Goal: Task Accomplishment & Management: Complete application form

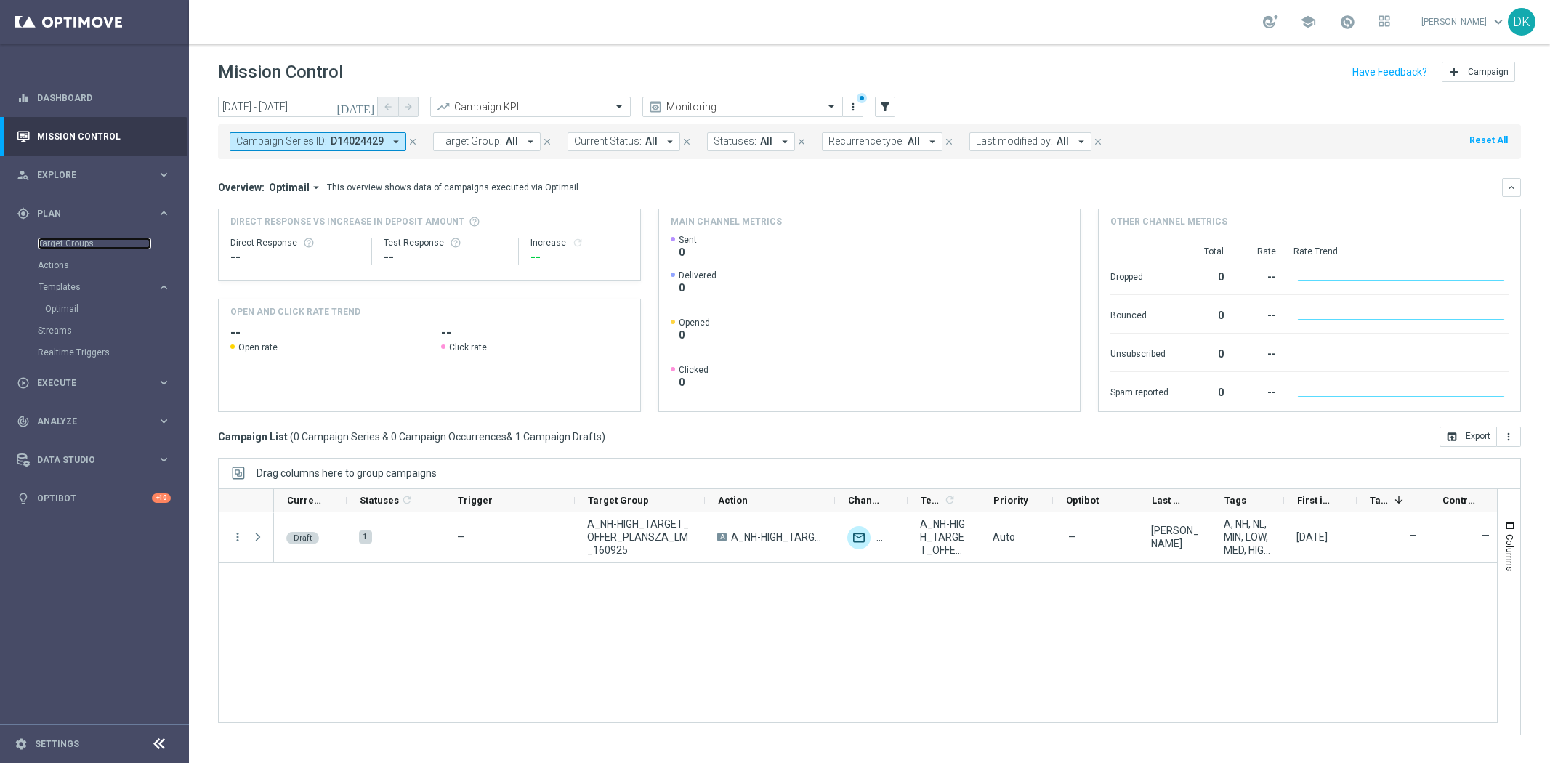
drag, startPoint x: 0, startPoint y: 0, endPoint x: 70, endPoint y: 326, distance: 333.1
click at [68, 245] on link "Target Groups" at bounding box center [94, 244] width 113 height 12
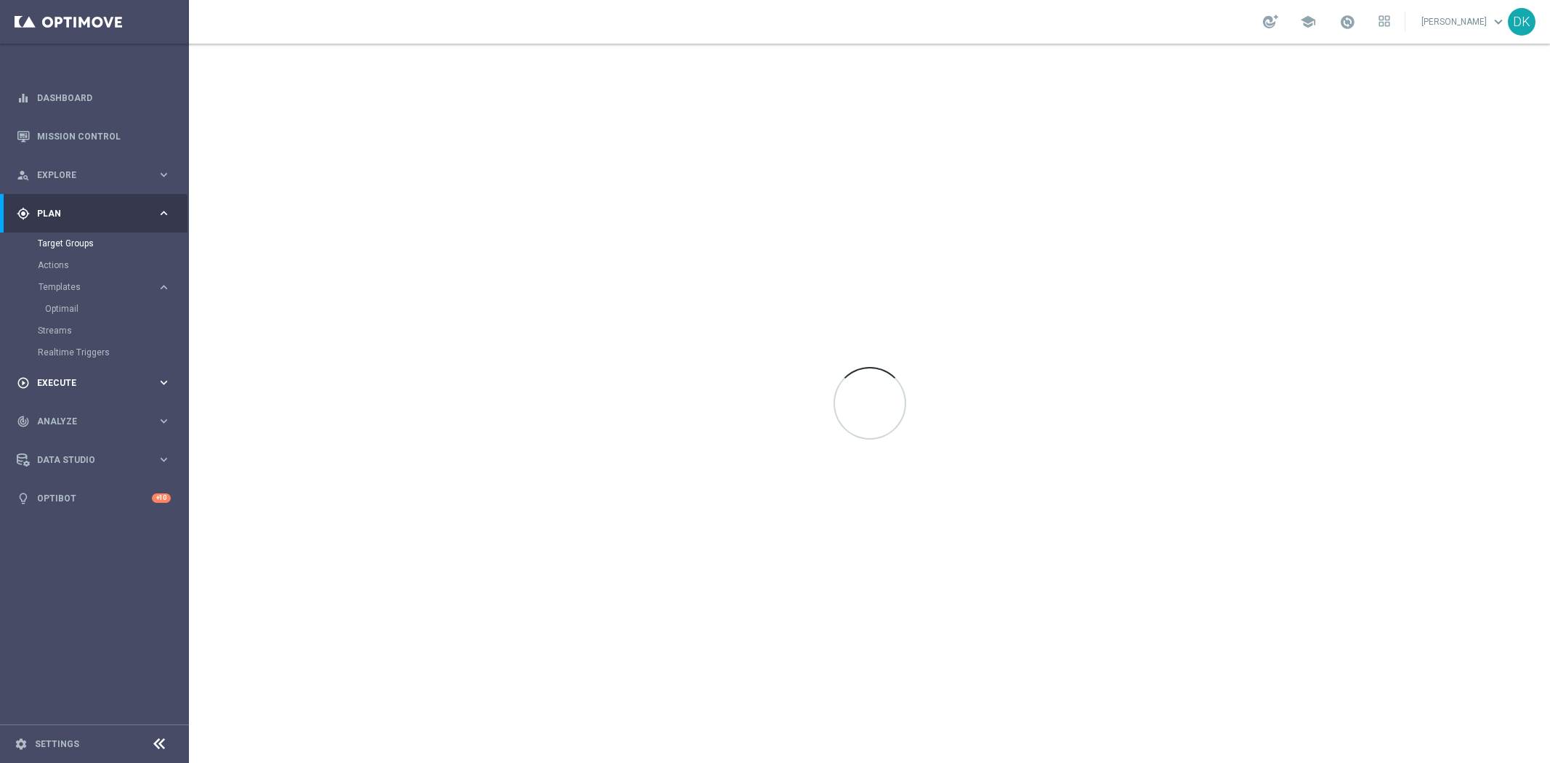
click at [78, 376] on div "play_circle_outline Execute" at bounding box center [87, 382] width 140 height 13
click at [94, 278] on link "Campaign Builder" at bounding box center [94, 282] width 113 height 12
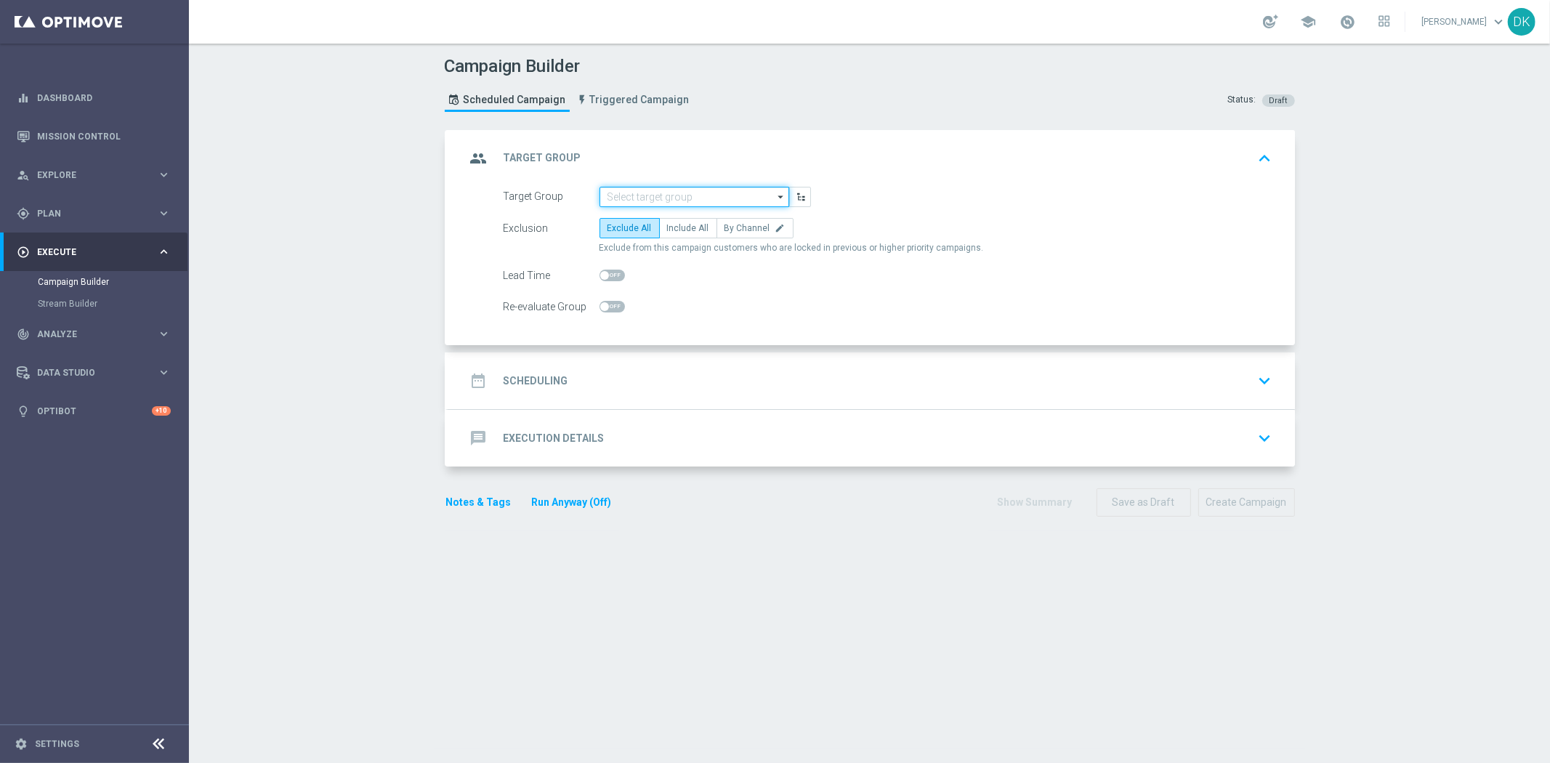
click at [687, 197] on input at bounding box center [694, 197] width 190 height 20
paste input "A_ALL_TARGET_OFFER_PUSH_LM_160925"
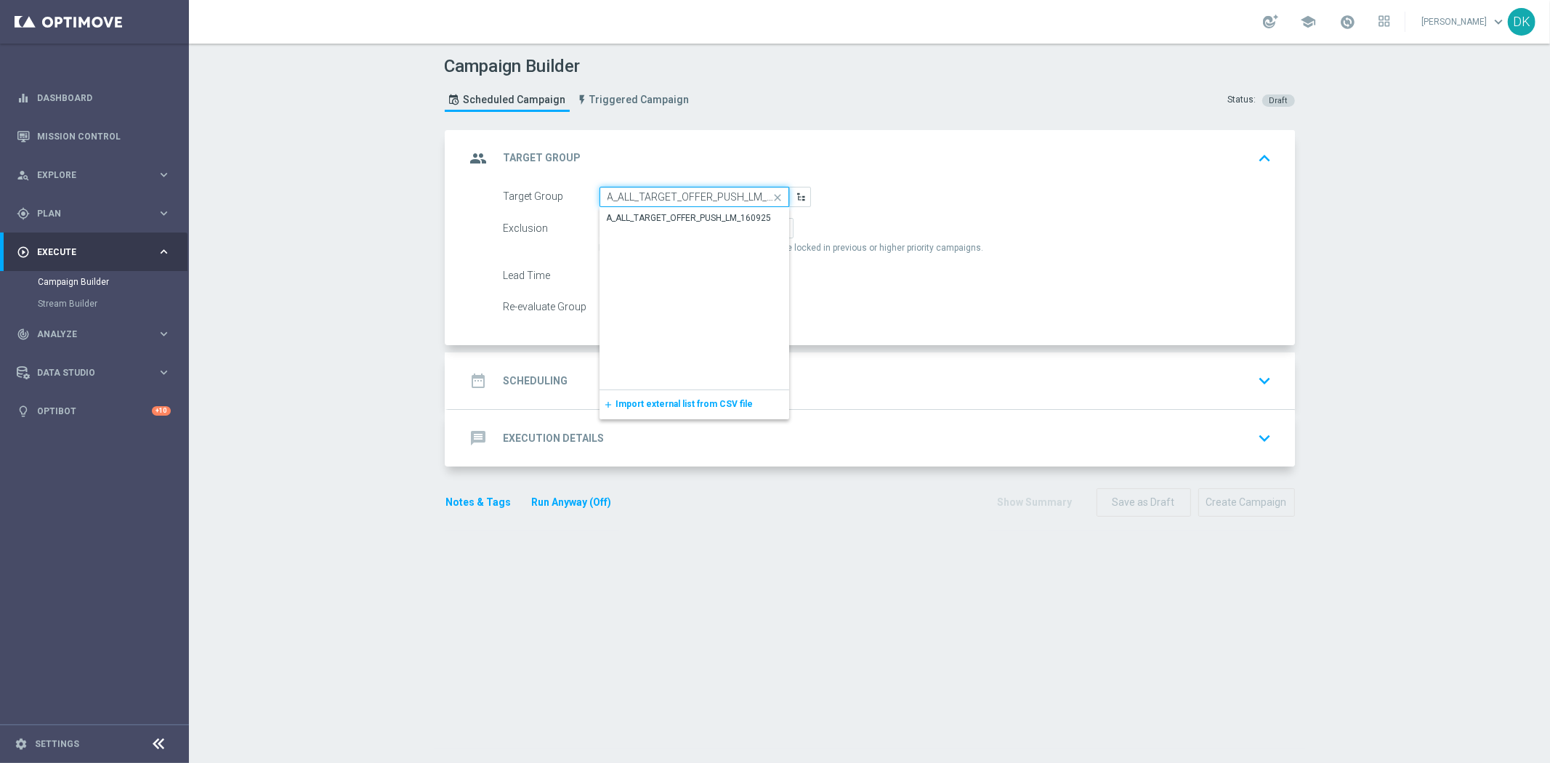
scroll to position [0, 25]
click at [687, 217] on div "A_ALL_TARGET_OFFER_PUSH_LM_160925" at bounding box center [689, 217] width 165 height 13
type input "A_ALL_TARGET_OFFER_PUSH_LM_160925"
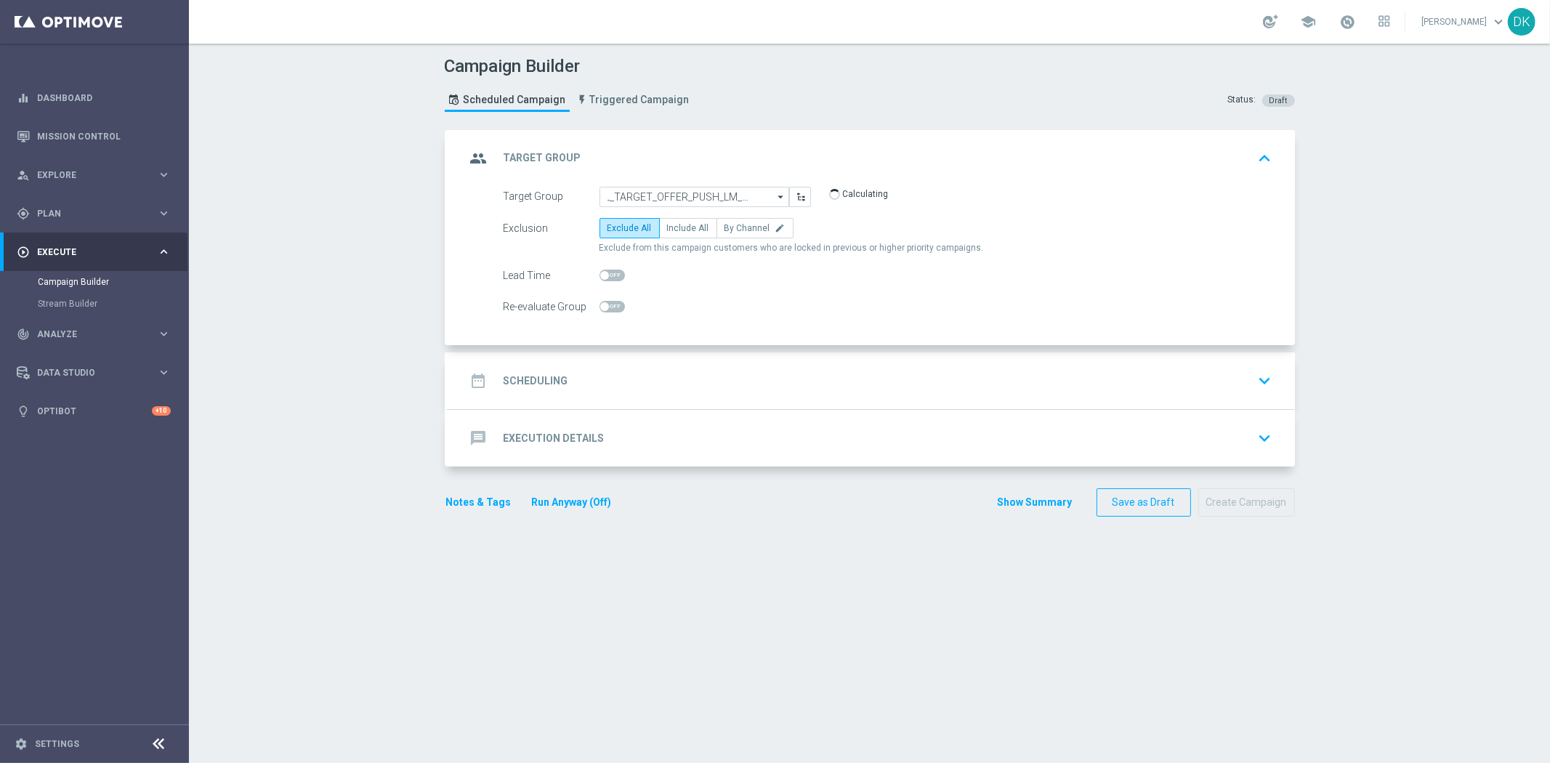
scroll to position [0, 0]
click at [670, 220] on label "Include All" at bounding box center [688, 228] width 58 height 20
click at [670, 226] on input "Include All" at bounding box center [671, 230] width 9 height 9
radio input "true"
click at [546, 391] on div "date_range Scheduling" at bounding box center [517, 381] width 102 height 26
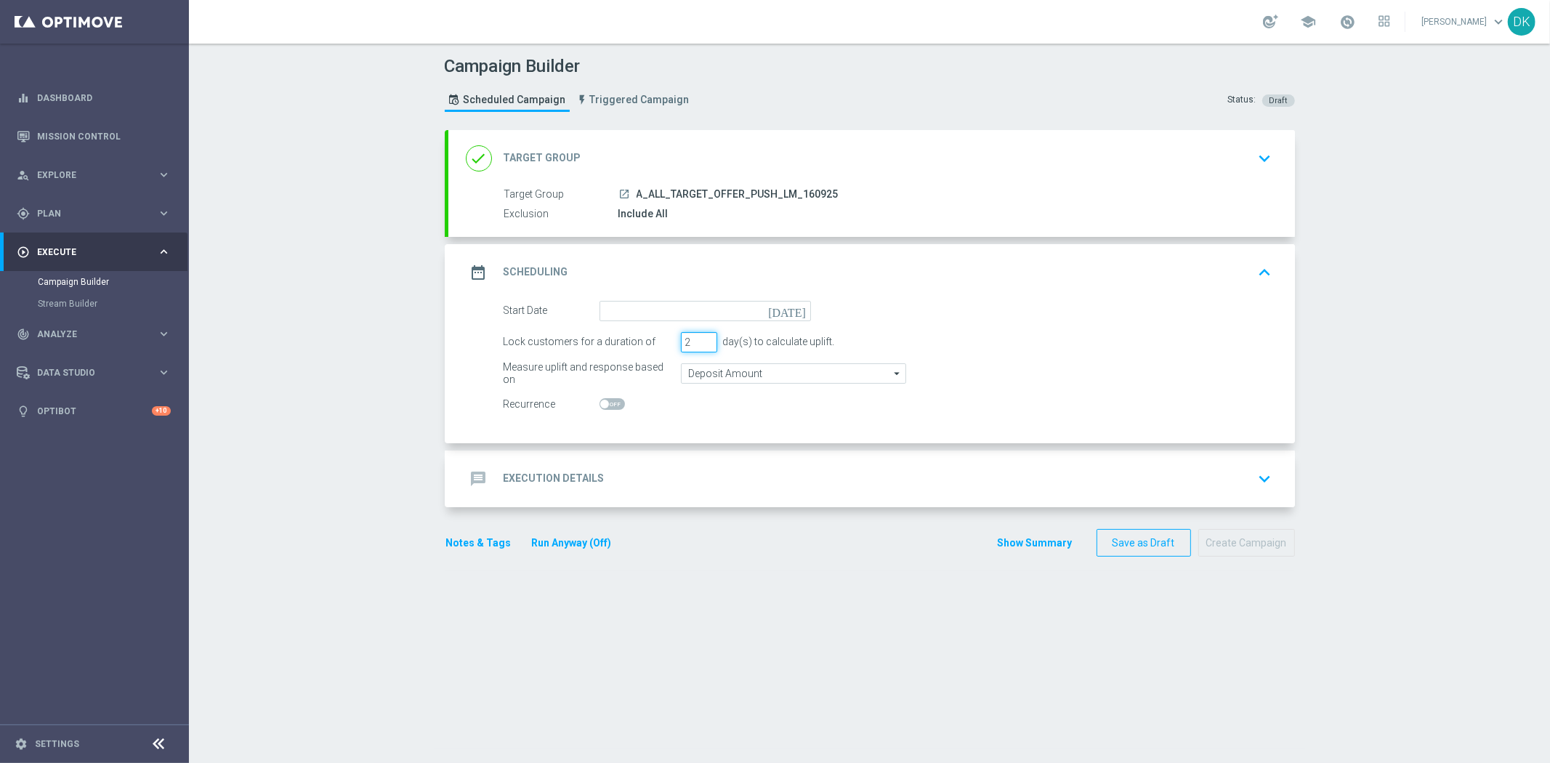
click at [698, 346] on input "2" at bounding box center [699, 342] width 36 height 20
type input "1"
click at [698, 346] on input "1" at bounding box center [699, 342] width 36 height 20
click at [701, 307] on input at bounding box center [704, 311] width 211 height 20
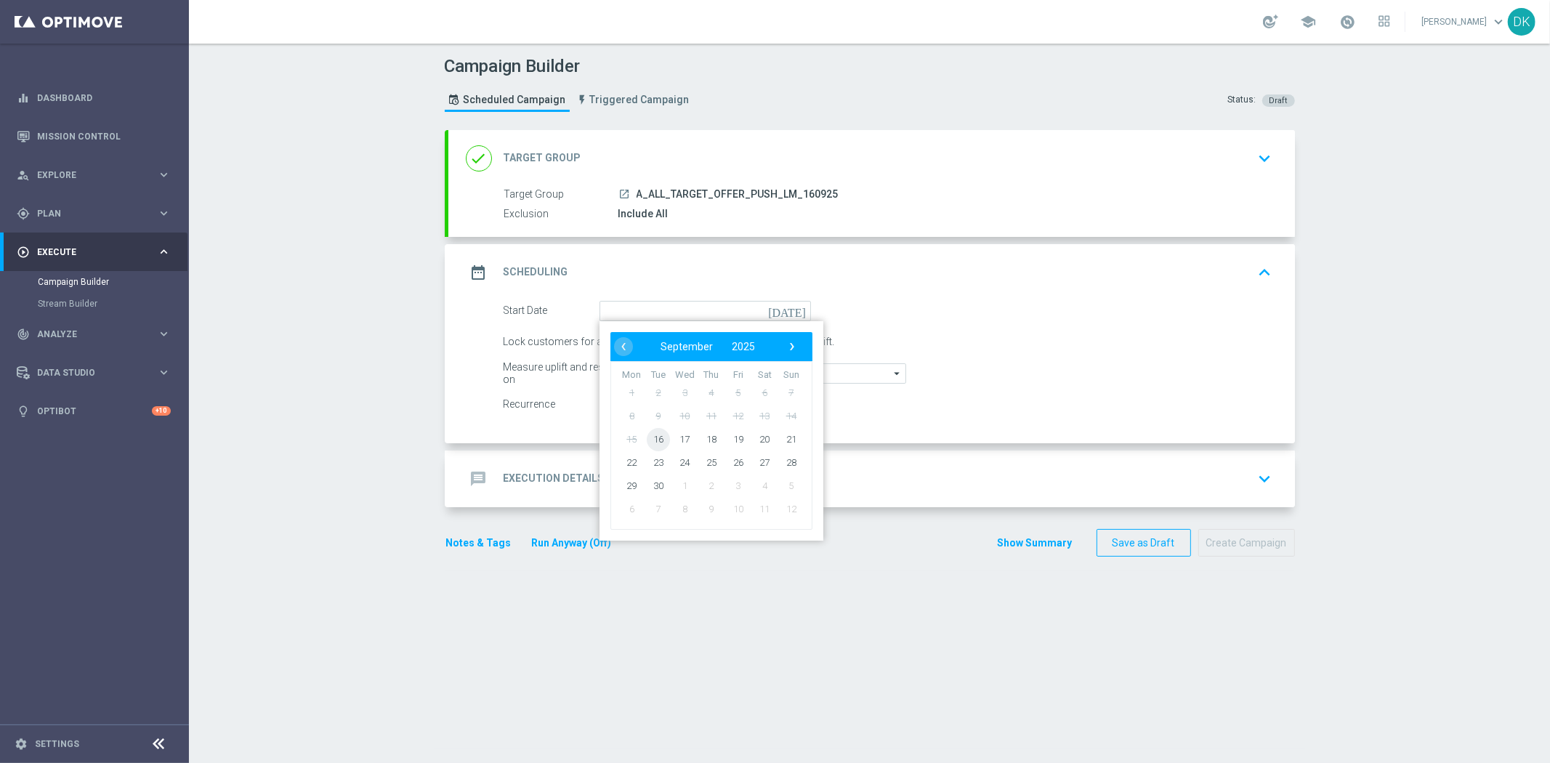
click at [655, 438] on span "16" at bounding box center [657, 438] width 23 height 23
type input "[DATE]"
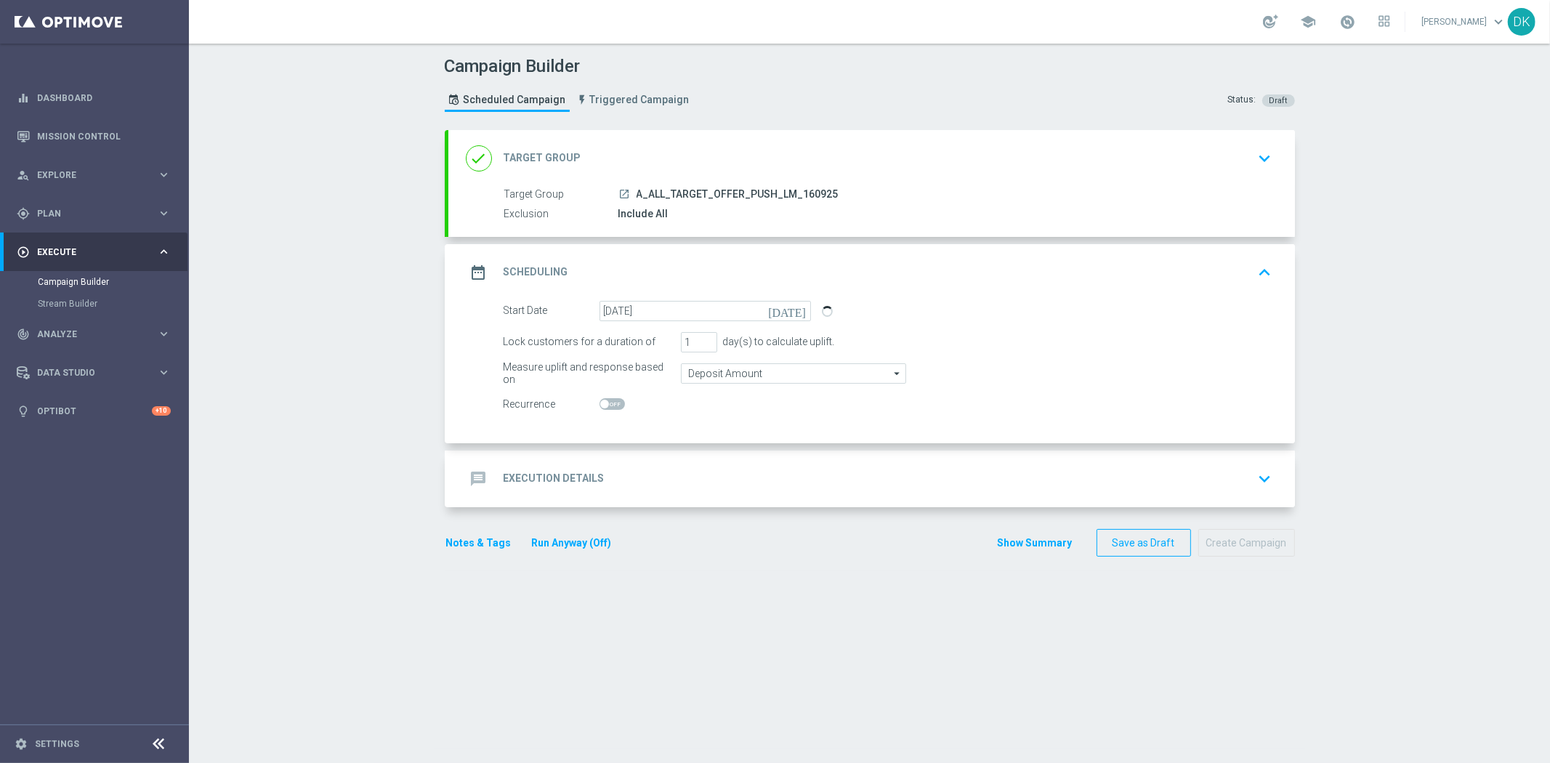
click at [591, 476] on h2 "Execution Details" at bounding box center [554, 479] width 101 height 14
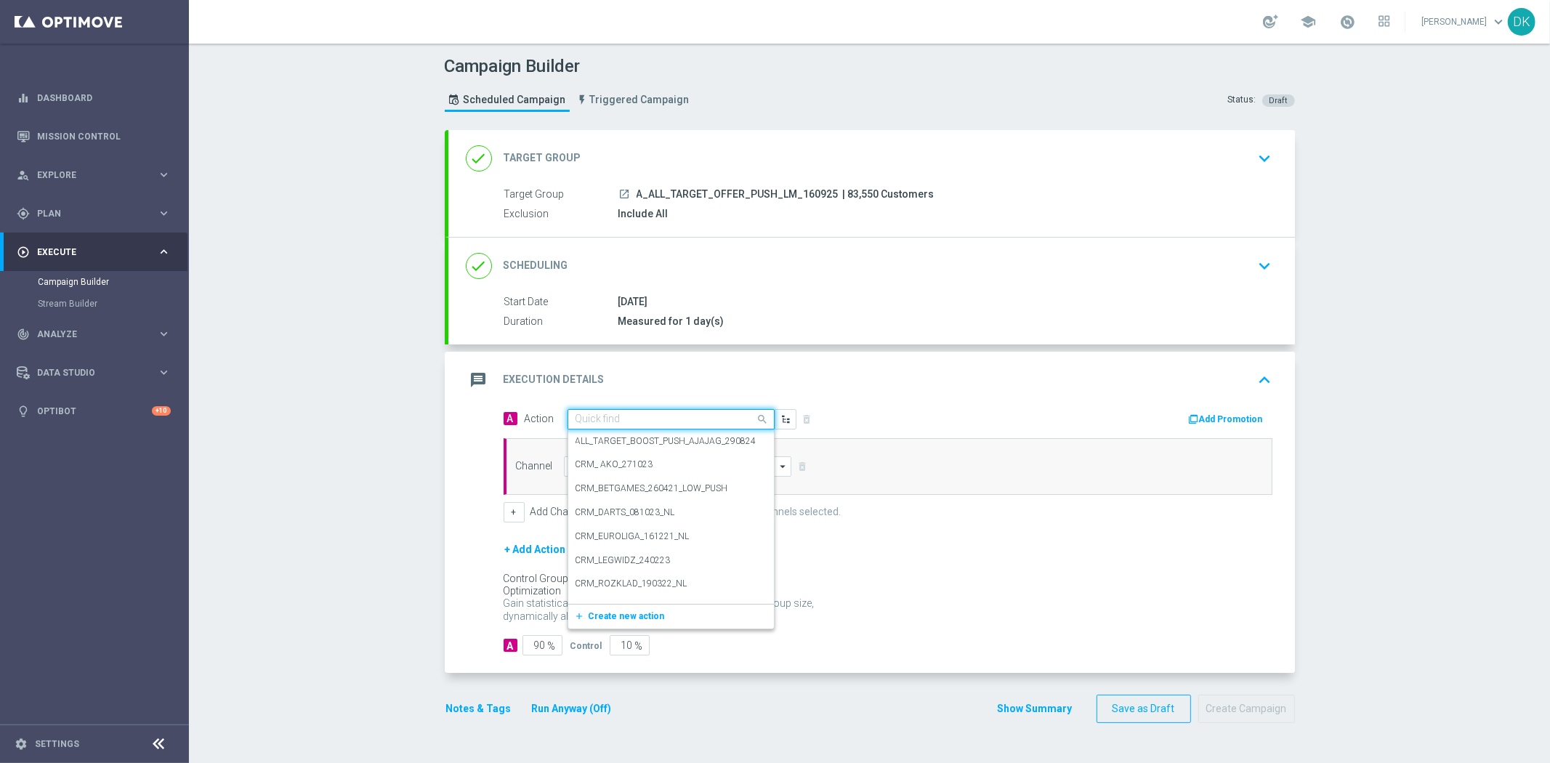
click at [621, 419] on input "text" at bounding box center [657, 419] width 162 height 12
click at [618, 618] on span "Create new action" at bounding box center [627, 616] width 76 height 10
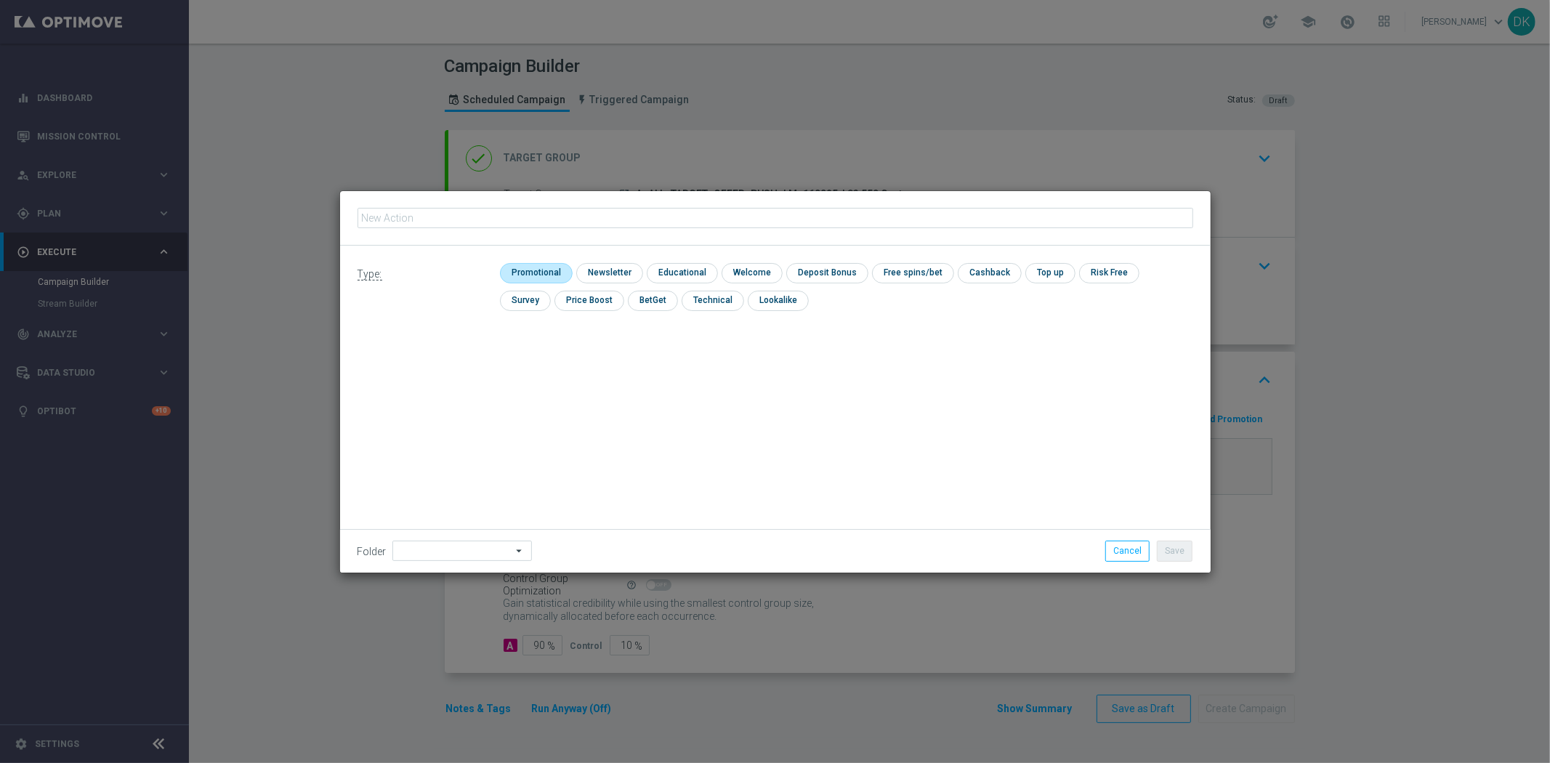
type input "A_ALL_TARGET_OFFER_PUSH_LM_160925"
click at [552, 270] on input "checkbox" at bounding box center [534, 273] width 69 height 20
checkbox input "true"
click at [1167, 557] on button "Save" at bounding box center [1175, 551] width 36 height 20
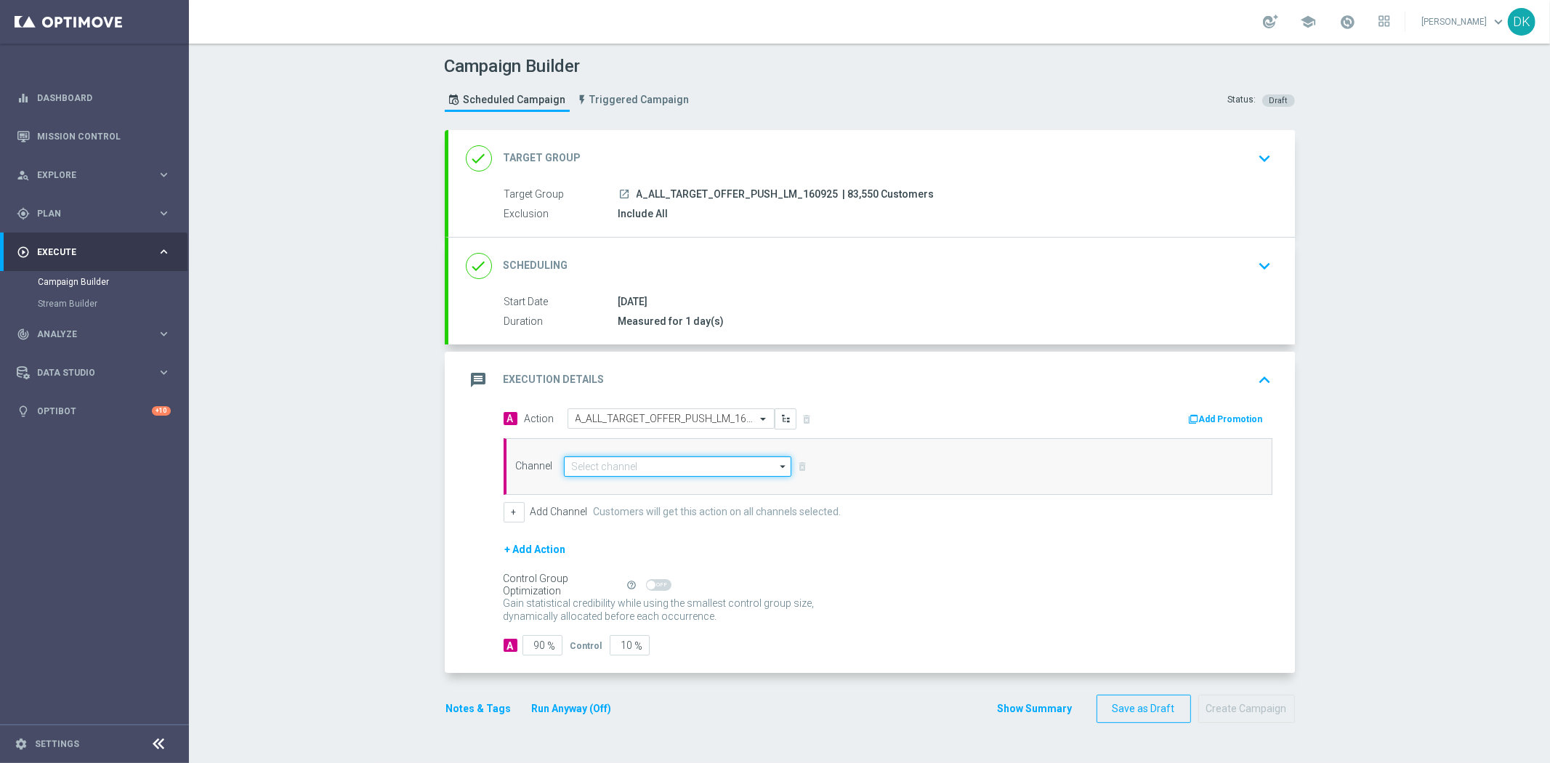
click at [635, 468] on input at bounding box center [678, 466] width 228 height 20
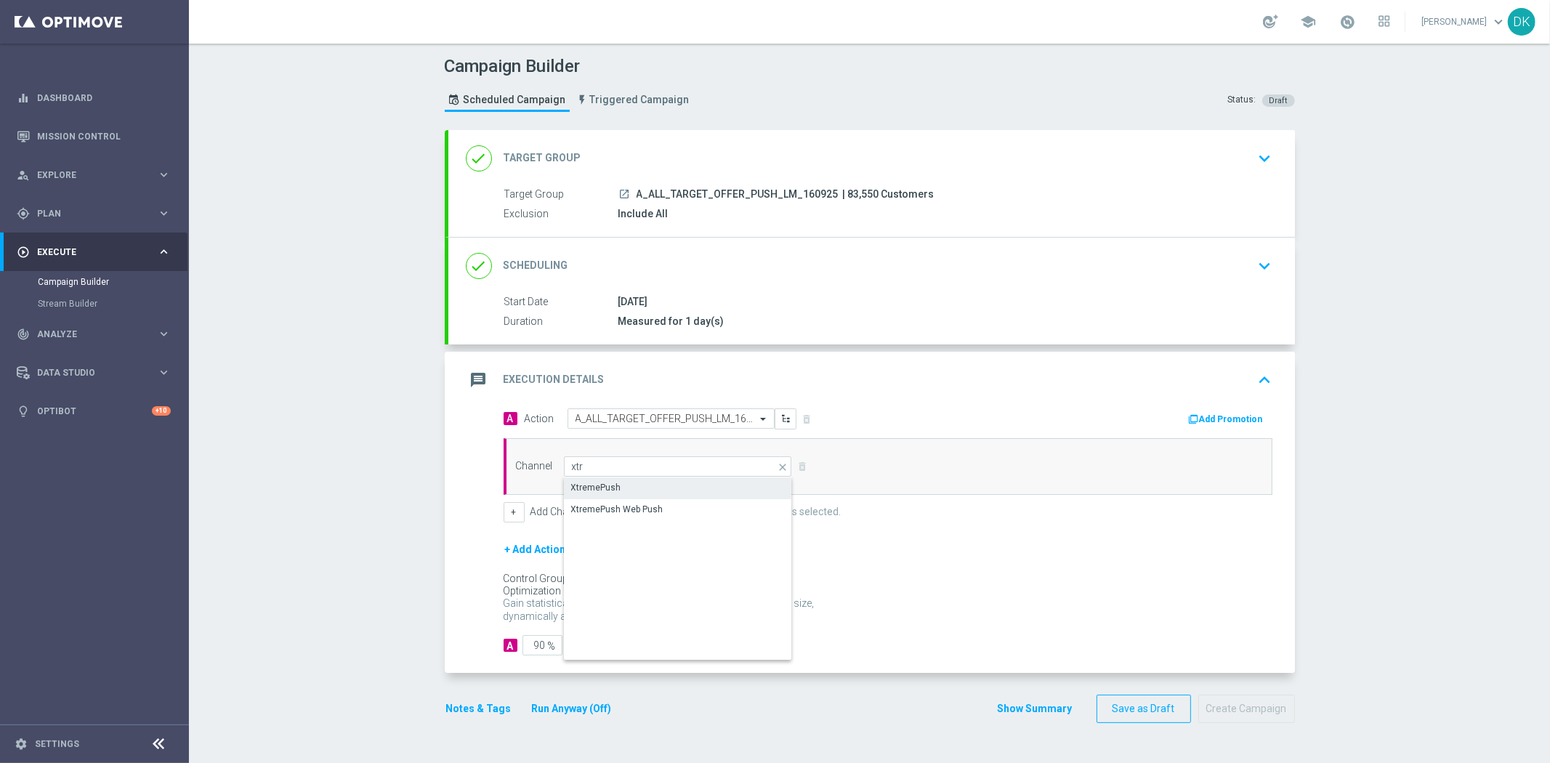
click at [629, 491] on div "XtremePush" at bounding box center [678, 487] width 229 height 20
type input "XtremePush"
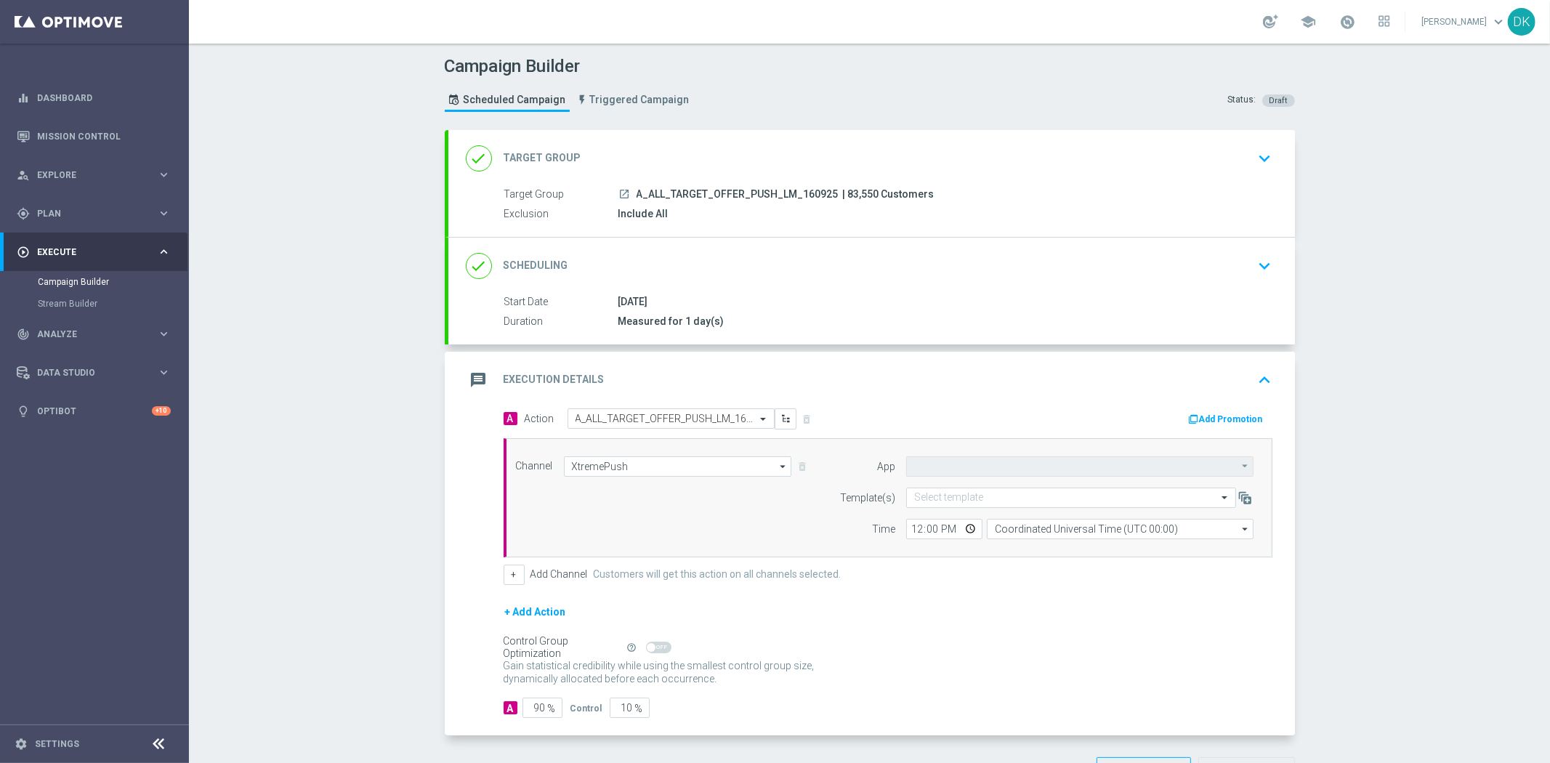
type input "STS_PL"
click at [919, 503] on input "text" at bounding box center [1056, 498] width 285 height 12
paste input "A_ALL_TARGET_OFFER_PUSH_LM_160925"
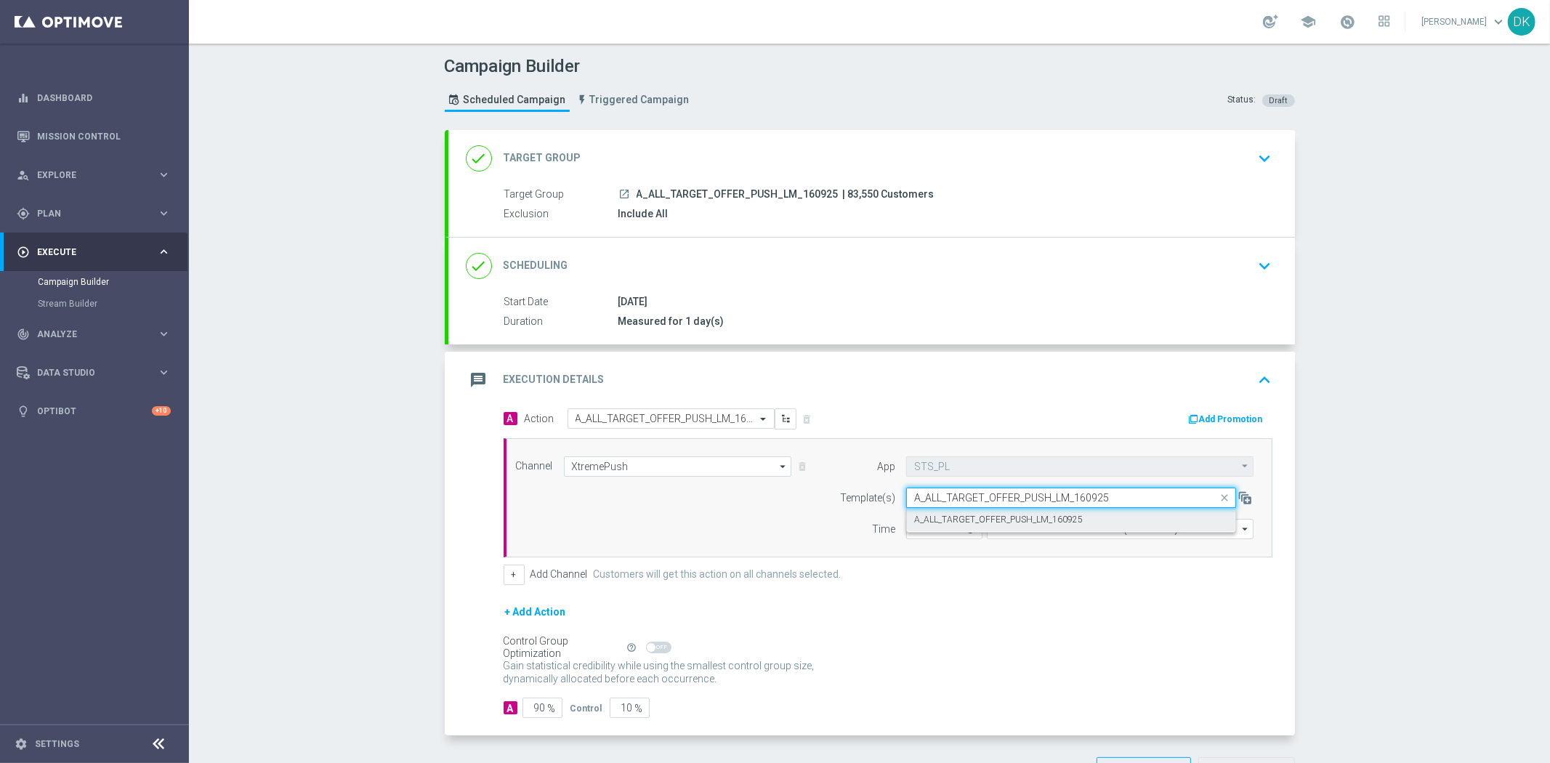
click at [931, 523] on label "A_ALL_TARGET_OFFER_PUSH_LM_160925" at bounding box center [998, 520] width 169 height 12
type input "A_ALL_TARGET_OFFER_PUSH_LM_160925"
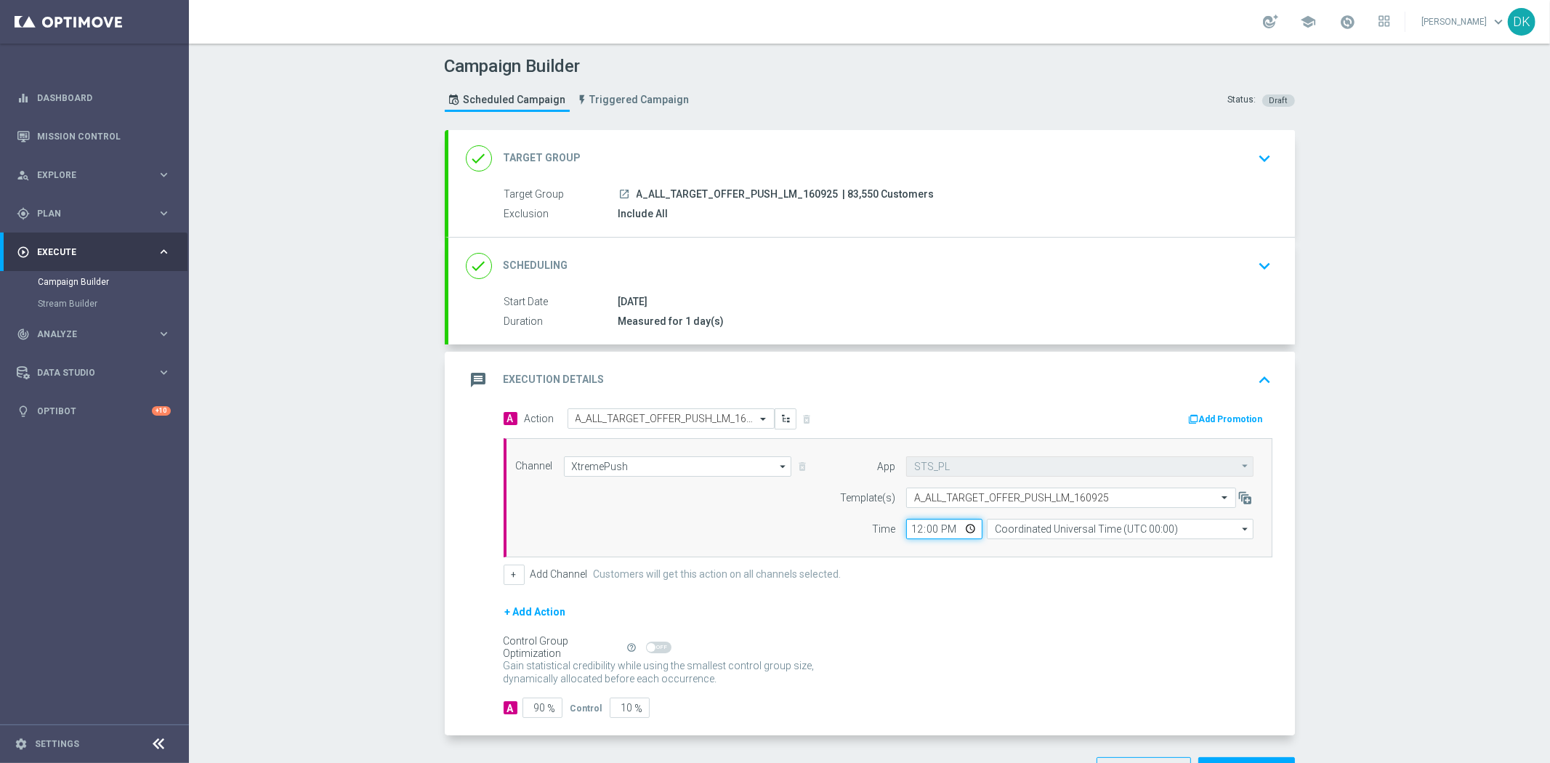
click at [906, 528] on input "12:00" at bounding box center [944, 529] width 76 height 20
type input "16:30"
click at [1086, 528] on input "Coordinated Universal Time (UTC 00:00)" at bounding box center [1120, 529] width 267 height 20
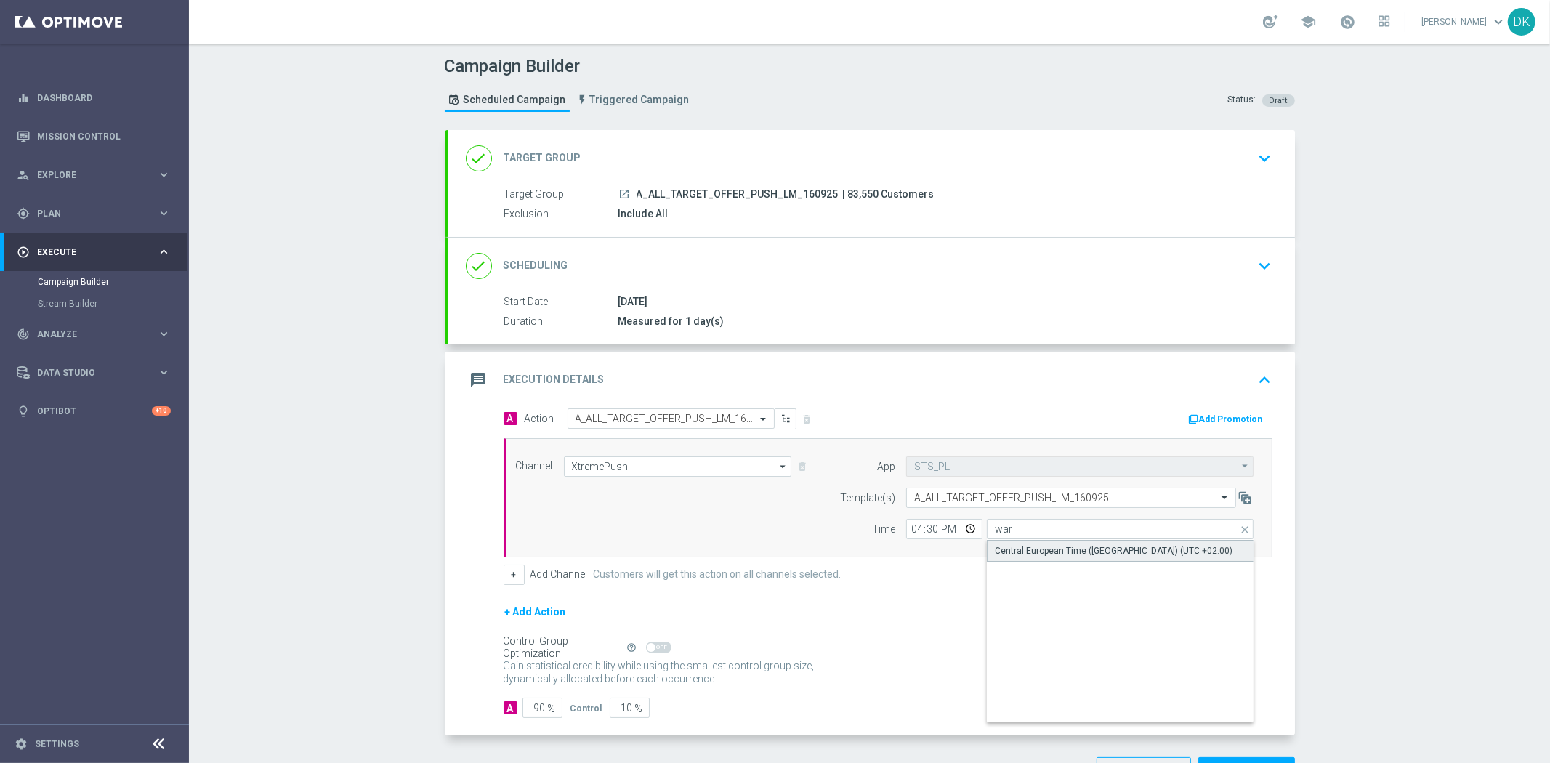
click at [1074, 550] on div "Central European Time ([GEOGRAPHIC_DATA]) (UTC +02:00)" at bounding box center [1114, 550] width 238 height 13
type input "Central European Time ([GEOGRAPHIC_DATA]) (UTC +02:00)"
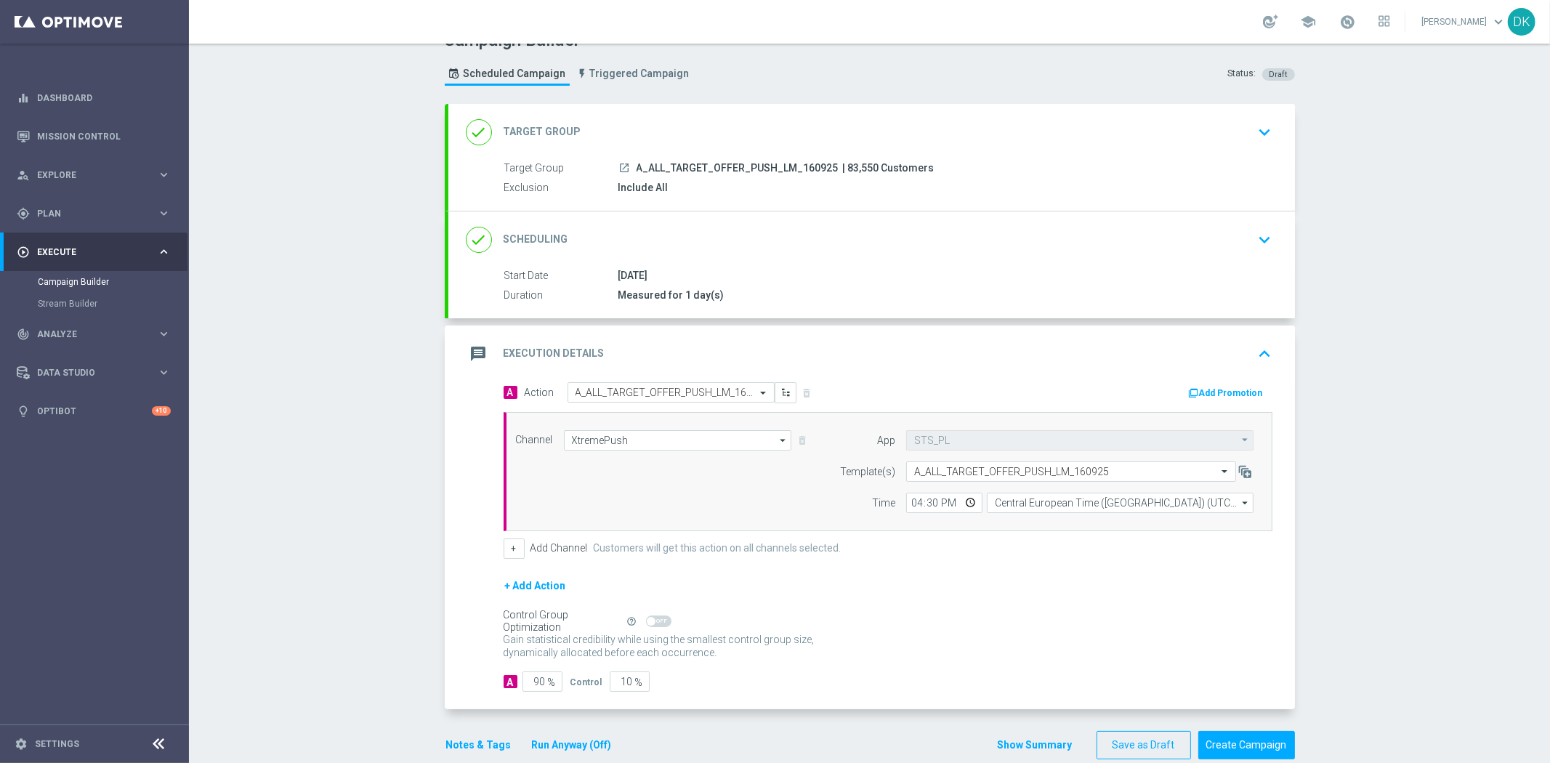
scroll to position [52, 0]
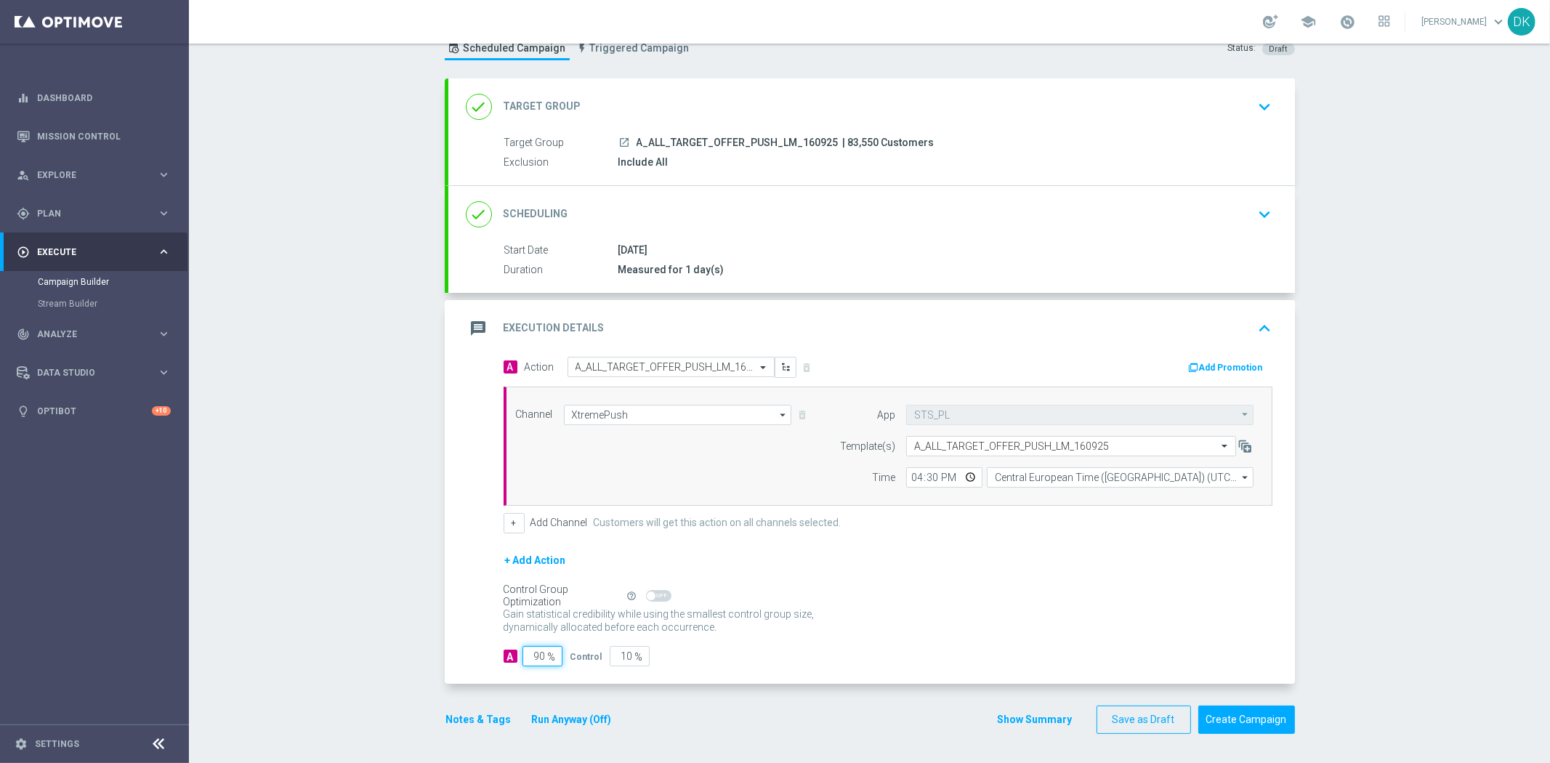
drag, startPoint x: 533, startPoint y: 660, endPoint x: 722, endPoint y: 667, distance: 189.8
click at [698, 670] on div "A Action Select action A_ALL_TARGET_OFFER_PUSH_LM_160925 delete_forever Add Pro…" at bounding box center [871, 521] width 847 height 328
type input "98"
type input "2"
type input "98"
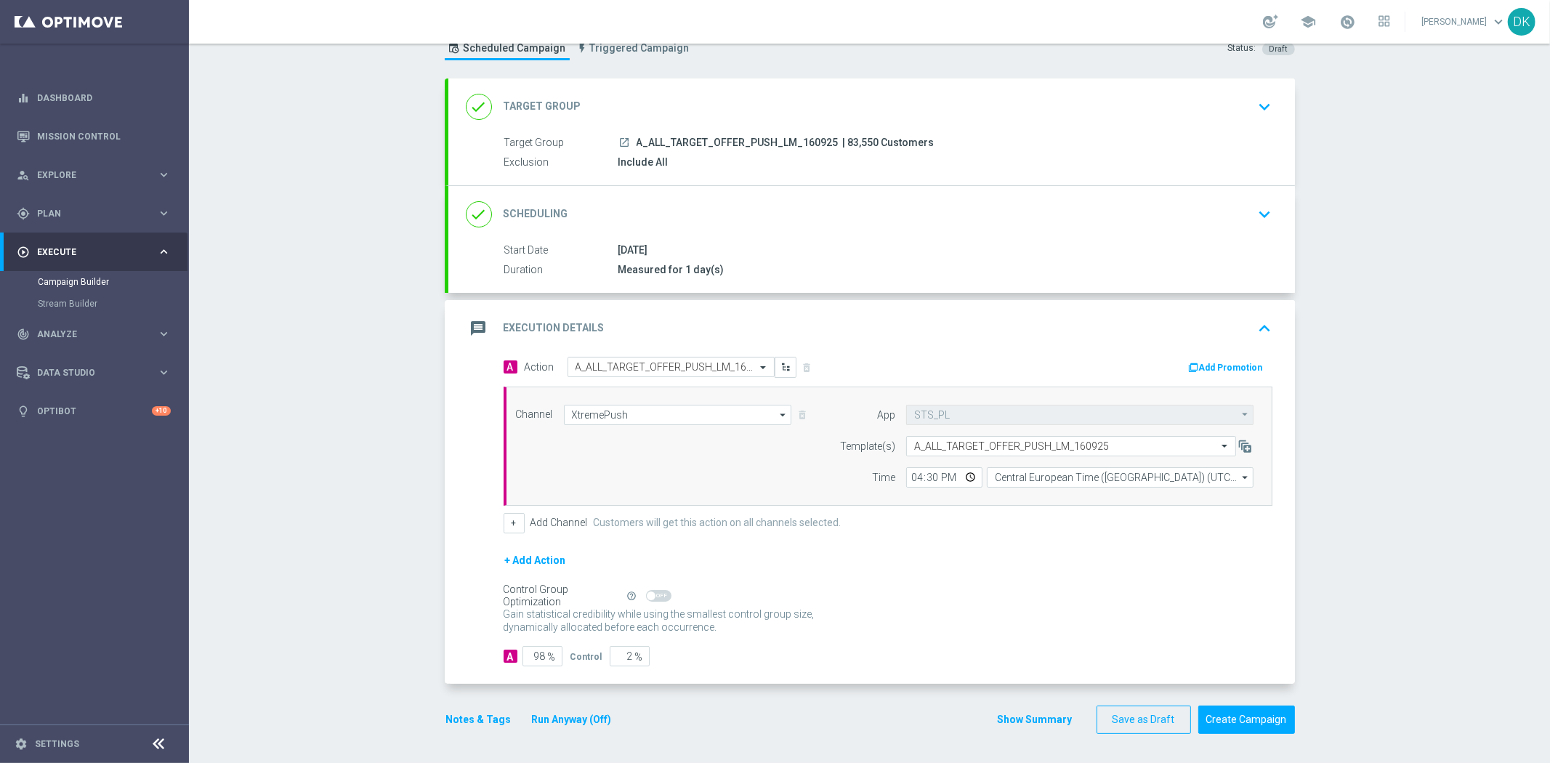
click at [461, 717] on button "Notes & Tags" at bounding box center [479, 720] width 68 height 18
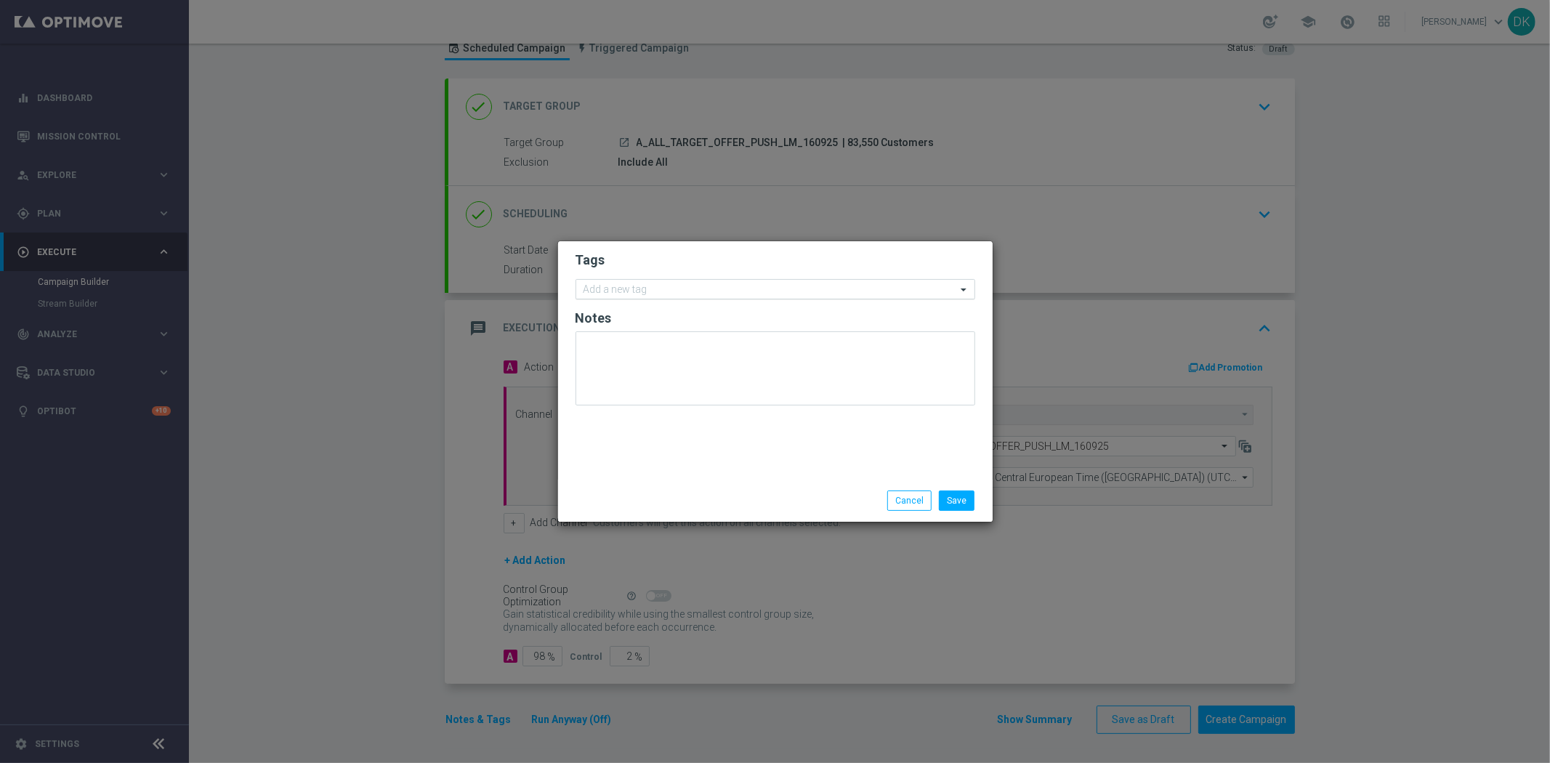
click at [651, 284] on input "text" at bounding box center [769, 290] width 373 height 12
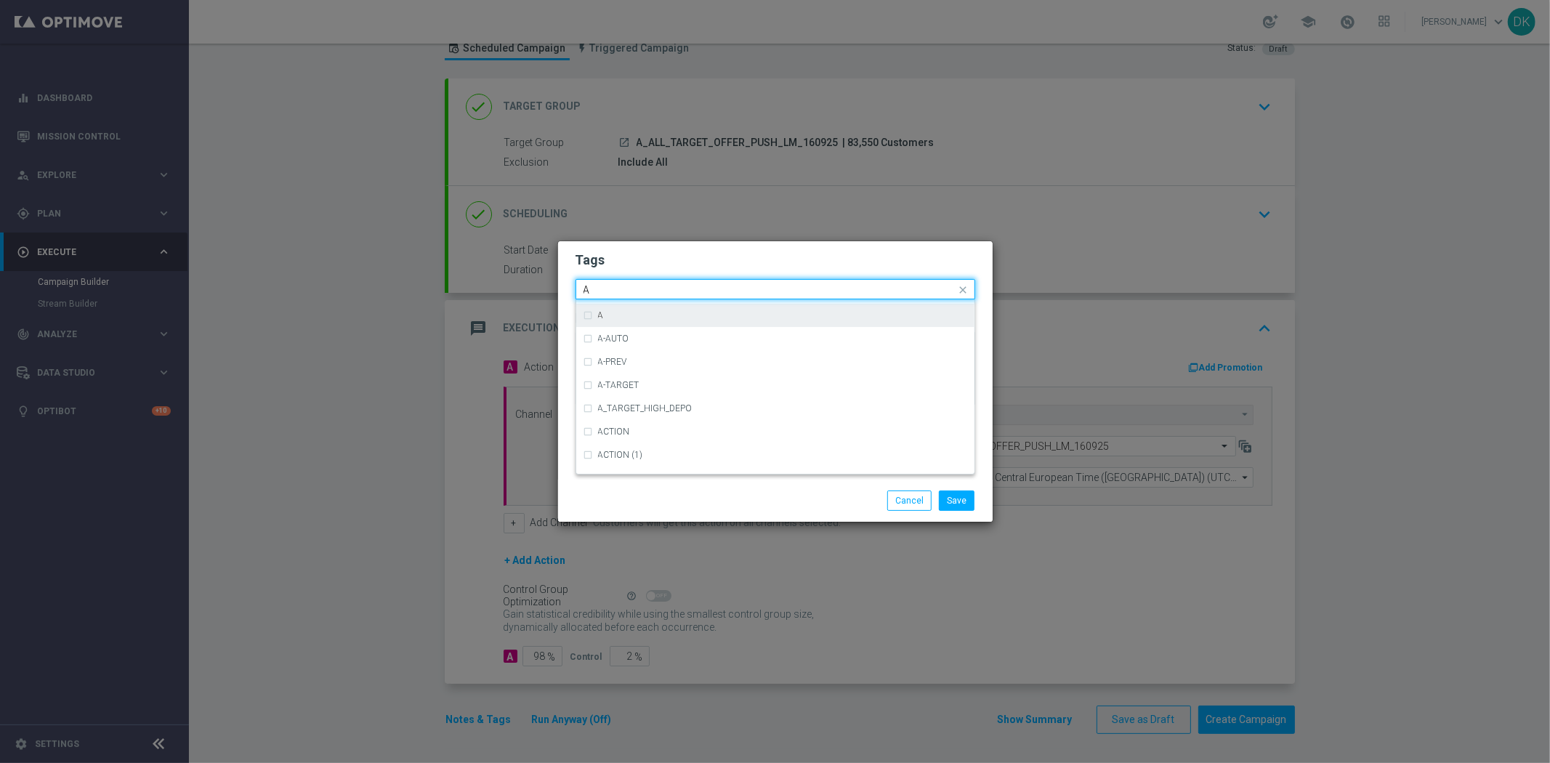
scroll to position [1695, 0]
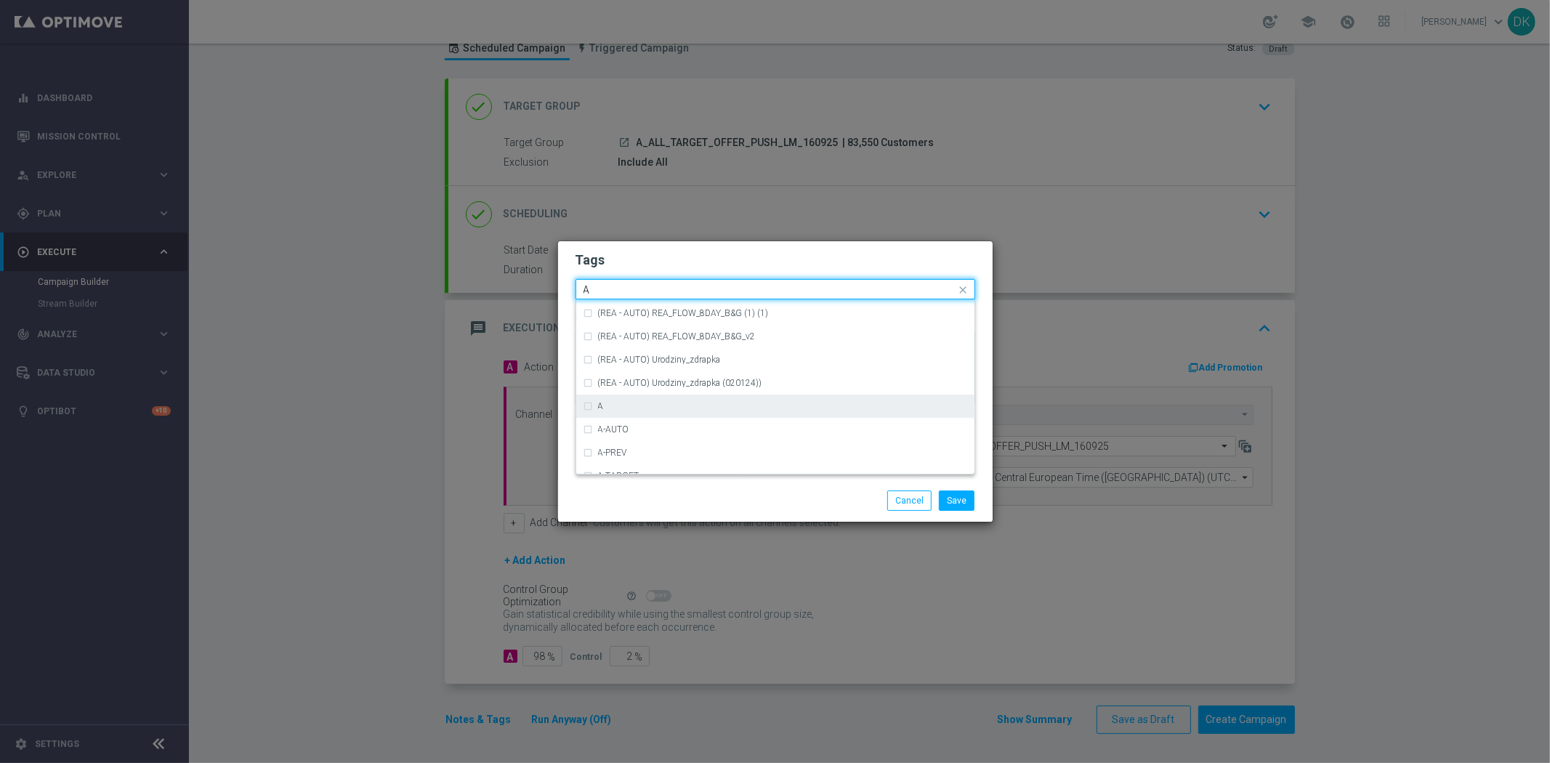
click at [621, 397] on div "A" at bounding box center [775, 406] width 384 height 23
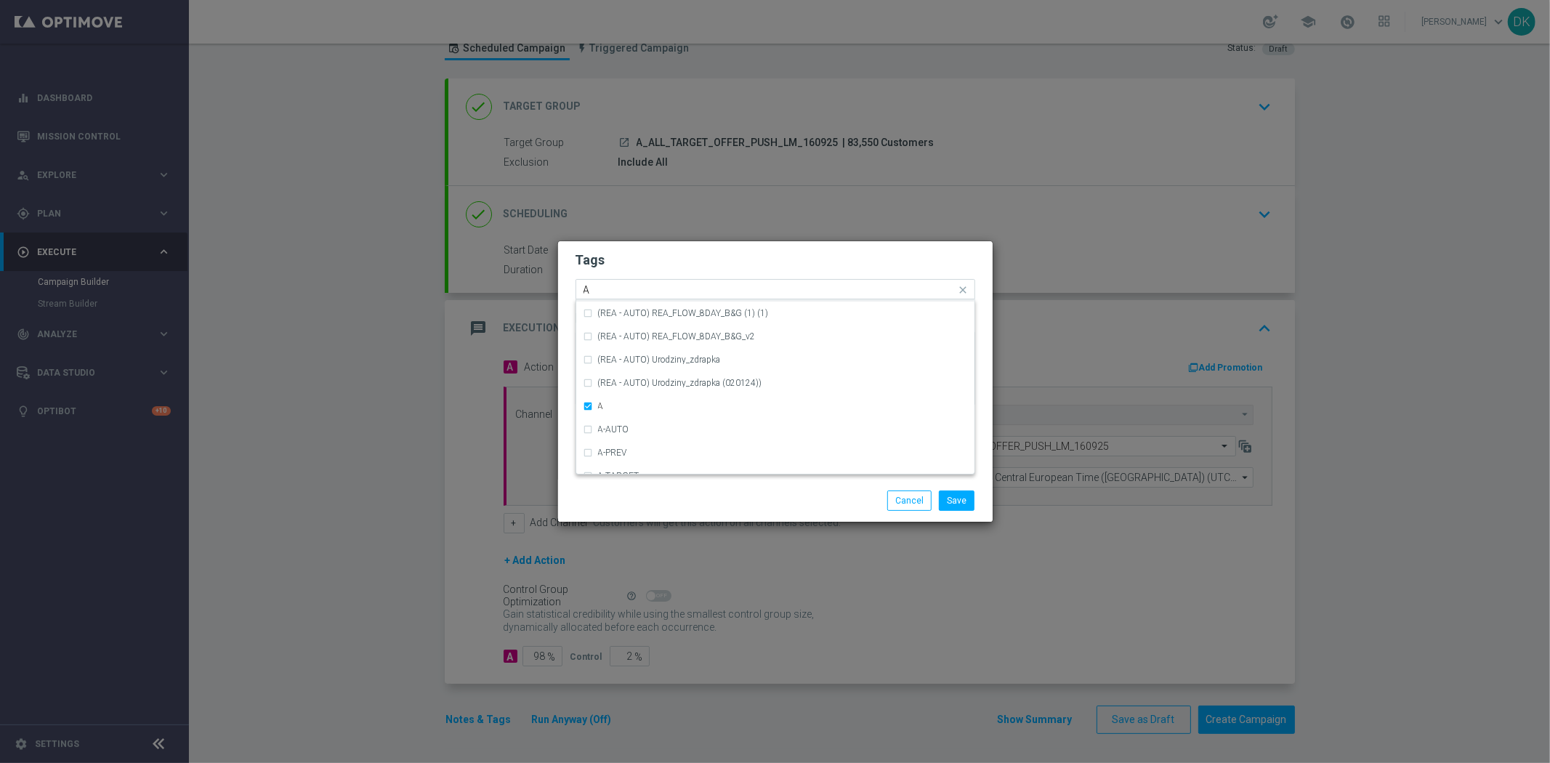
click at [613, 291] on input "A" at bounding box center [769, 290] width 373 height 12
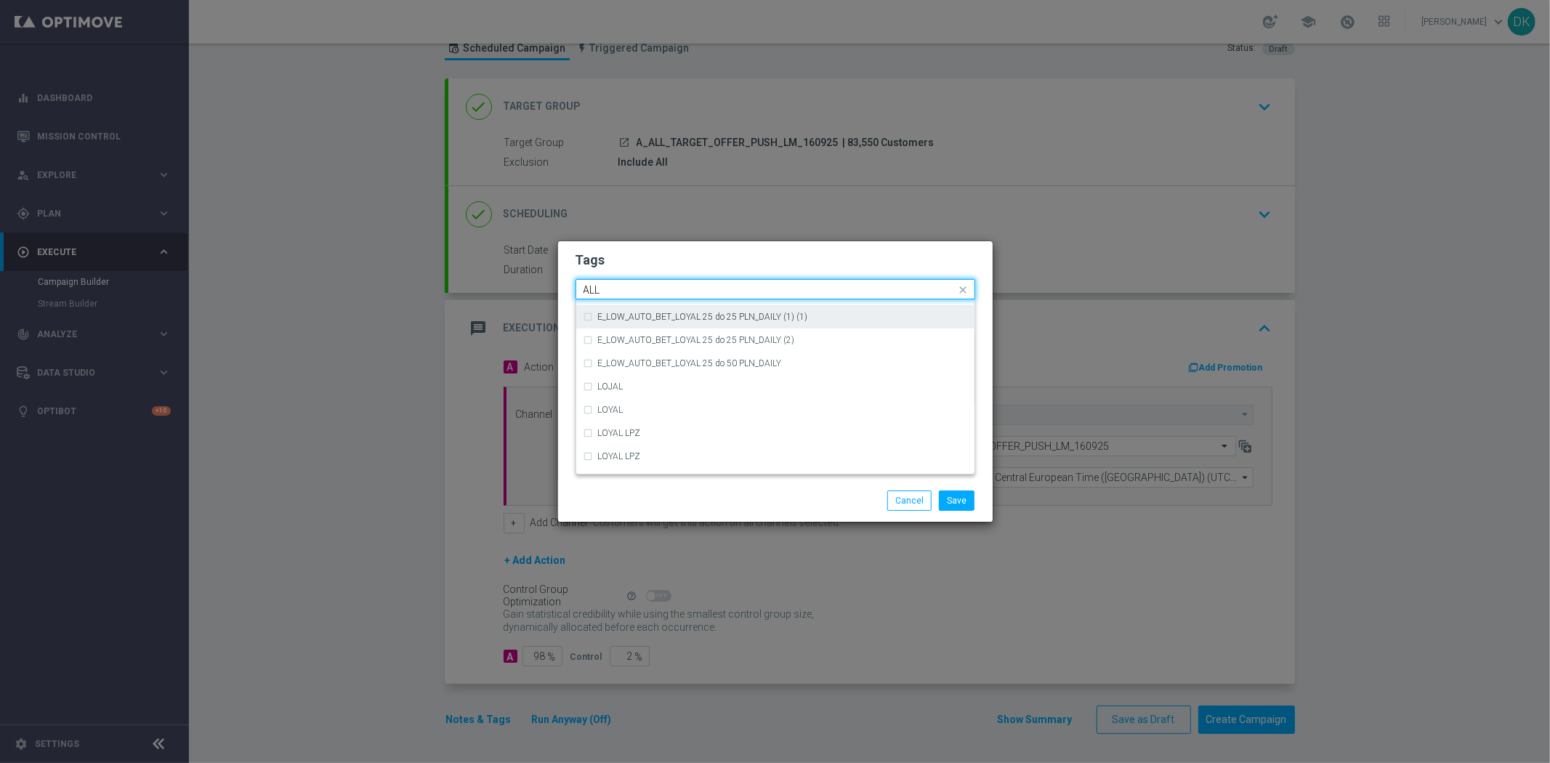
scroll to position [0, 0]
click at [641, 314] on div "ALL" at bounding box center [782, 311] width 369 height 9
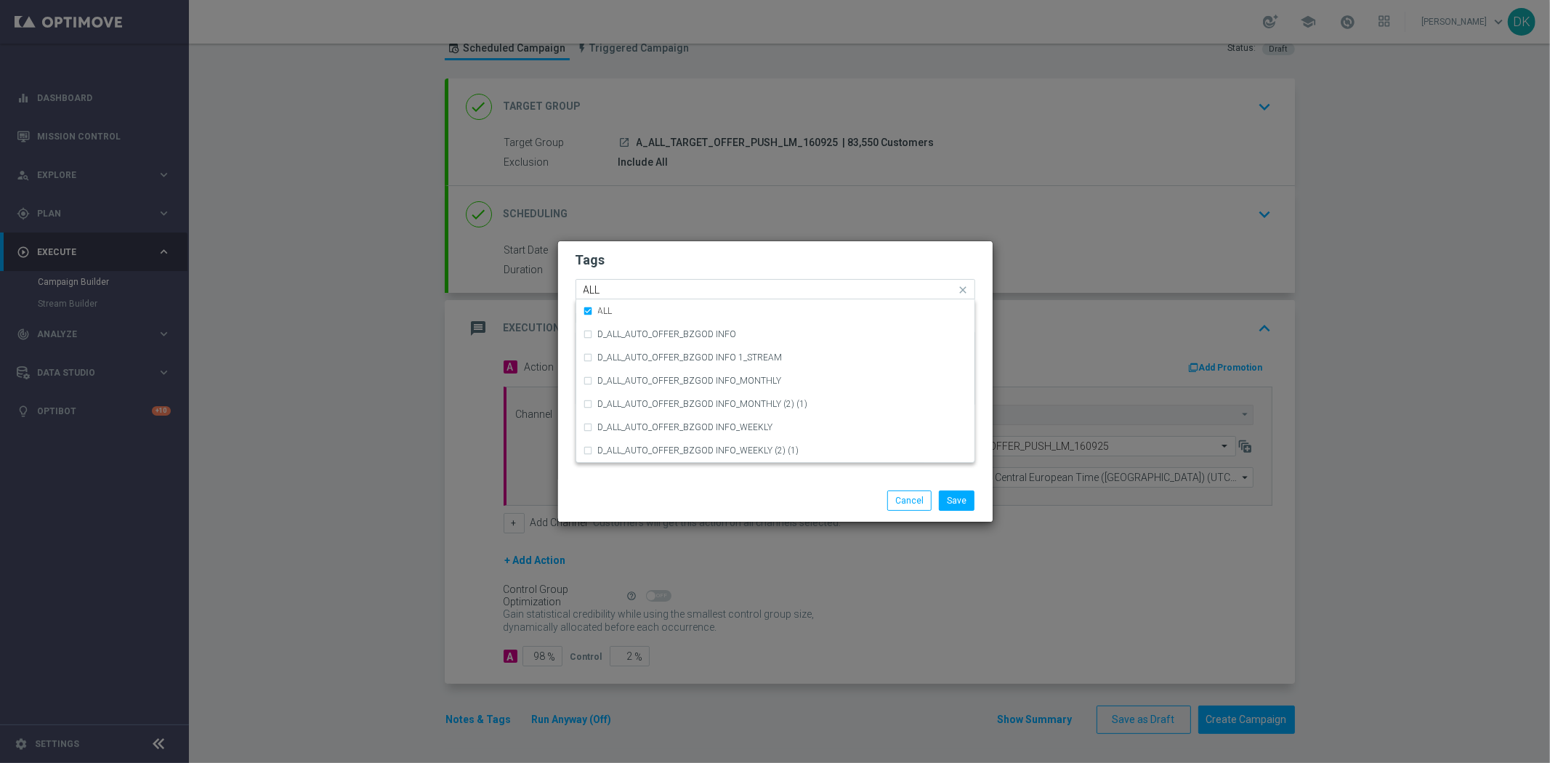
click at [640, 293] on input "ALL" at bounding box center [769, 290] width 373 height 12
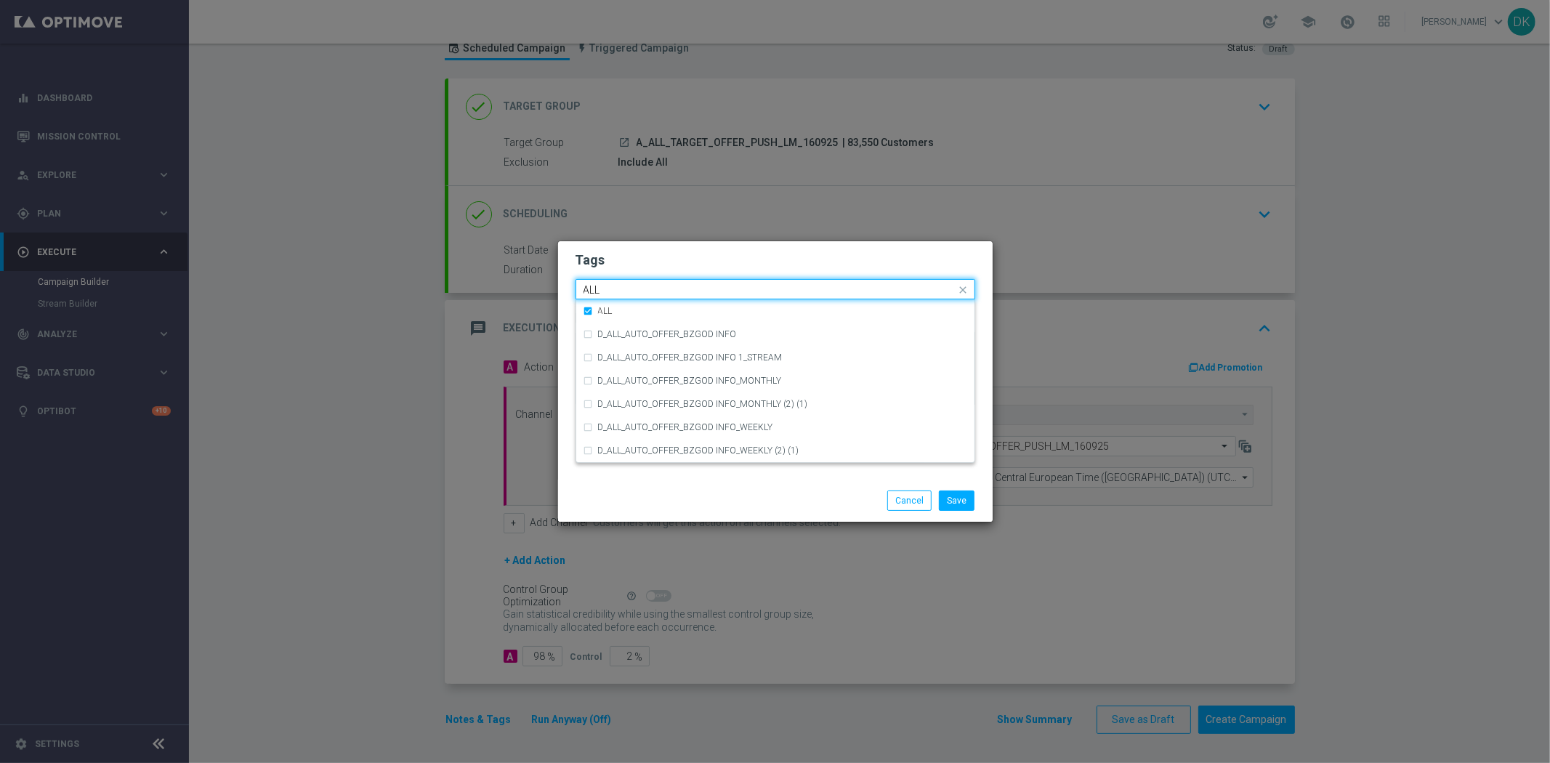
click at [640, 293] on input "ALL" at bounding box center [769, 290] width 373 height 12
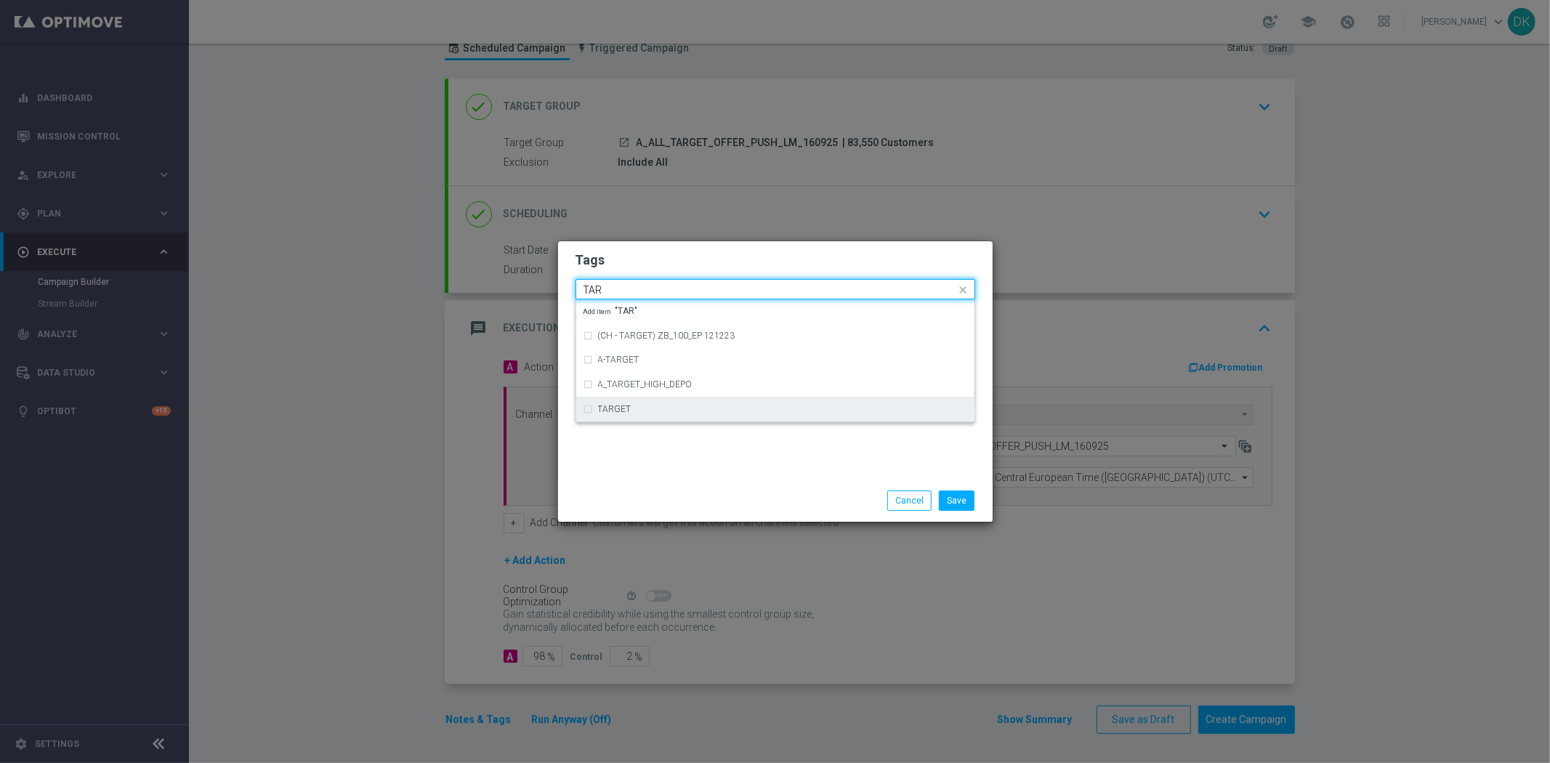
click at [621, 408] on label "TARGET" at bounding box center [614, 409] width 33 height 9
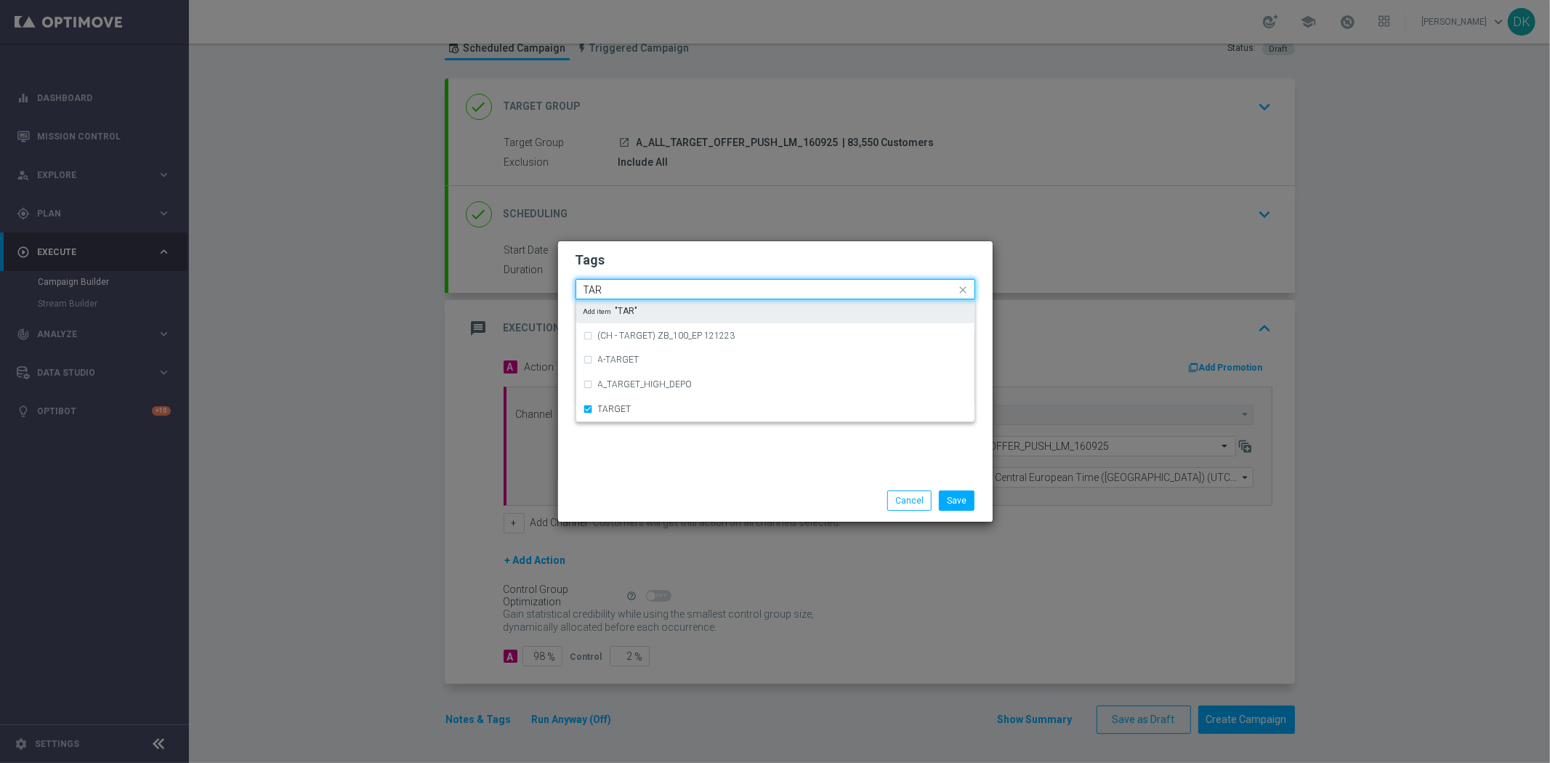
click at [625, 287] on input "TAR" at bounding box center [769, 290] width 373 height 12
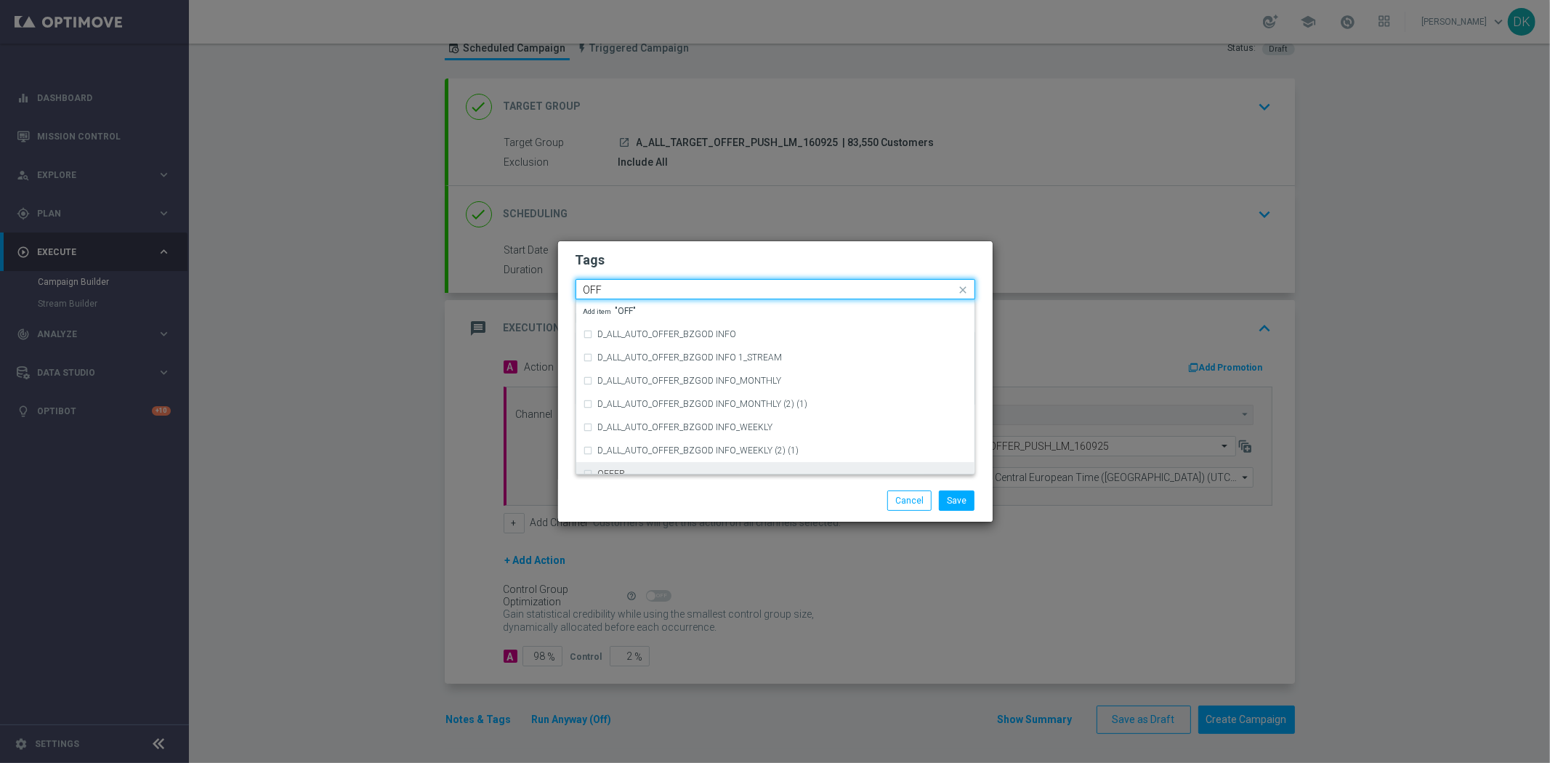
click at [626, 465] on div "OFFER" at bounding box center [775, 473] width 384 height 23
type input "OFF"
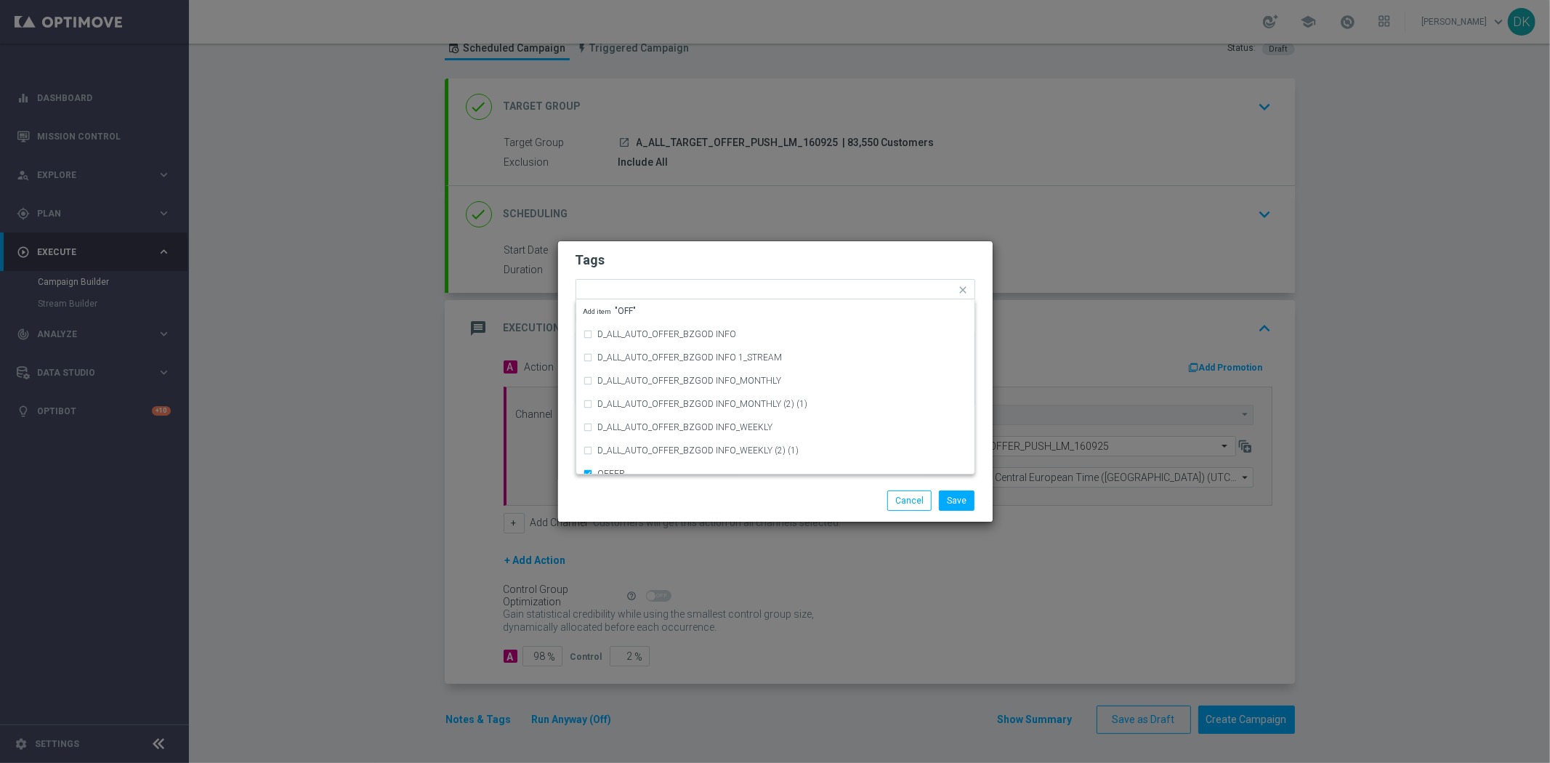
click at [641, 497] on div "Save Cancel" at bounding box center [775, 500] width 421 height 20
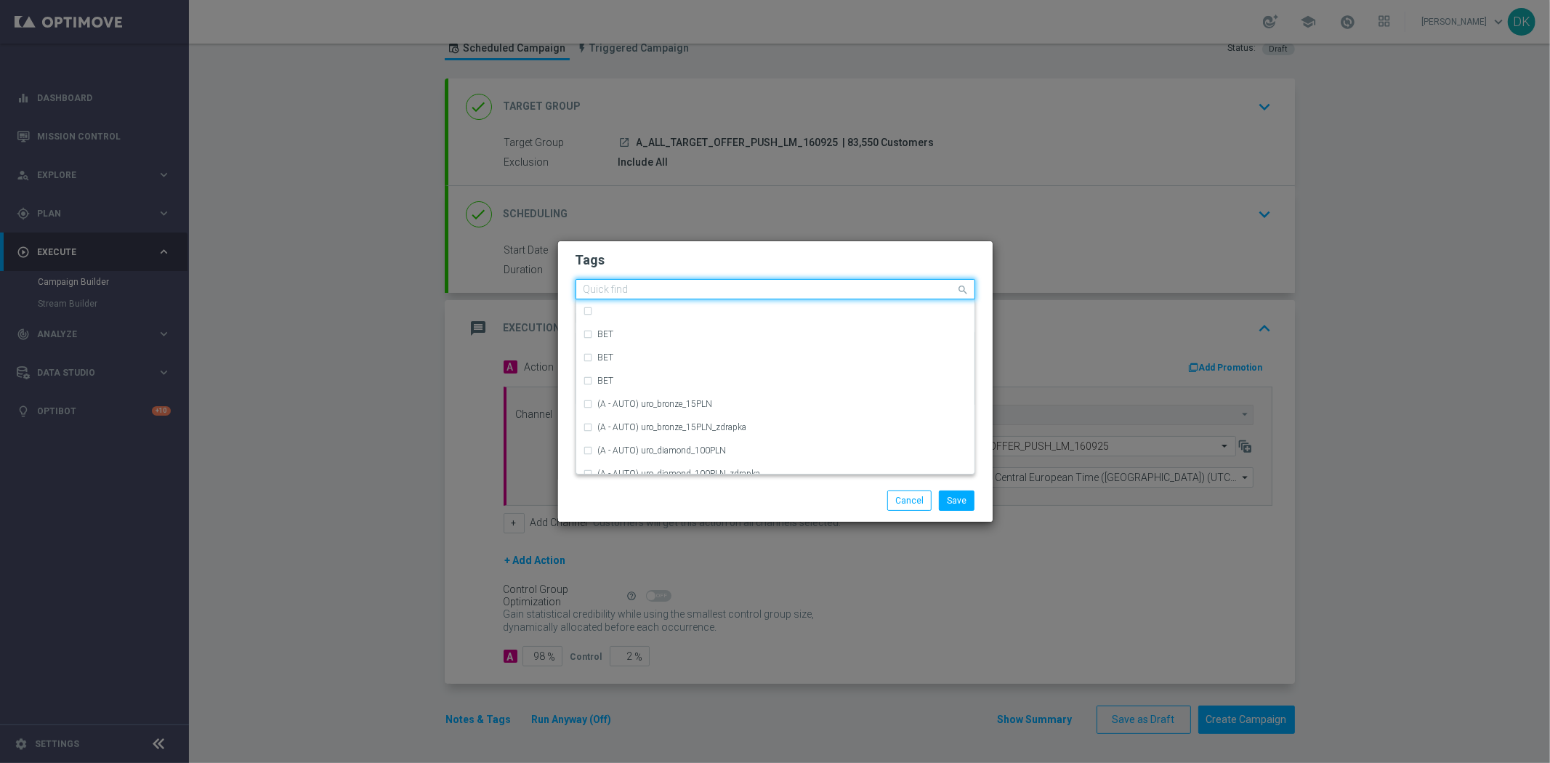
click at [778, 296] on div at bounding box center [768, 291] width 375 height 15
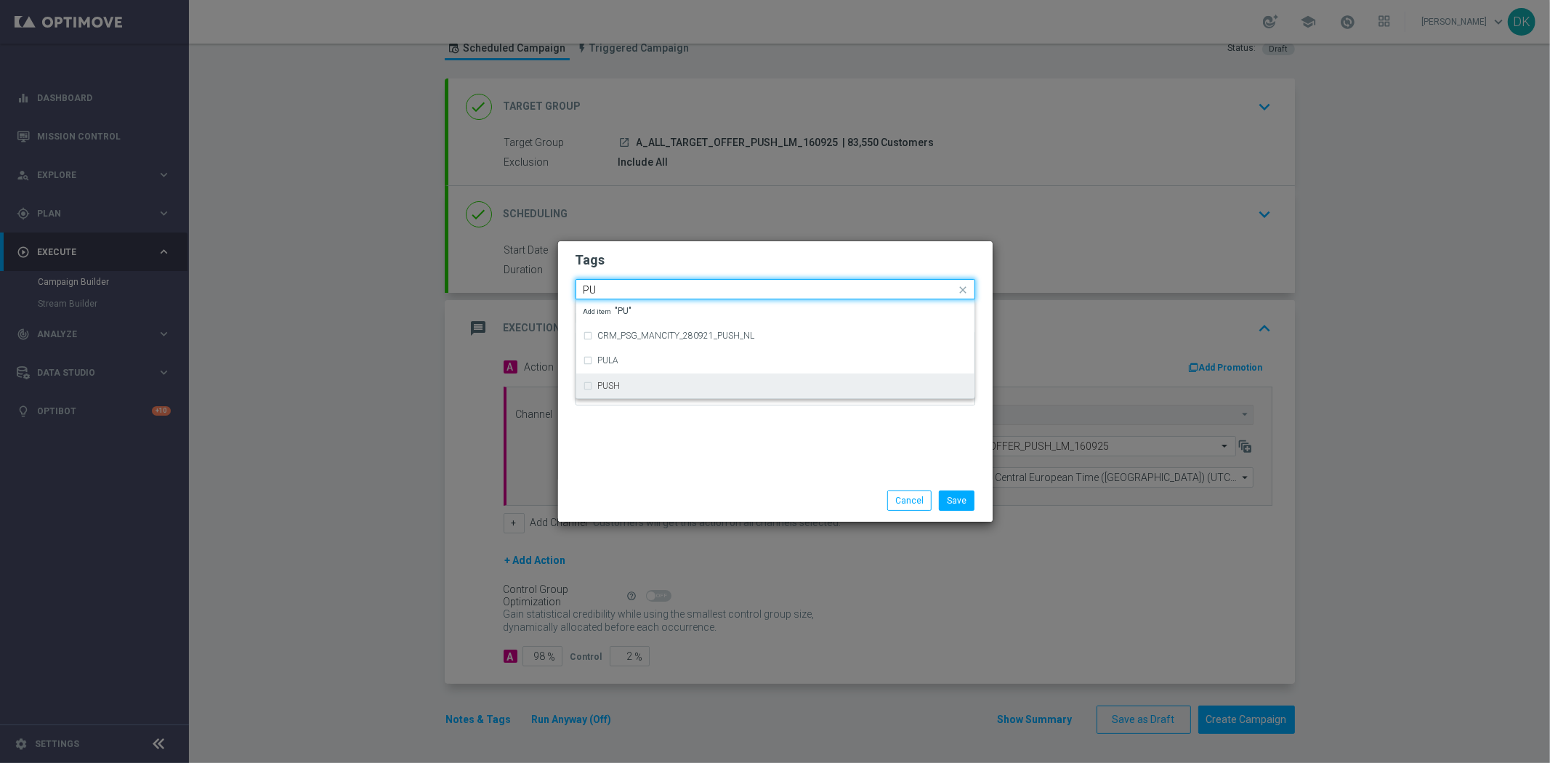
click at [703, 386] on div "PUSH" at bounding box center [782, 385] width 369 height 9
type input "PU"
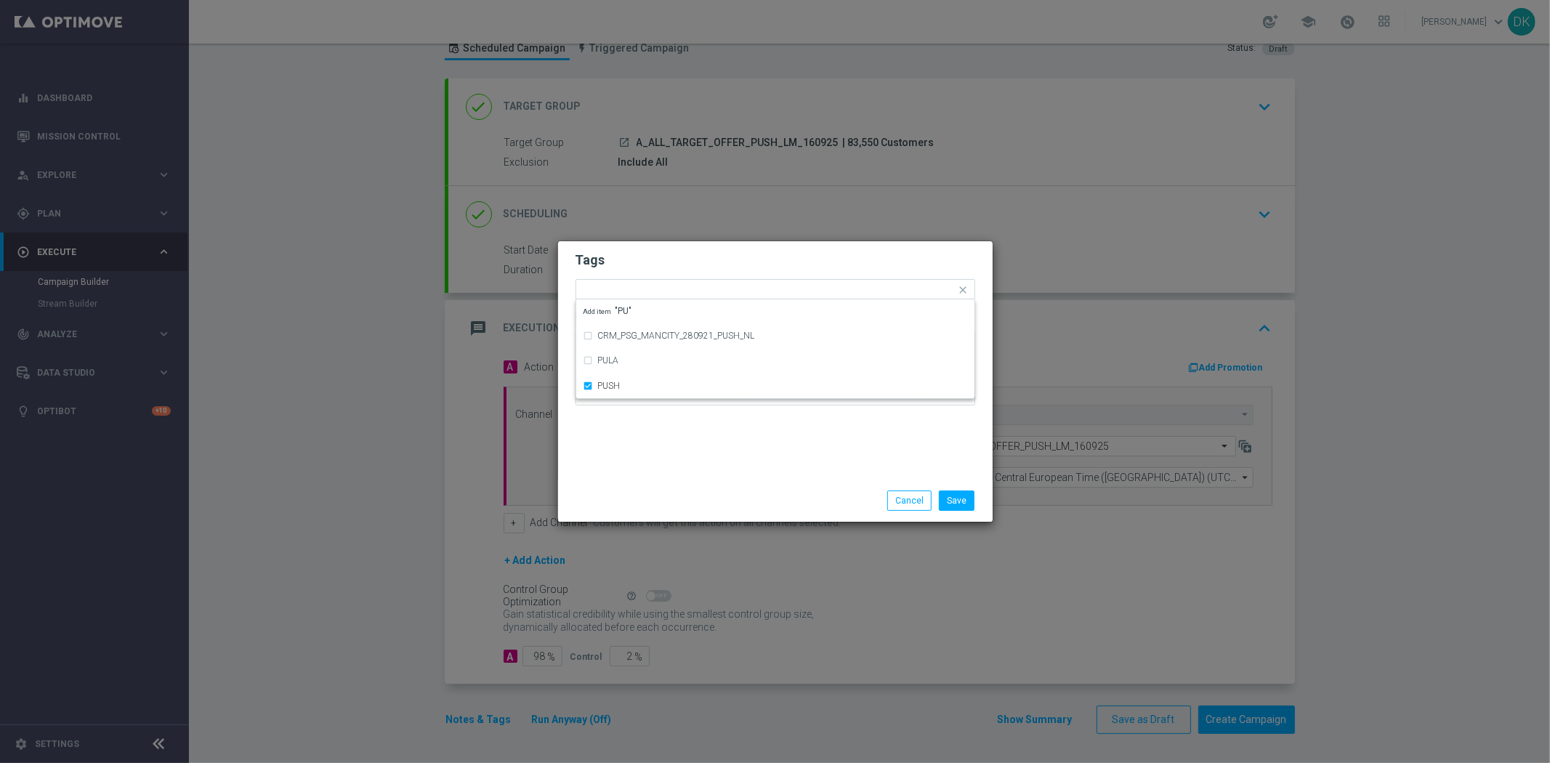
click at [735, 482] on div "Save Cancel" at bounding box center [775, 501] width 435 height 42
click at [953, 504] on button "Save" at bounding box center [957, 500] width 36 height 20
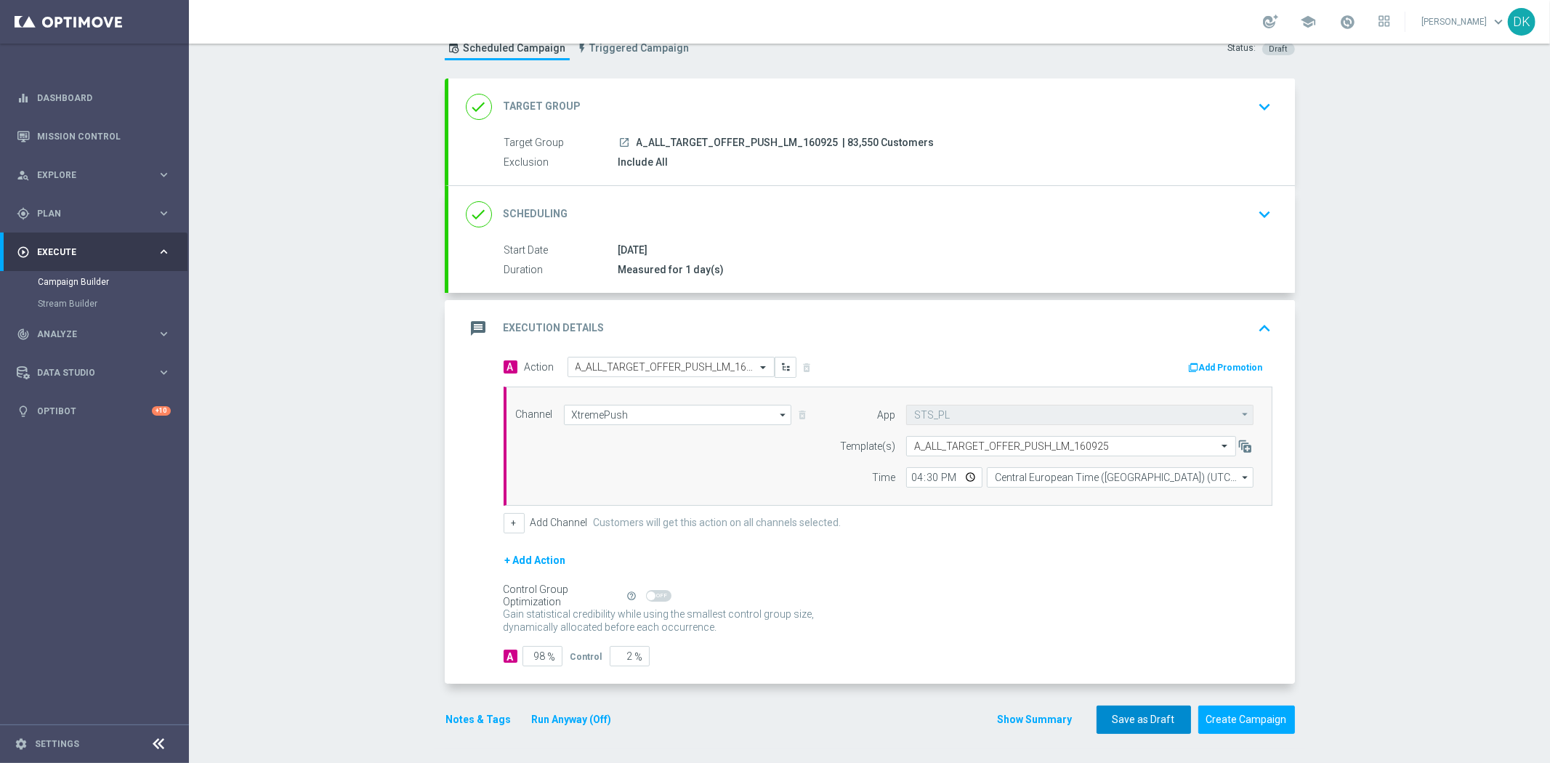
click at [1113, 714] on button "Save as Draft" at bounding box center [1144, 720] width 94 height 28
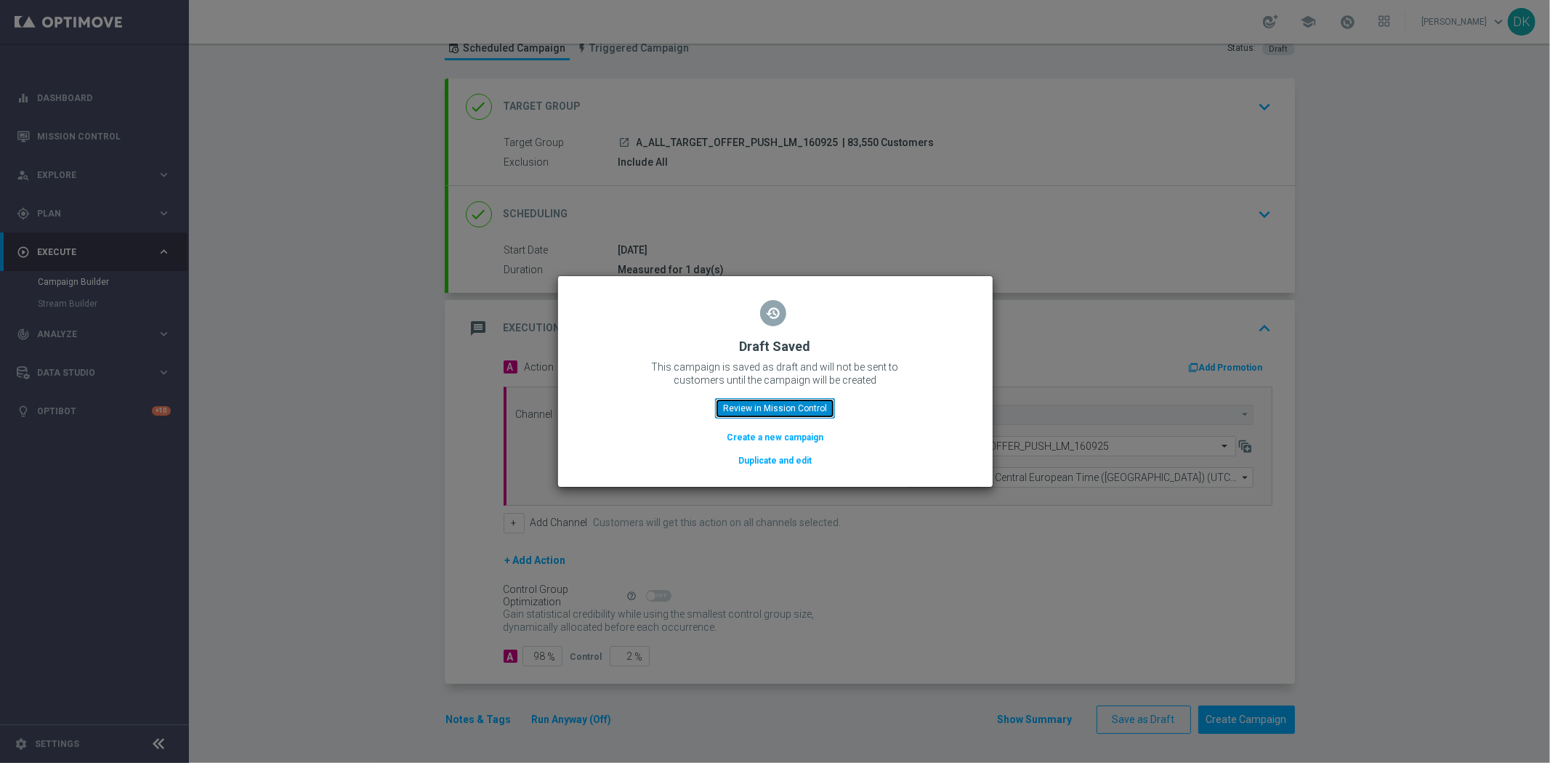
click at [772, 405] on button "Review in Mission Control" at bounding box center [775, 408] width 120 height 20
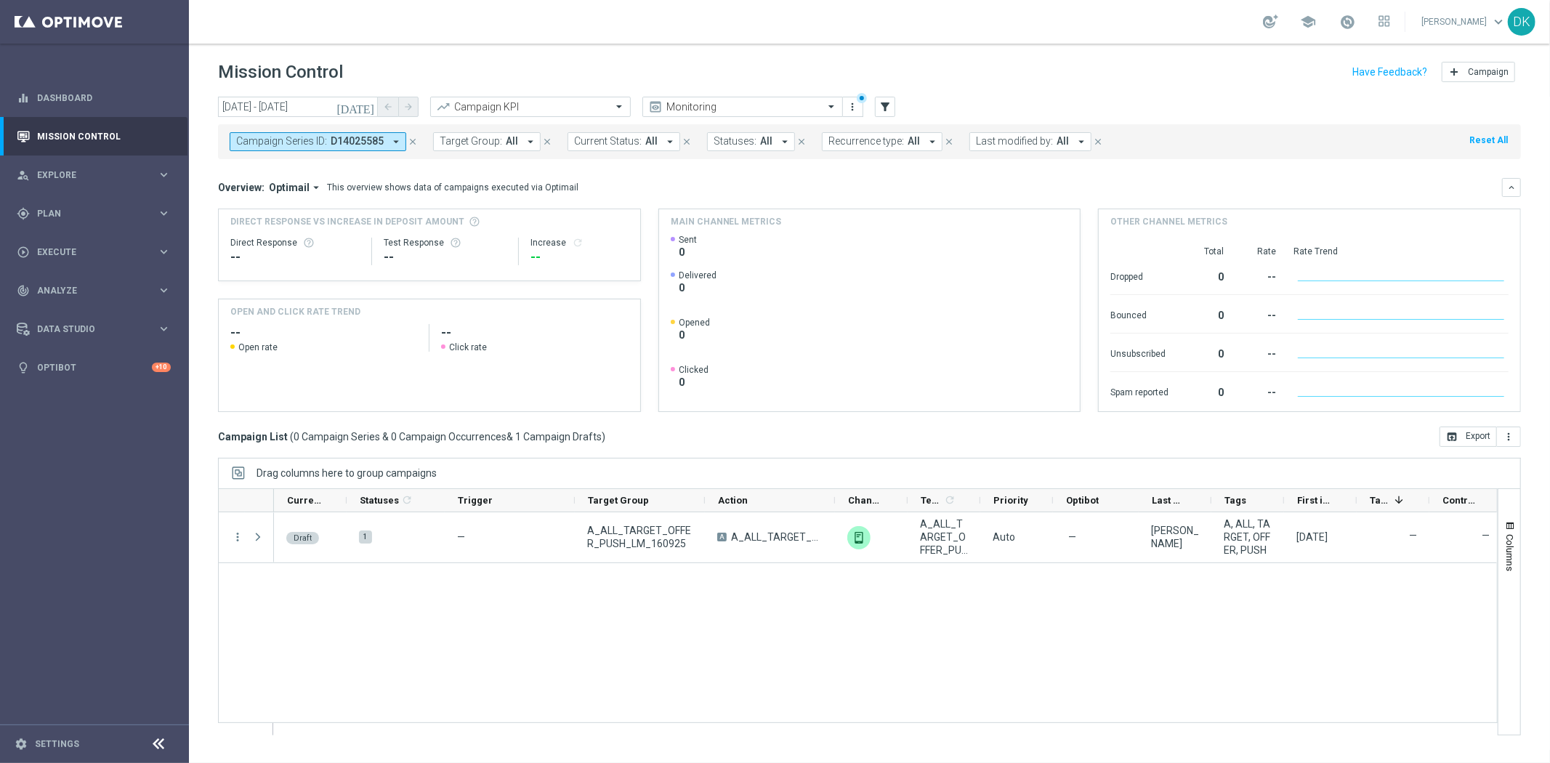
click at [342, 144] on span "D14025585" at bounding box center [357, 141] width 53 height 12
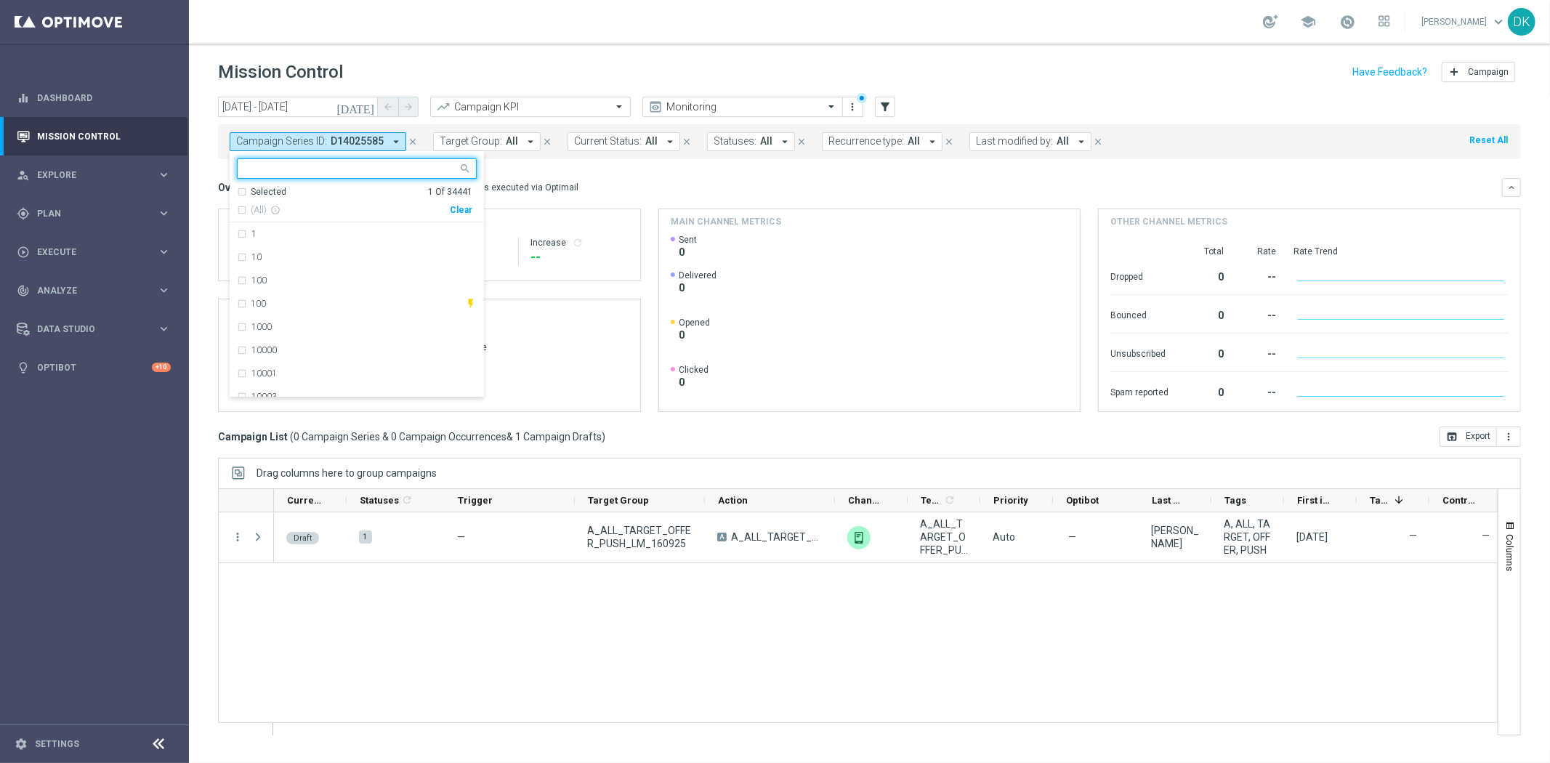
click at [0, 0] on div "Clear" at bounding box center [0, 0] width 0 height 0
click at [597, 190] on div "Overview: Optimail arrow_drop_down This overview shows data of campaigns execut…" at bounding box center [860, 187] width 1284 height 13
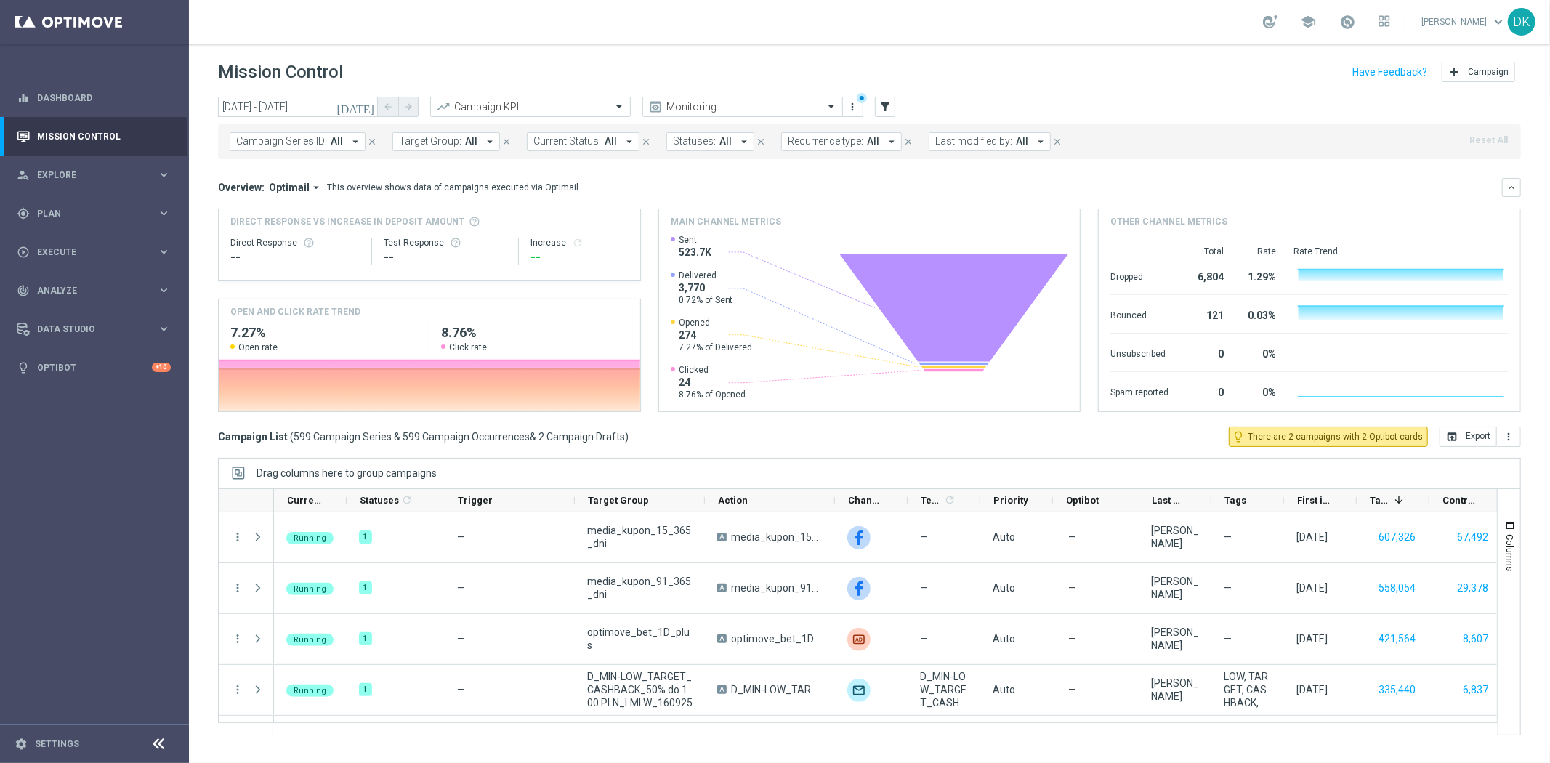
click at [437, 141] on span "Target Group:" at bounding box center [430, 141] width 62 height 12
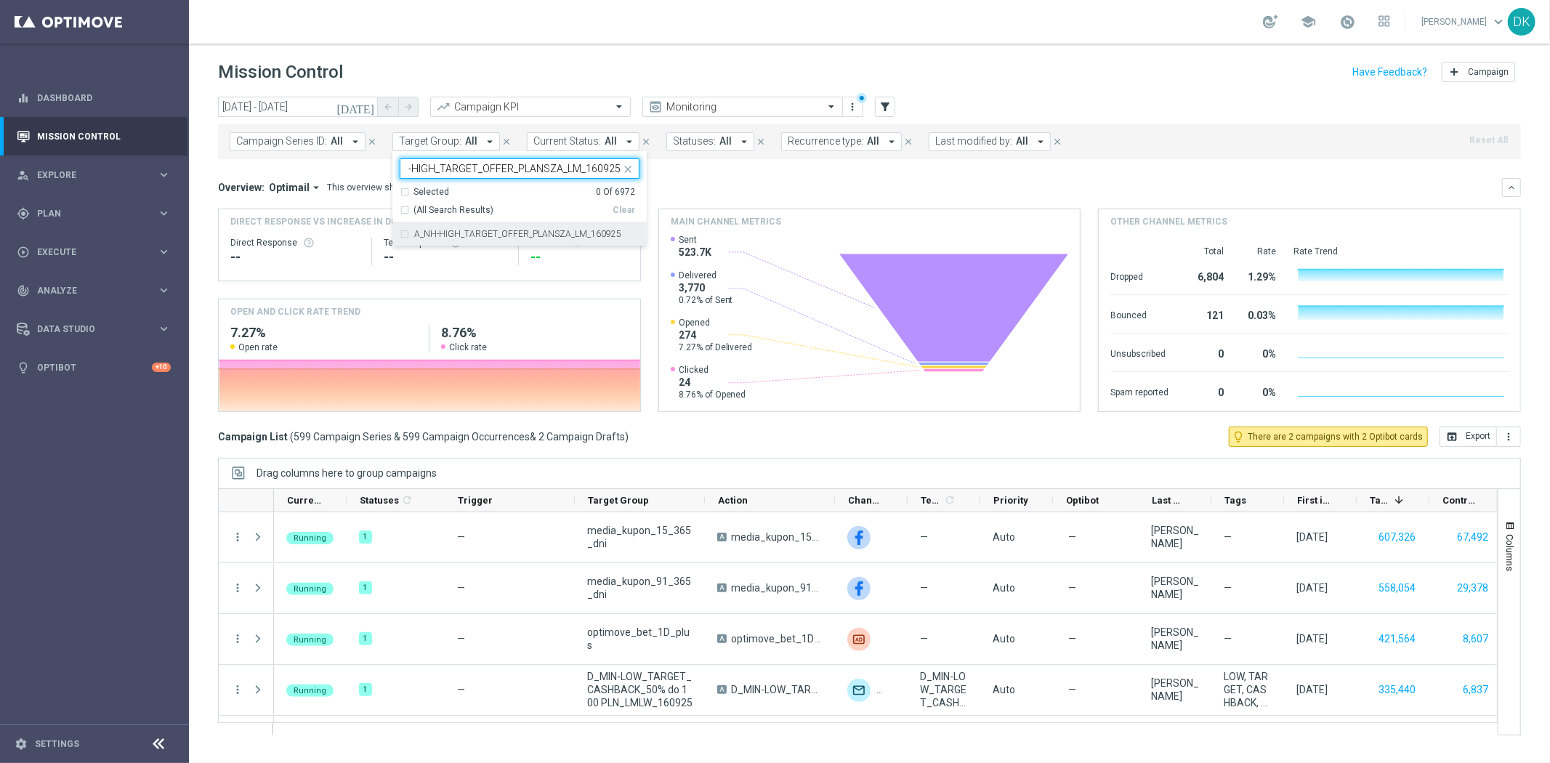
scroll to position [0, 20]
click at [513, 240] on div "A_NH-HIGH_TARGET_OFFER_PLANSZA_LM_160925" at bounding box center [520, 233] width 240 height 23
type input "A_NH-HIGH_TARGET_OFFER_PLANSZA_LM_160925"
click at [717, 192] on div "Overview: Optimail arrow_drop_down This overview shows data of campaigns execut…" at bounding box center [860, 187] width 1284 height 13
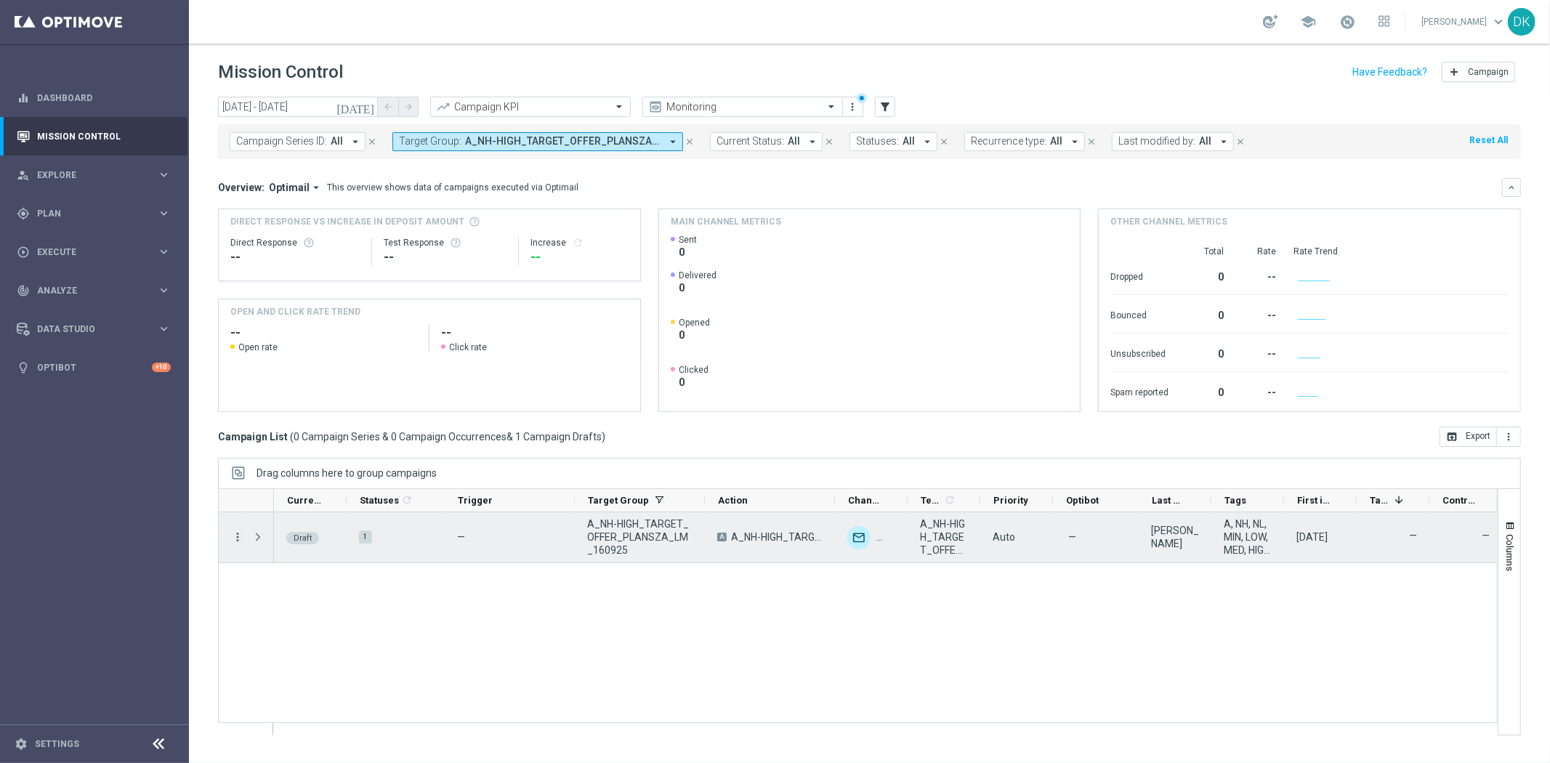
click at [243, 535] on div "more_vert" at bounding box center [246, 537] width 55 height 51
click at [240, 533] on icon "more_vert" at bounding box center [237, 536] width 13 height 13
click at [275, 590] on span "Edit" at bounding box center [274, 594] width 16 height 10
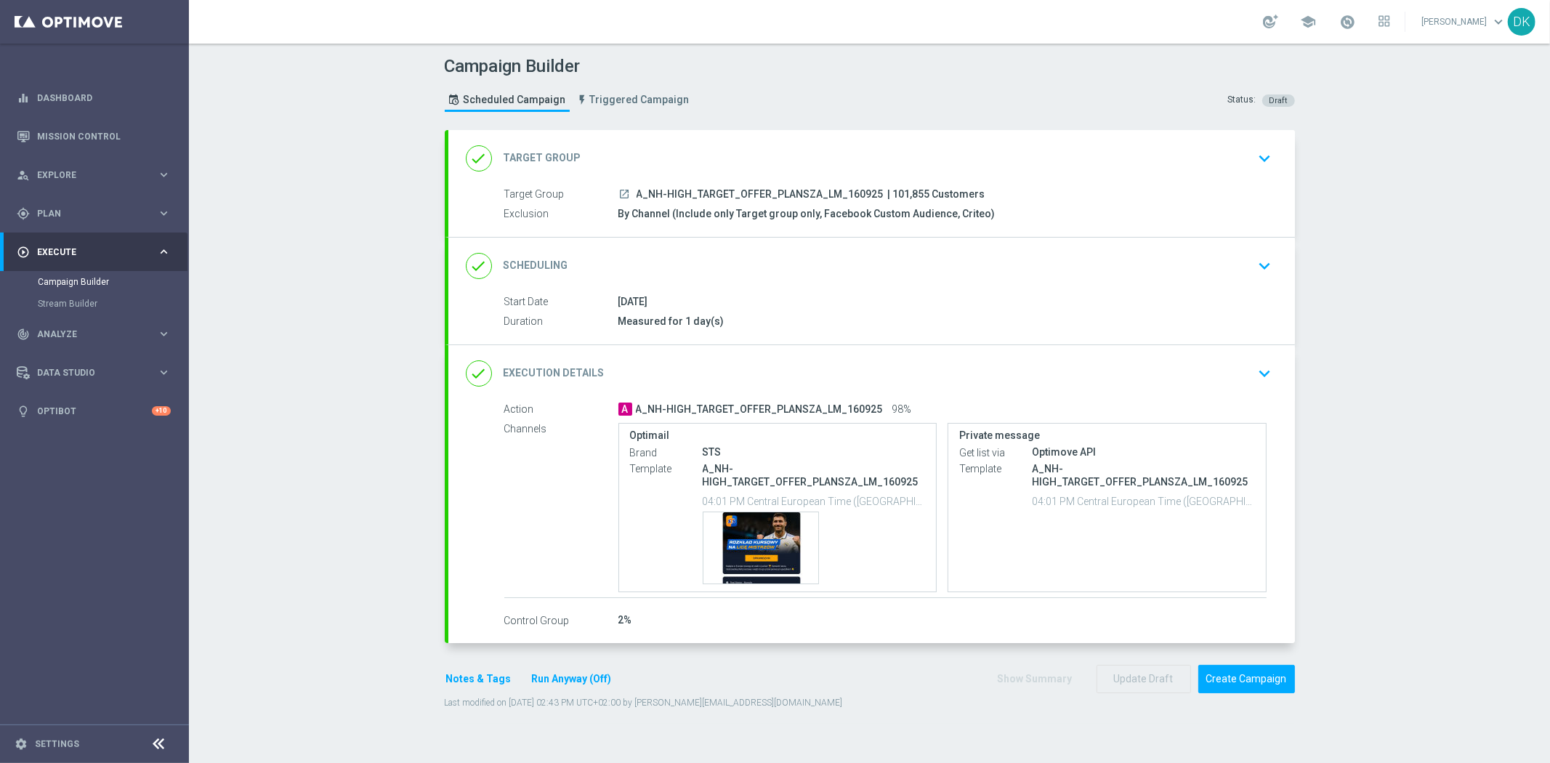
click at [1244, 264] on div "done Scheduling keyboard_arrow_down" at bounding box center [872, 266] width 812 height 28
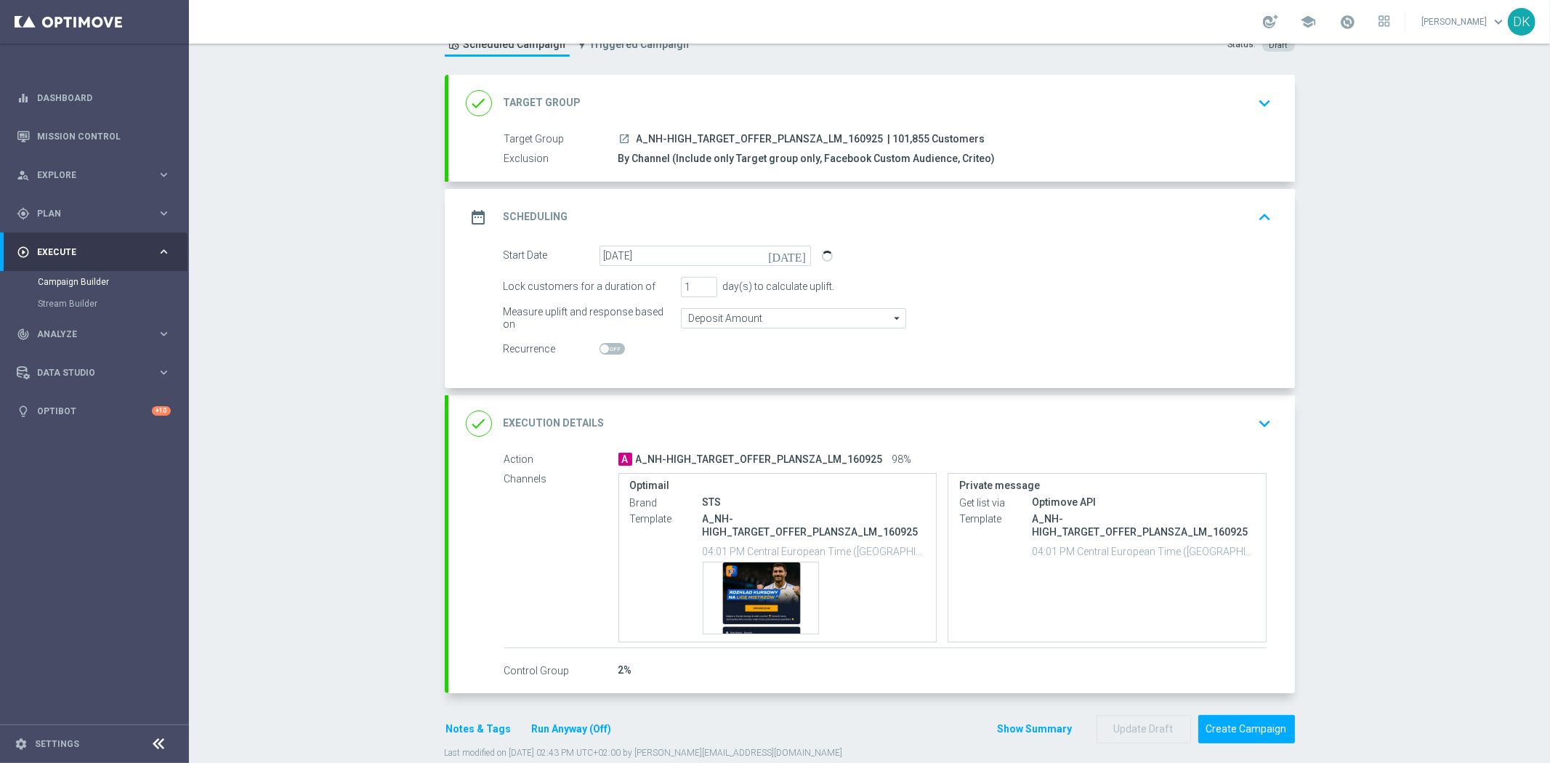
scroll to position [80, 0]
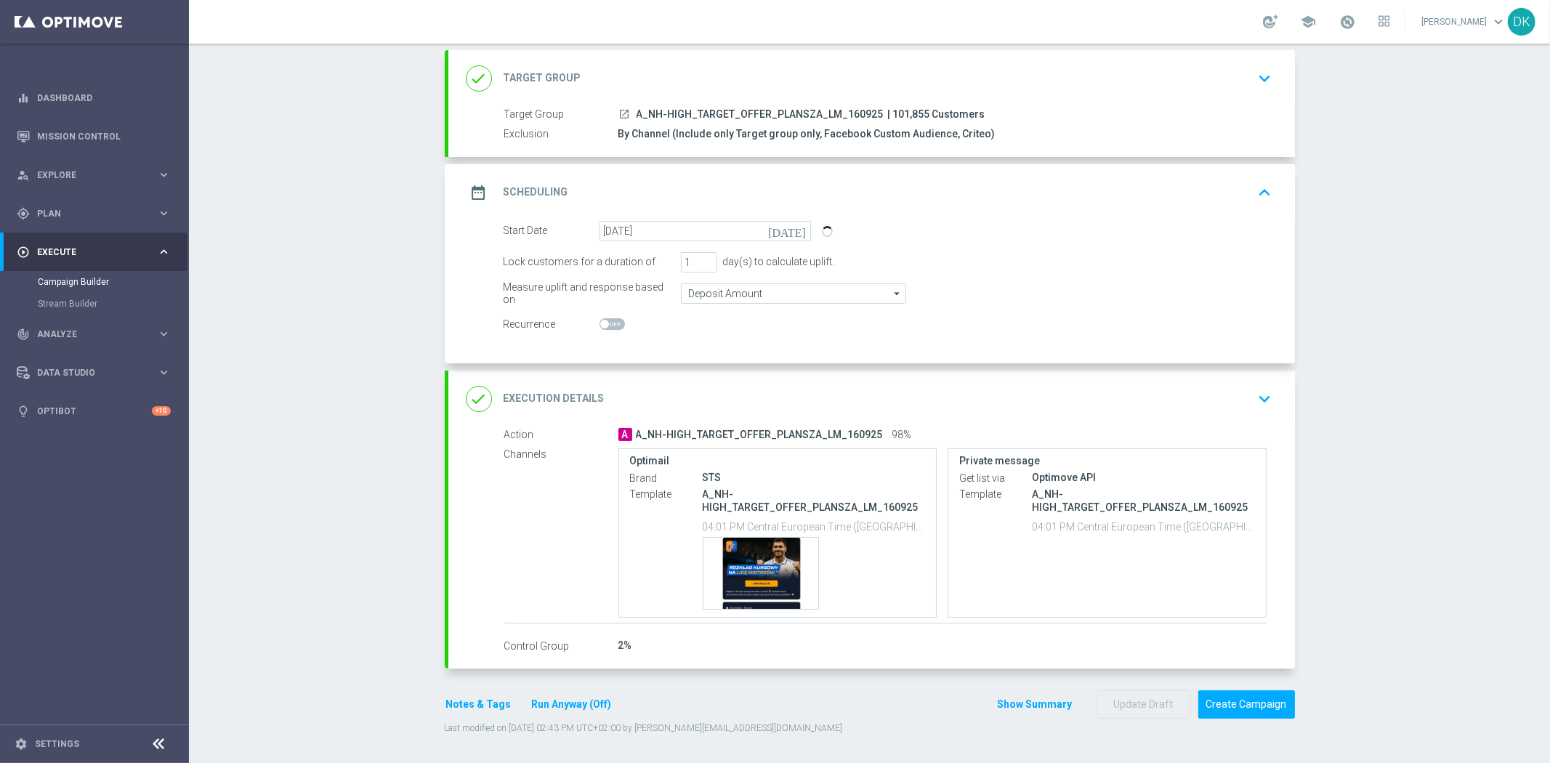
click at [1240, 401] on div "done Execution Details keyboard_arrow_down" at bounding box center [872, 399] width 812 height 28
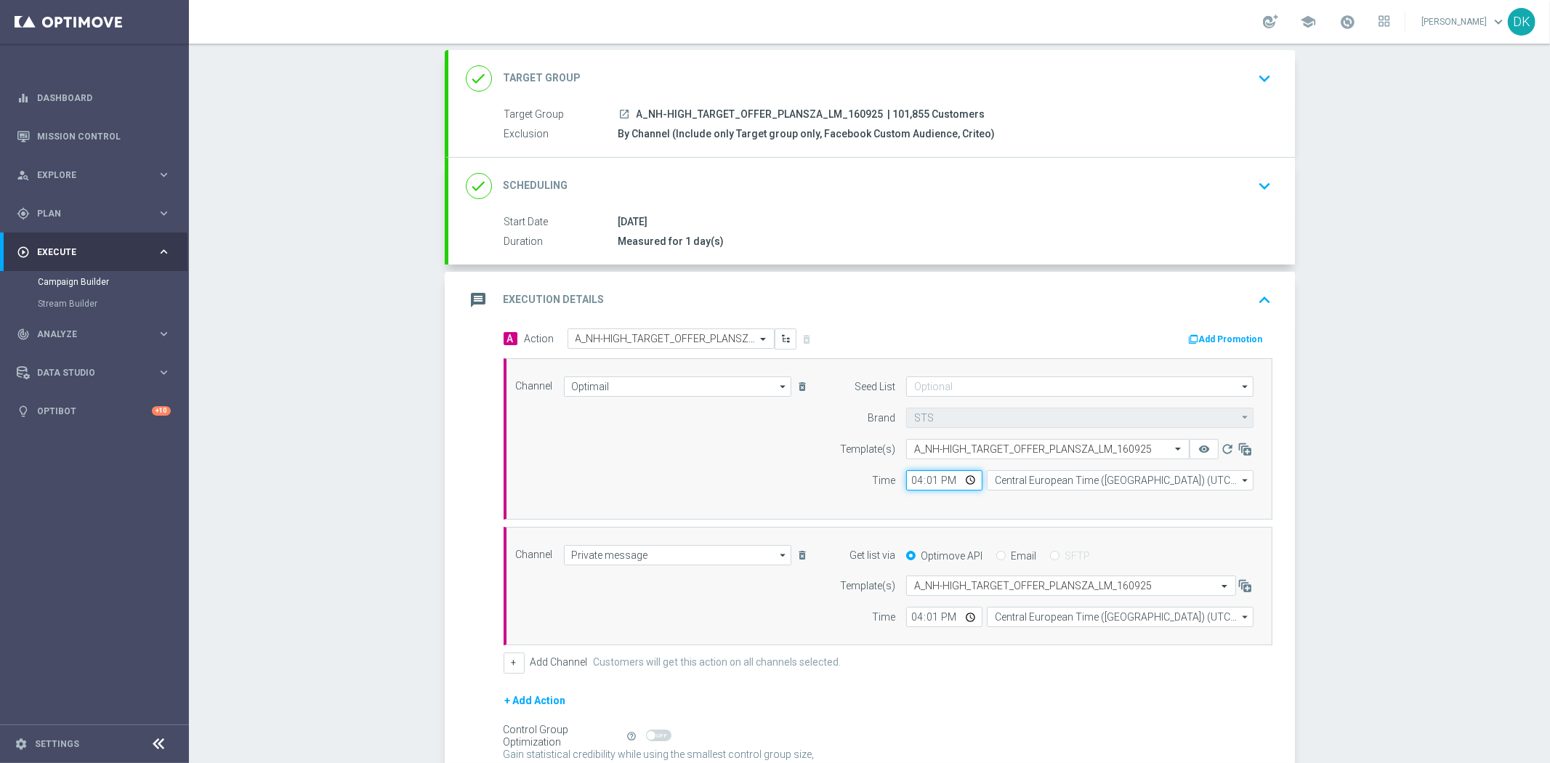
click at [906, 480] on input "16:01" at bounding box center [944, 480] width 76 height 20
type input "16:20"
click at [911, 618] on input "16:01" at bounding box center [944, 617] width 76 height 20
type input "16:20"
click at [1371, 593] on div "Campaign Builder Scheduled Campaign Triggered Campaign Status: Draft done Targe…" at bounding box center [869, 403] width 1361 height 719
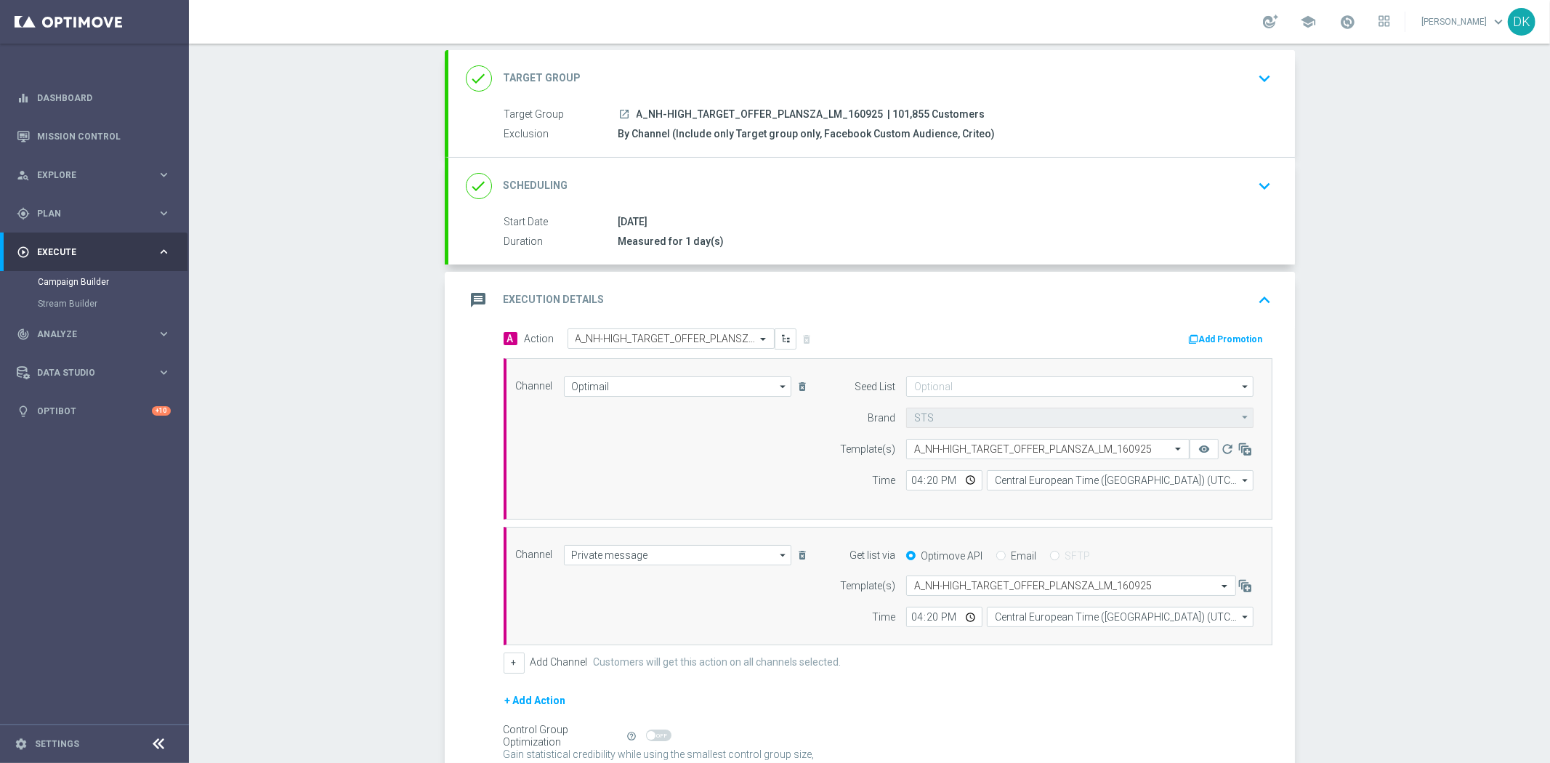
click at [1215, 182] on div "done Scheduling keyboard_arrow_down" at bounding box center [872, 186] width 812 height 28
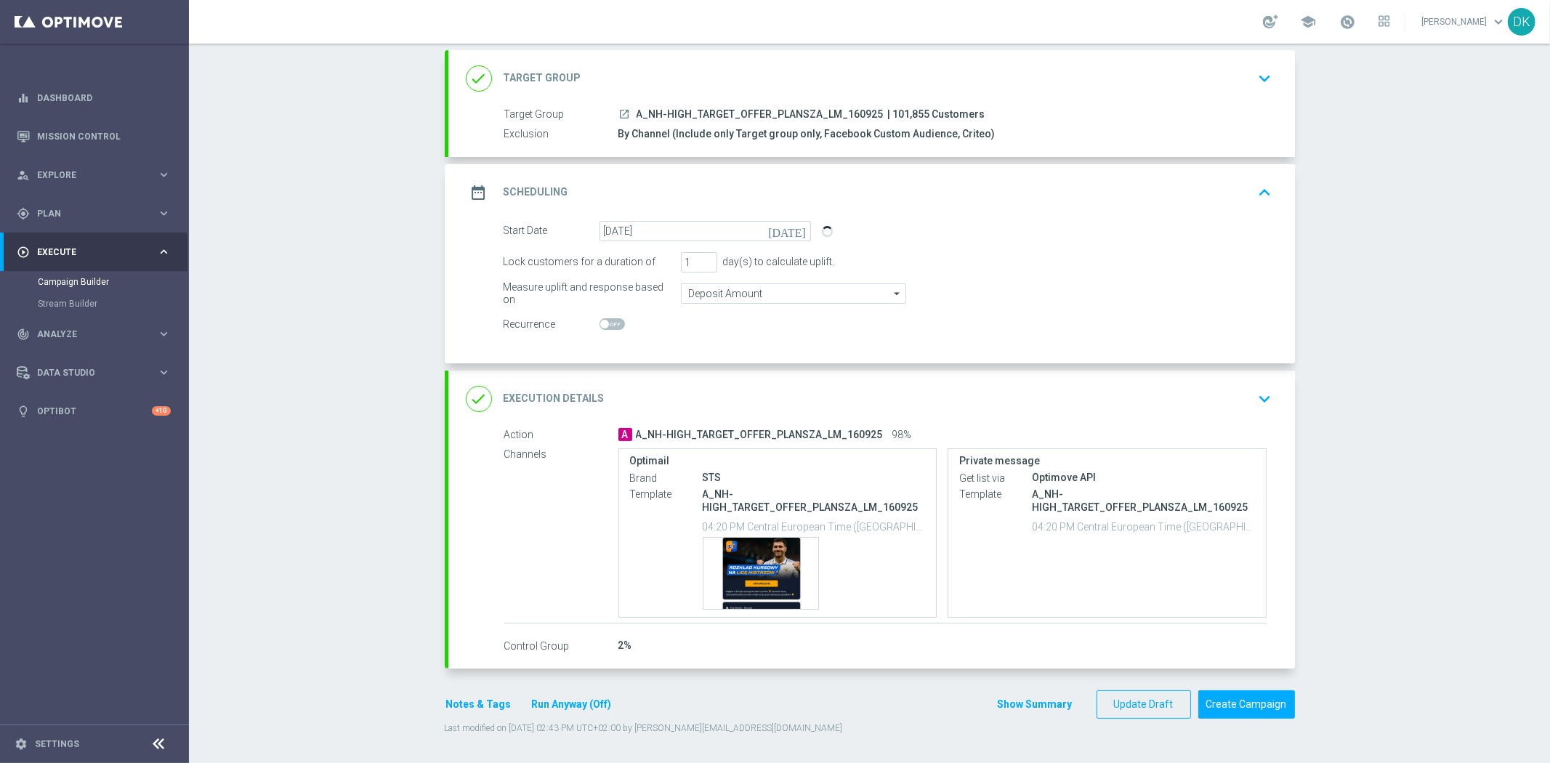
click at [1267, 404] on icon "keyboard_arrow_down" at bounding box center [1265, 399] width 22 height 22
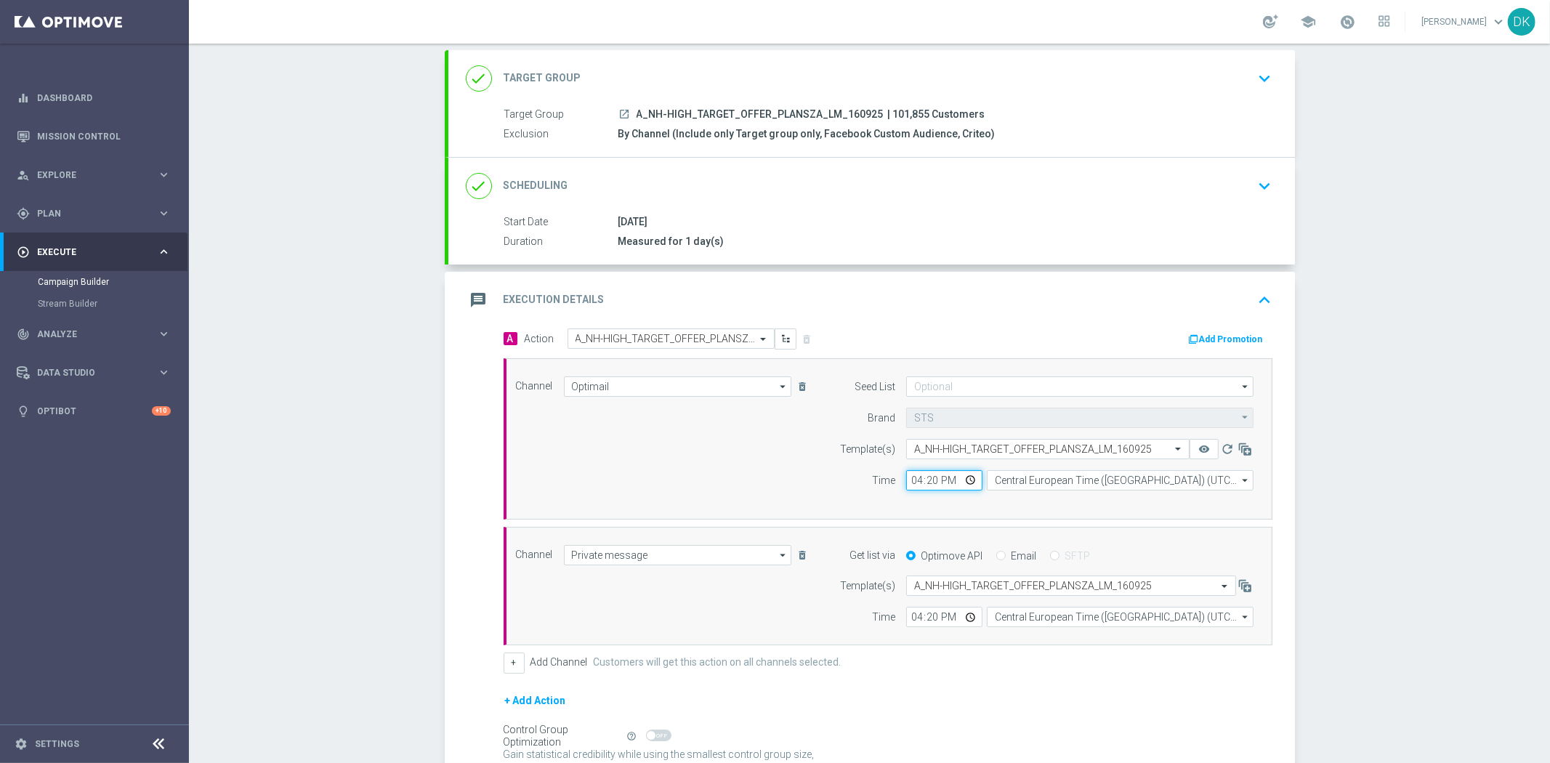
click at [906, 483] on input "16:20" at bounding box center [944, 480] width 76 height 20
type input "16:25"
click at [907, 619] on input "16:20" at bounding box center [944, 617] width 76 height 20
type input "16:25"
click at [913, 665] on div "+ Add Channel Customers will get this action on all channels selected." at bounding box center [888, 663] width 769 height 20
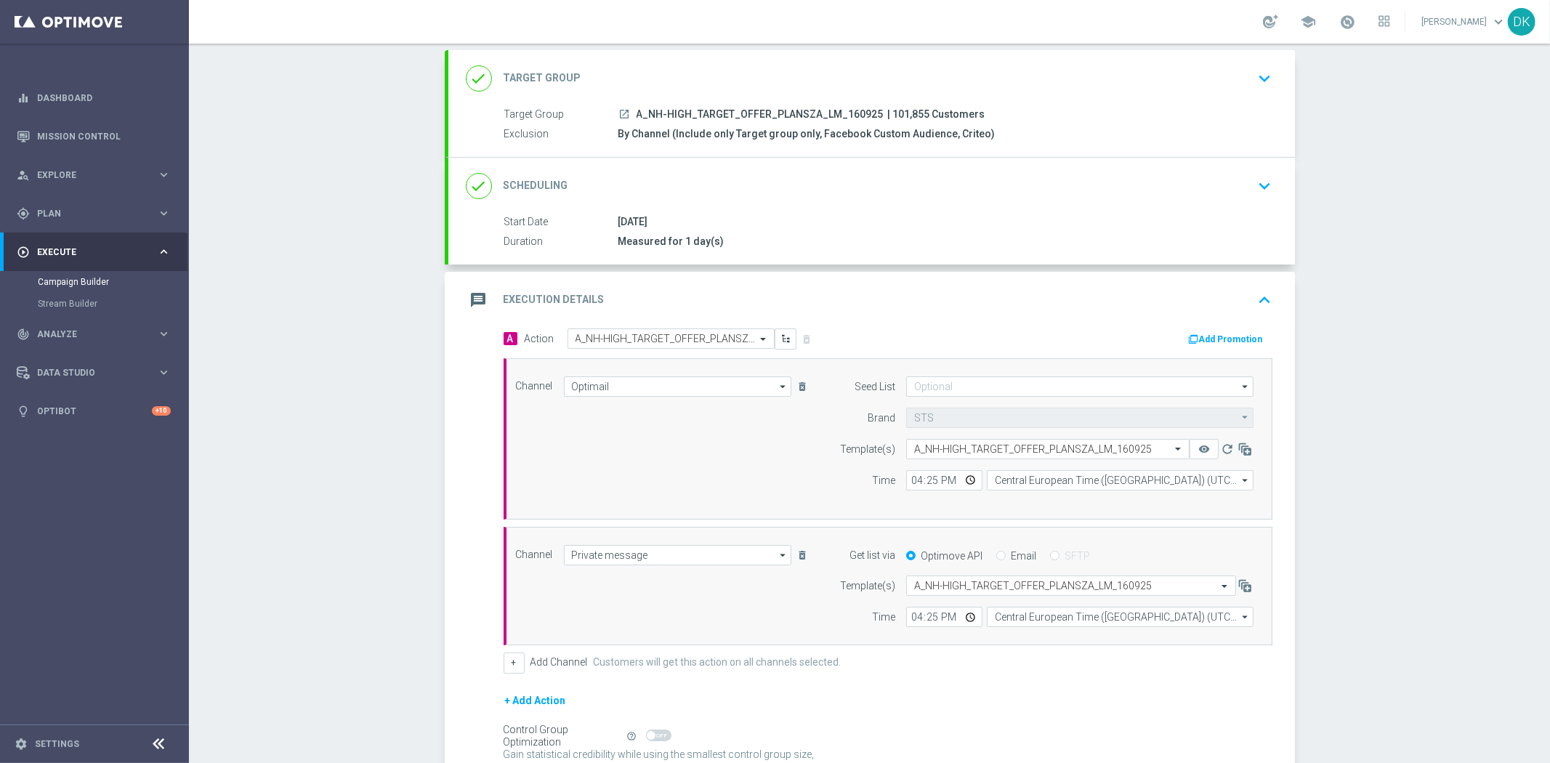
click at [1261, 230] on div "Start Date [DATE] Duration Measured for 1 day(s)" at bounding box center [871, 232] width 847 height 36
click at [1259, 193] on icon "keyboard_arrow_down" at bounding box center [1265, 186] width 22 height 22
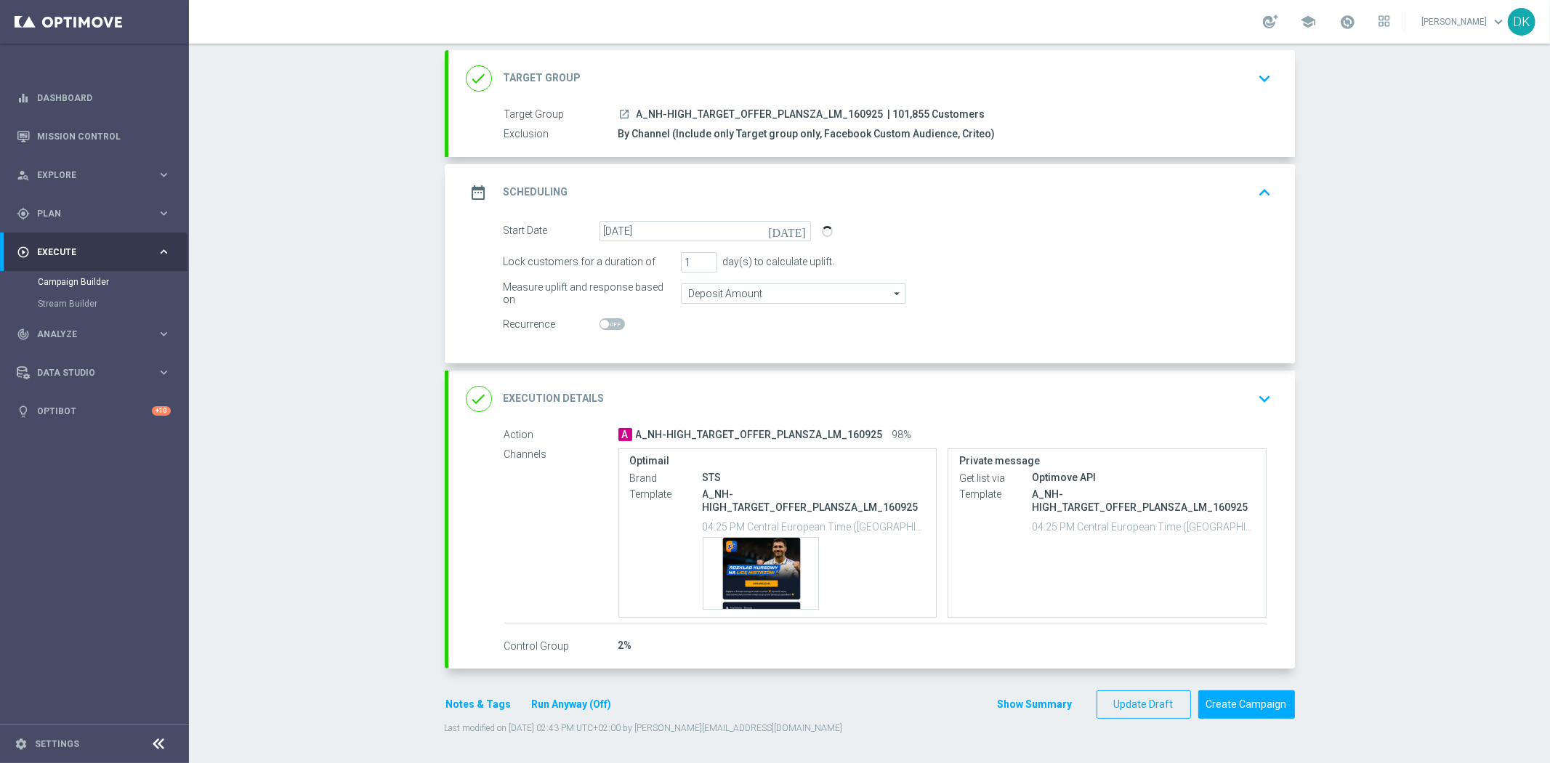
click at [390, 562] on div "Campaign Builder Scheduled Campaign Triggered Campaign Status: Draft done Targe…" at bounding box center [869, 403] width 1361 height 719
click at [1236, 708] on button "Create Campaign" at bounding box center [1246, 704] width 97 height 28
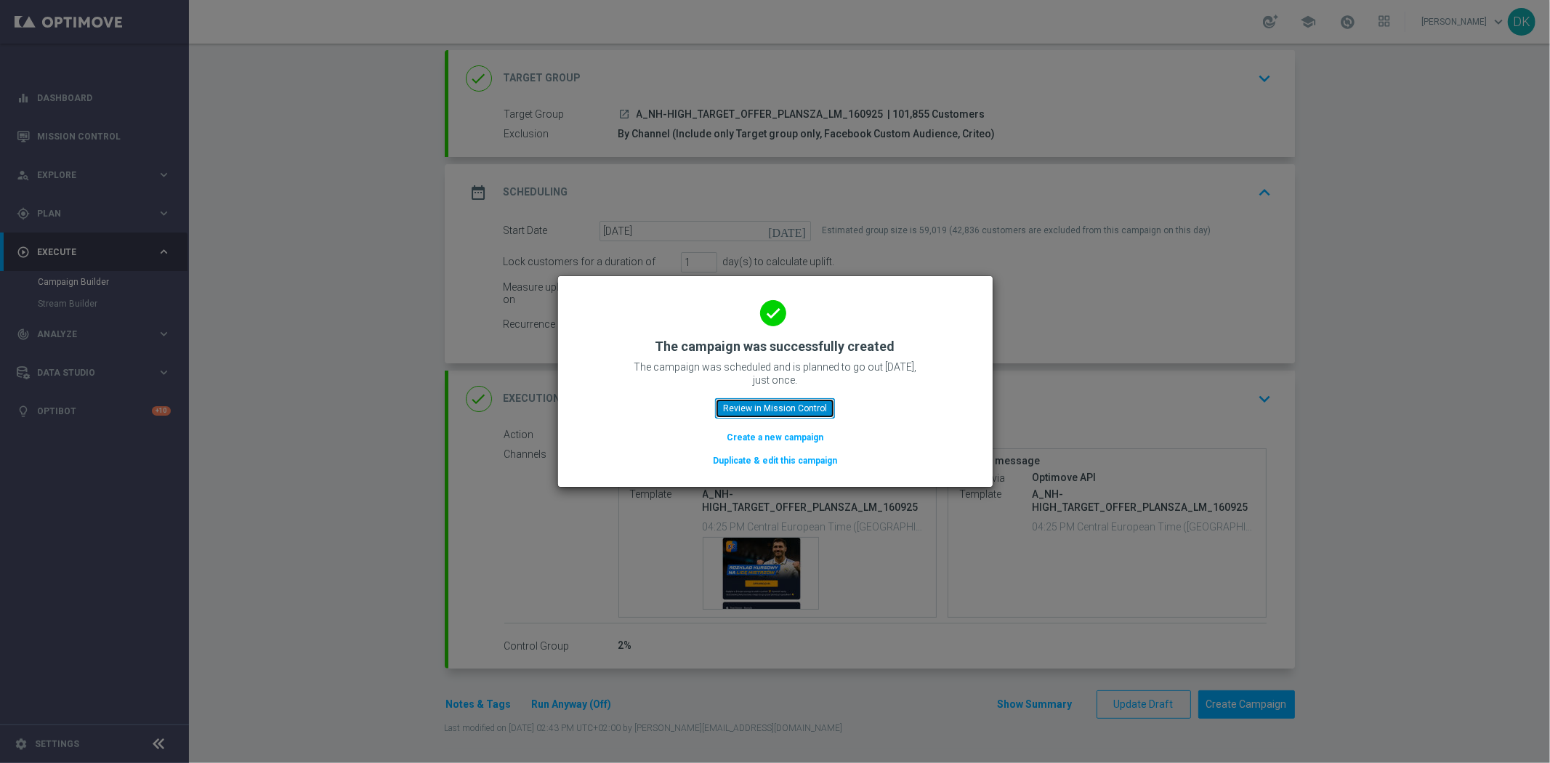
click at [805, 405] on button "Review in Mission Control" at bounding box center [775, 408] width 120 height 20
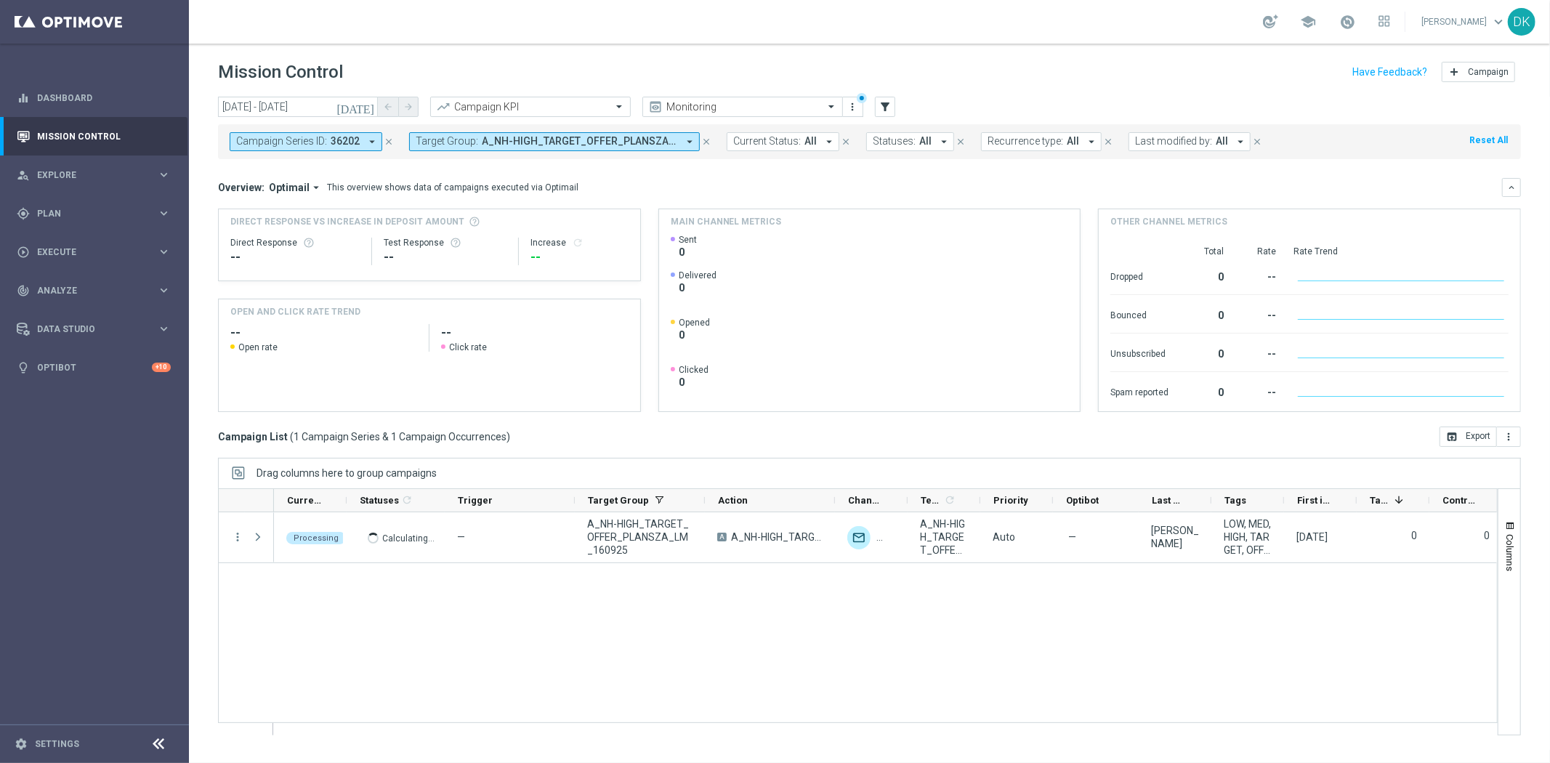
click at [475, 134] on button "Target Group: A_NH-HIGH_TARGET_OFFER_PLANSZA_LM_160925 arrow_drop_down" at bounding box center [554, 141] width 291 height 19
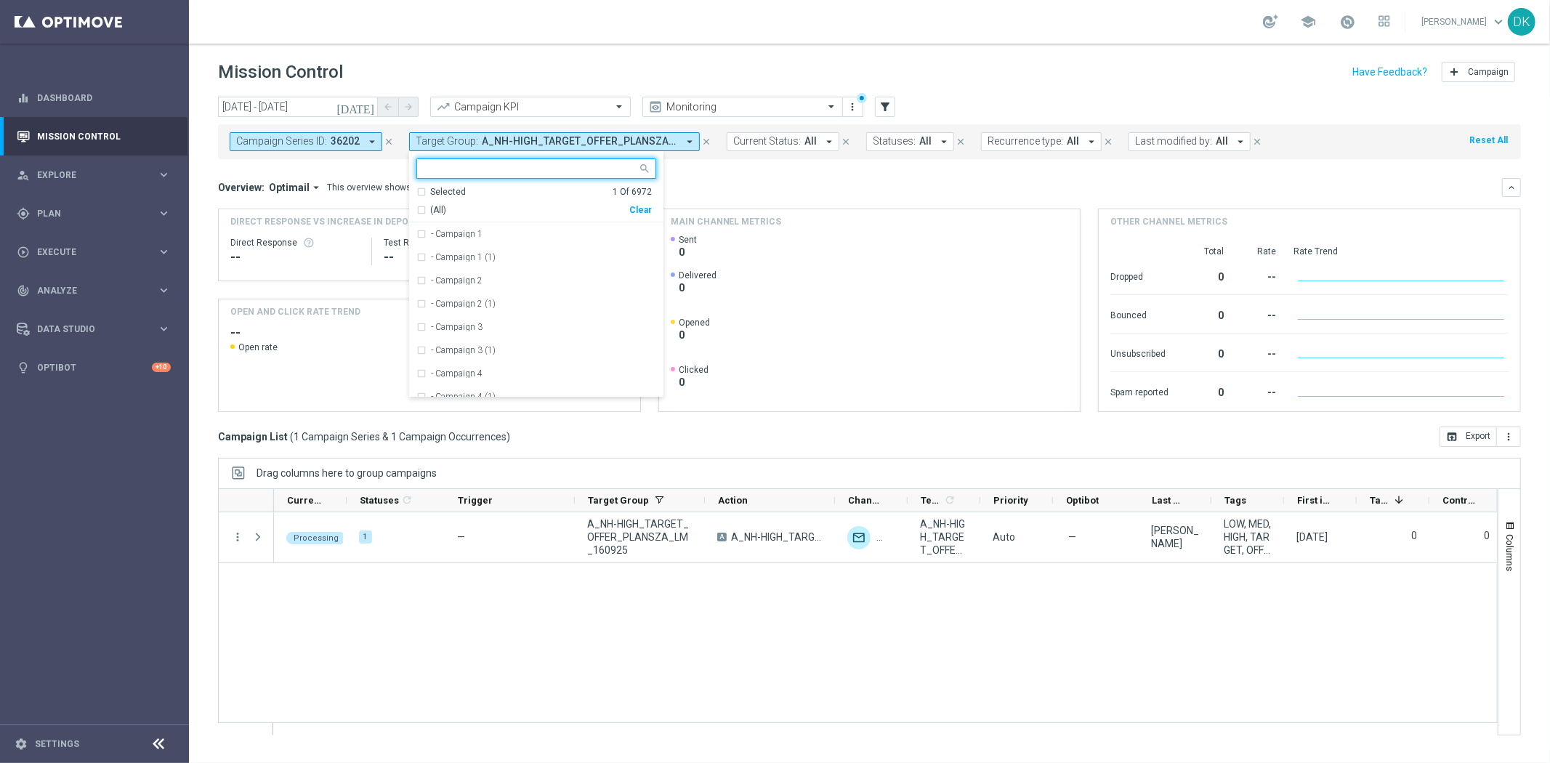
click at [0, 0] on div "Clear" at bounding box center [0, 0] width 0 height 0
click at [724, 178] on div "Overview: Optimail arrow_drop_down This overview shows data of campaigns execut…" at bounding box center [869, 187] width 1303 height 19
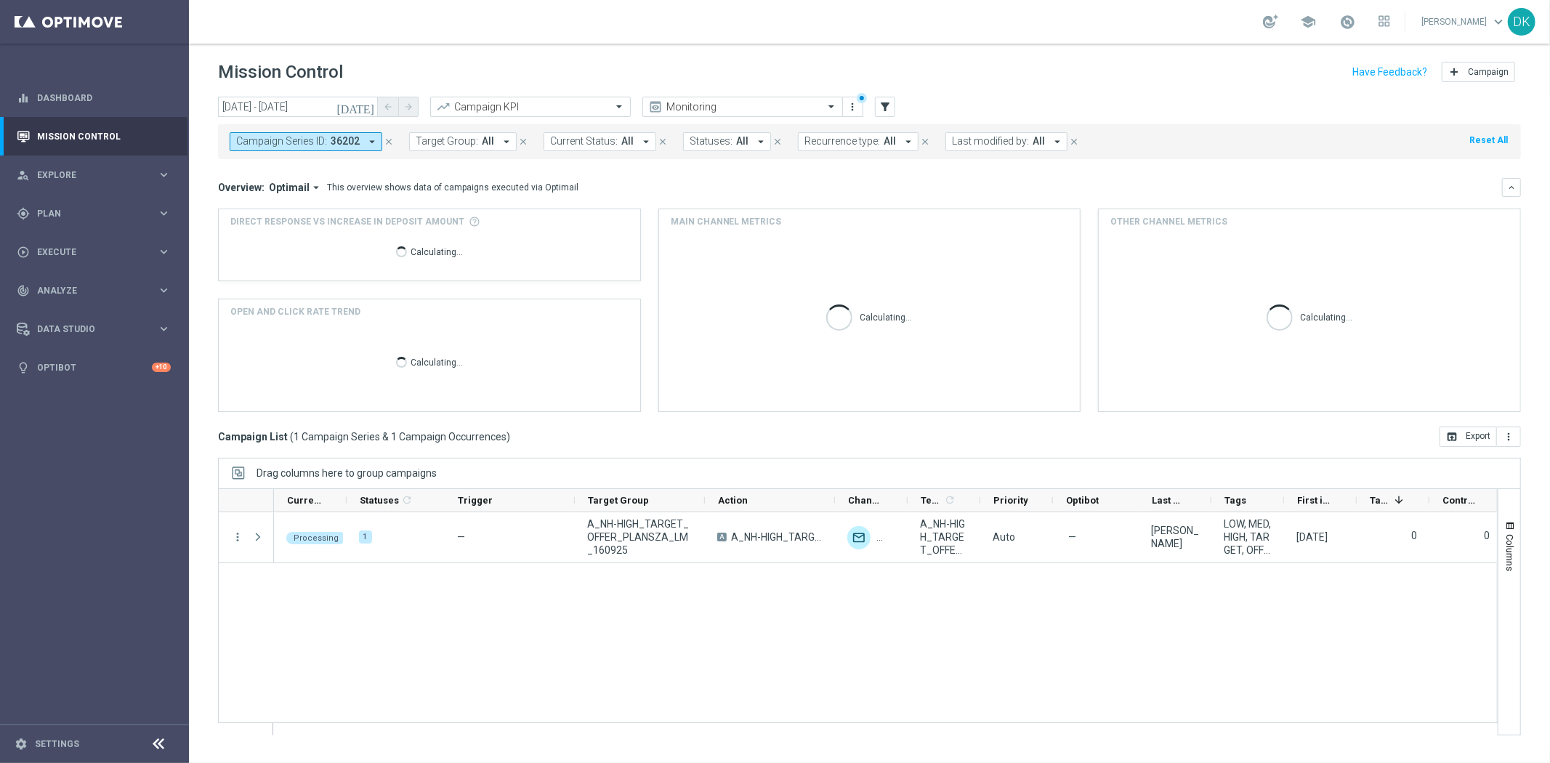
click at [352, 141] on span "36202" at bounding box center [345, 141] width 29 height 12
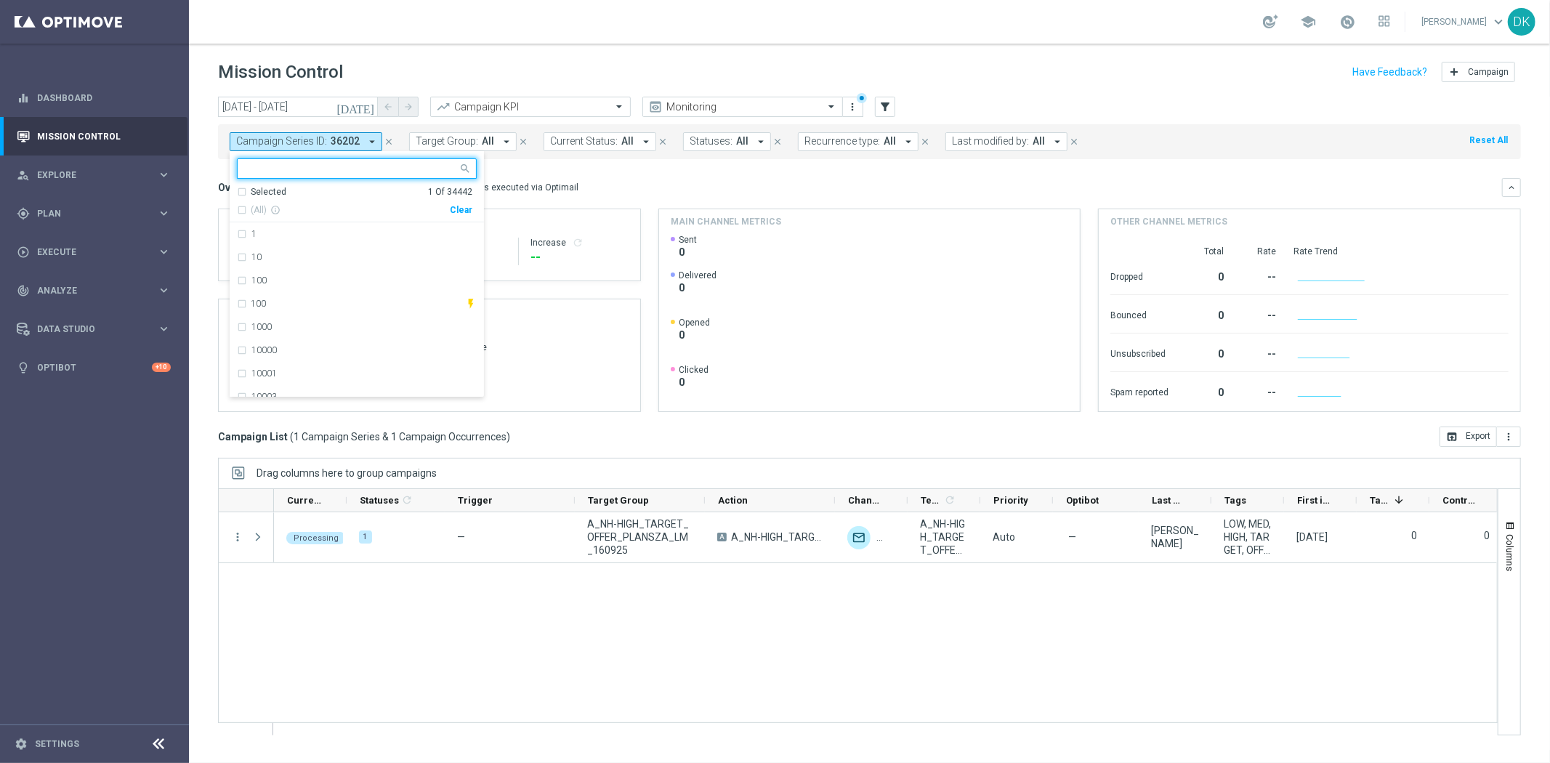
click at [0, 0] on div "Clear" at bounding box center [0, 0] width 0 height 0
click at [629, 178] on div "Overview: Optimail arrow_drop_down This overview shows data of campaigns execut…" at bounding box center [869, 187] width 1303 height 19
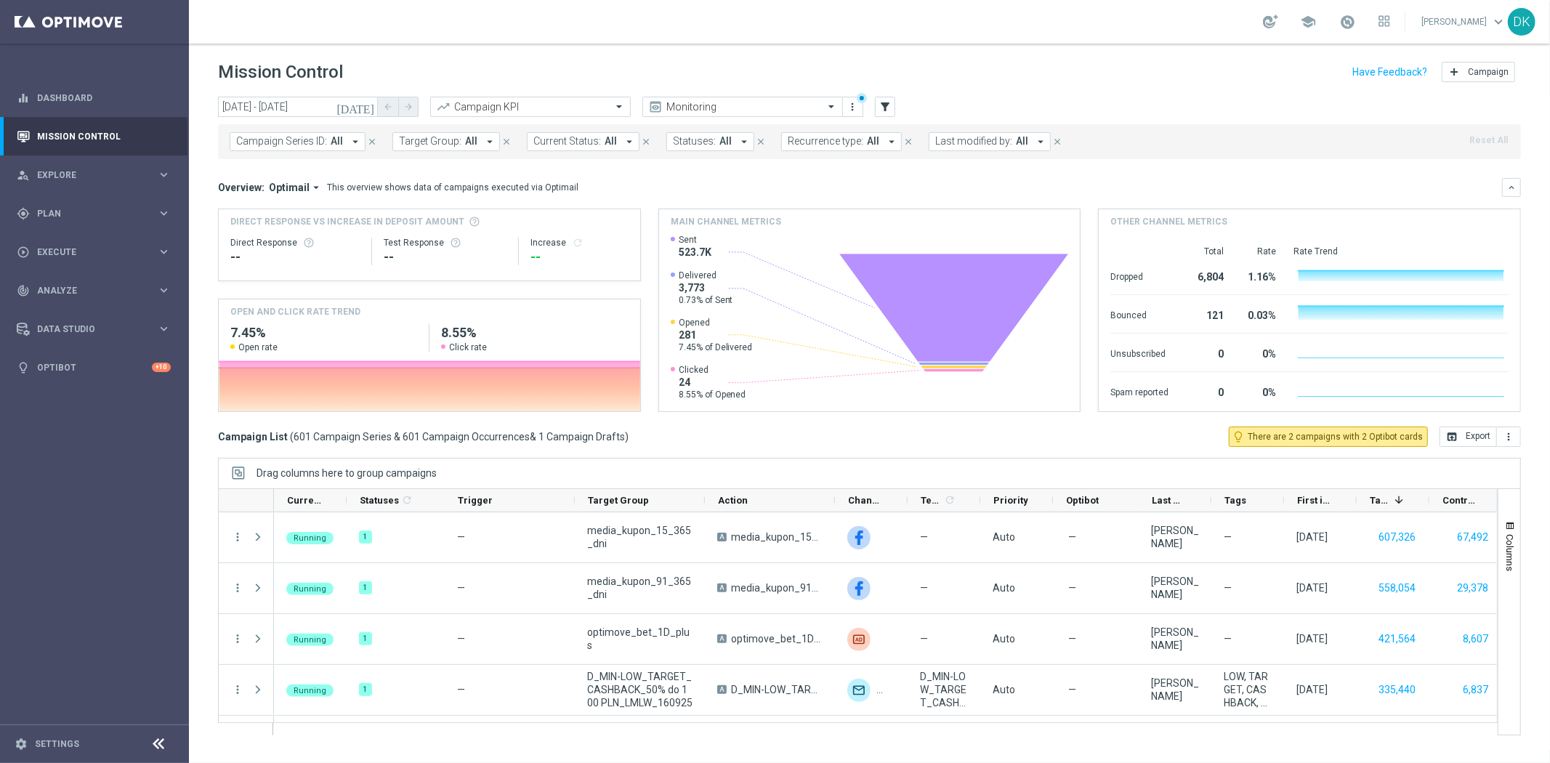
click at [422, 140] on span "Target Group:" at bounding box center [430, 141] width 62 height 12
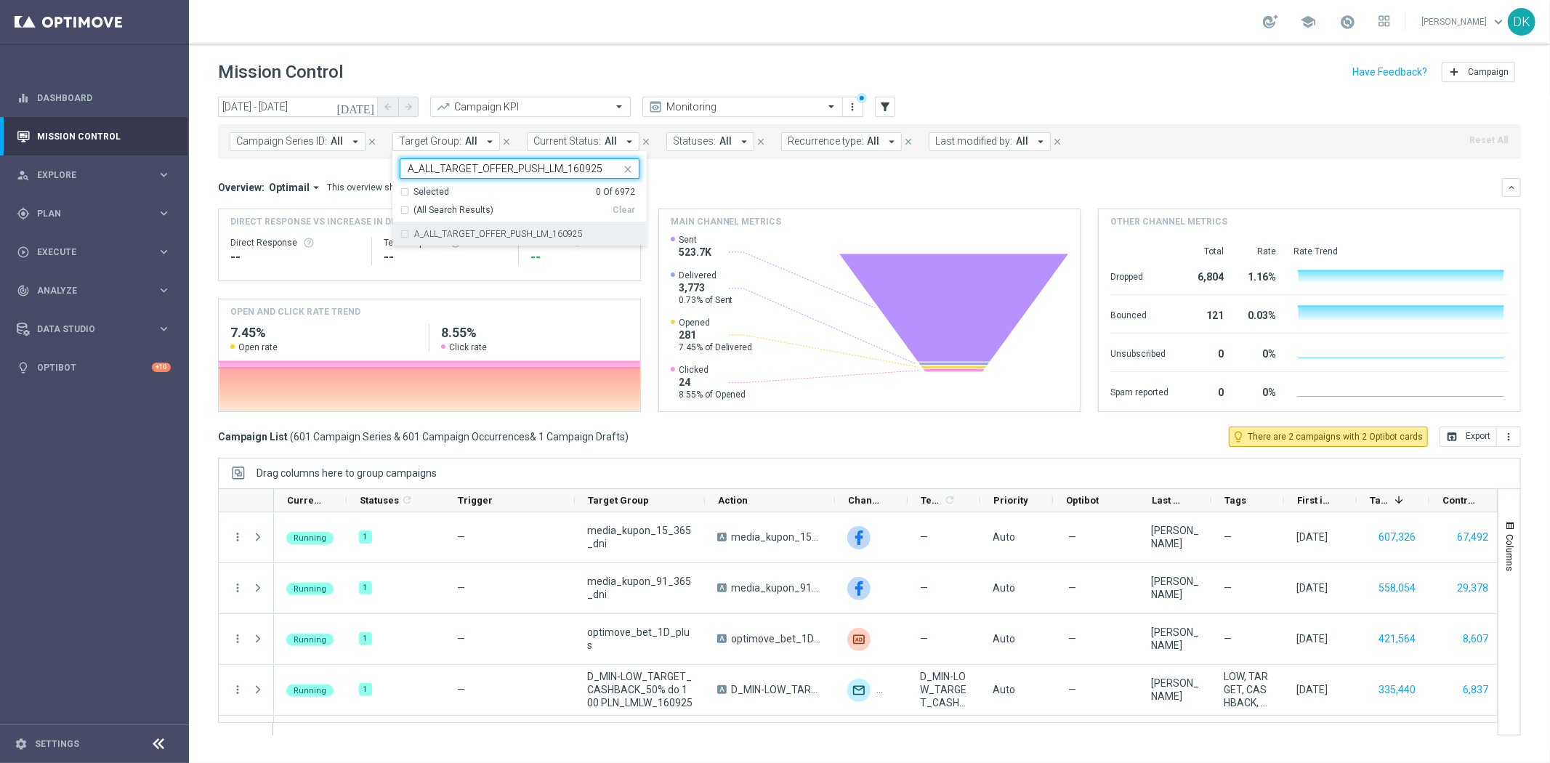
click at [461, 237] on label "A_ALL_TARGET_OFFER_PUSH_LM_160925" at bounding box center [498, 234] width 169 height 9
type input "A_ALL_TARGET_OFFER_PUSH_LM_160925"
click at [757, 177] on mini-dashboard "Overview: Optimail arrow_drop_down This overview shows data of campaigns execut…" at bounding box center [869, 292] width 1303 height 267
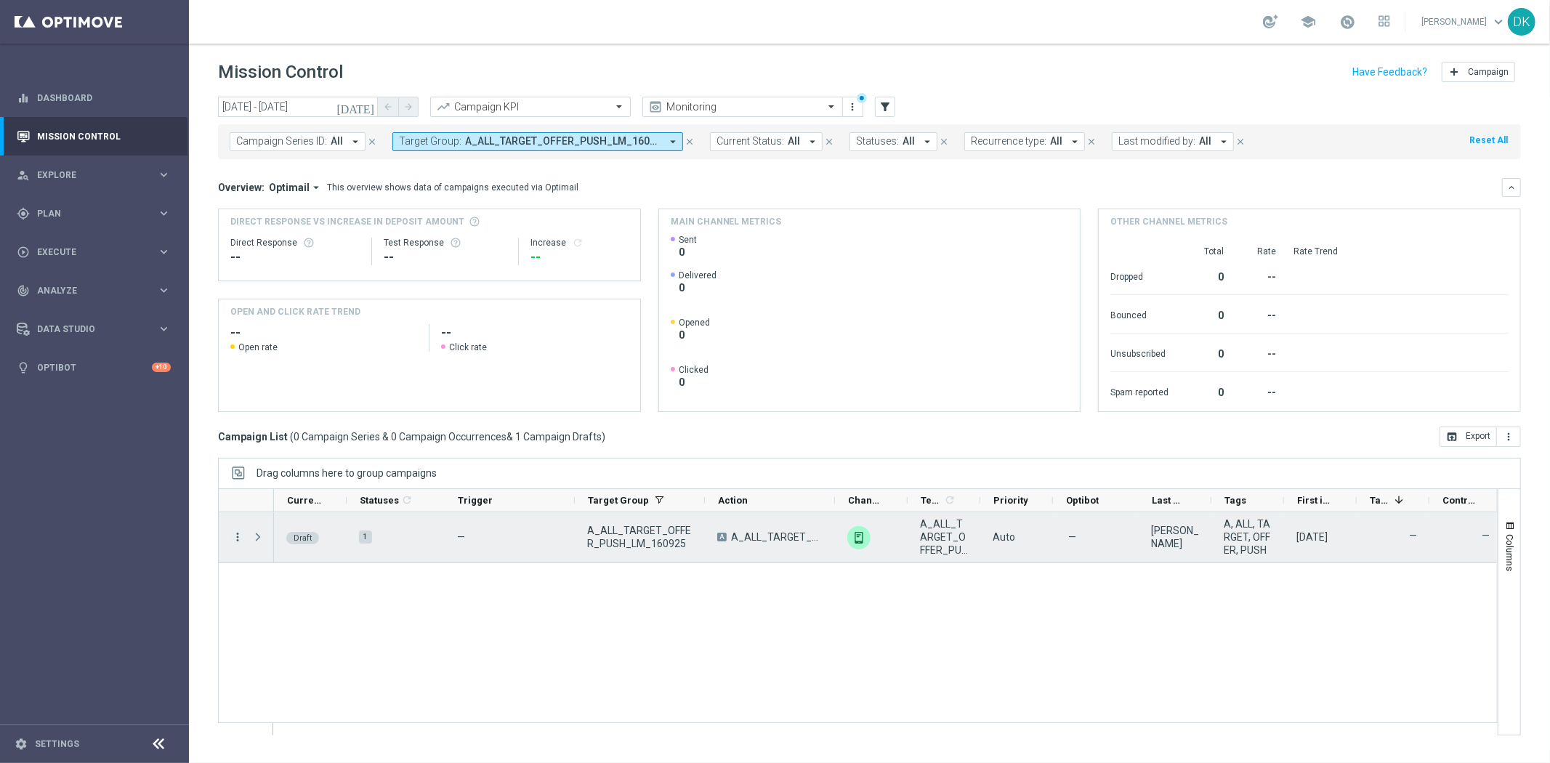
click at [237, 542] on icon "more_vert" at bounding box center [237, 536] width 13 height 13
click at [282, 594] on div "Edit" at bounding box center [333, 594] width 135 height 10
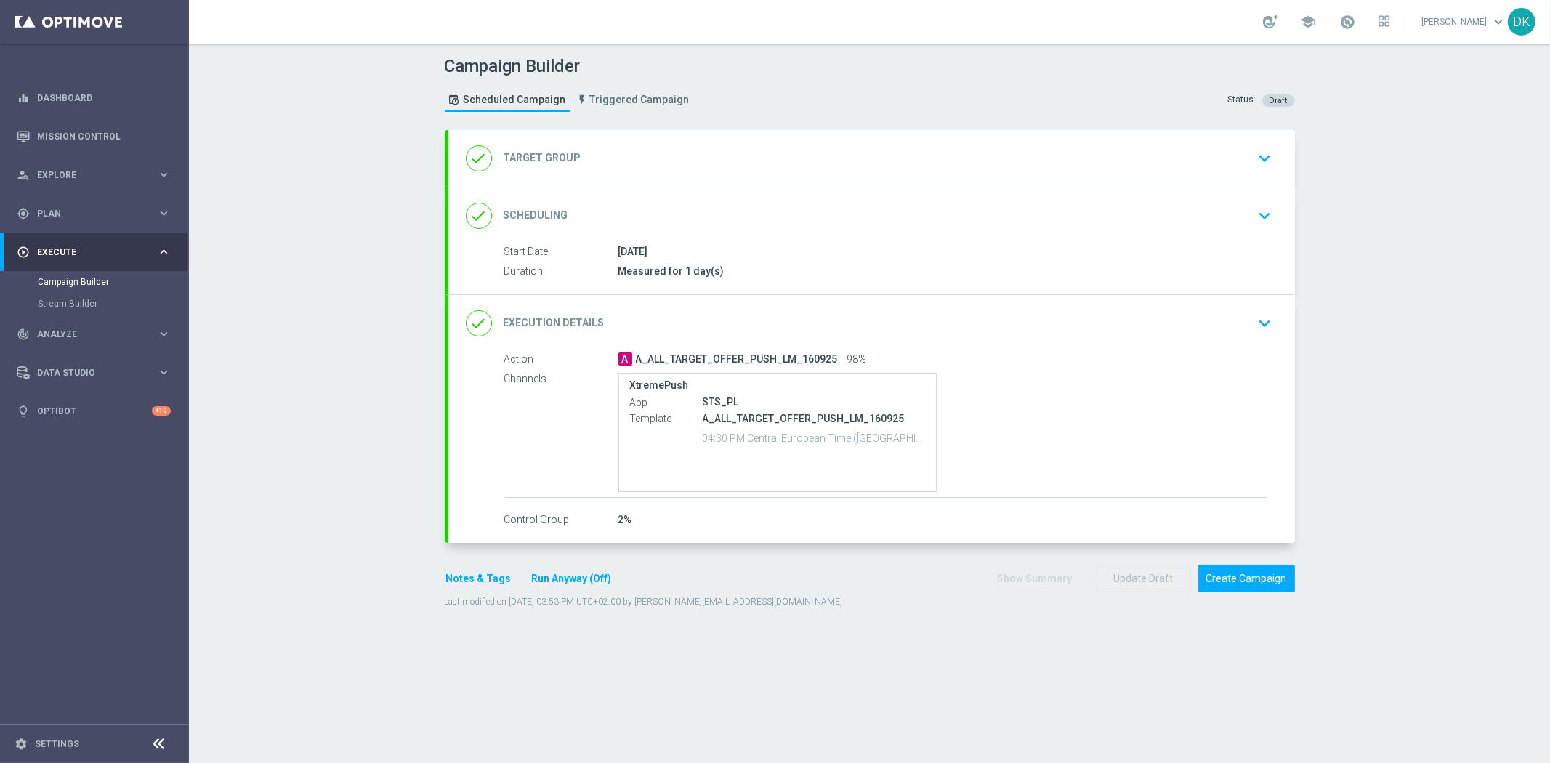
type input "XtremePush"
type input "Central European Time ([GEOGRAPHIC_DATA]) (UTC +02:00)"
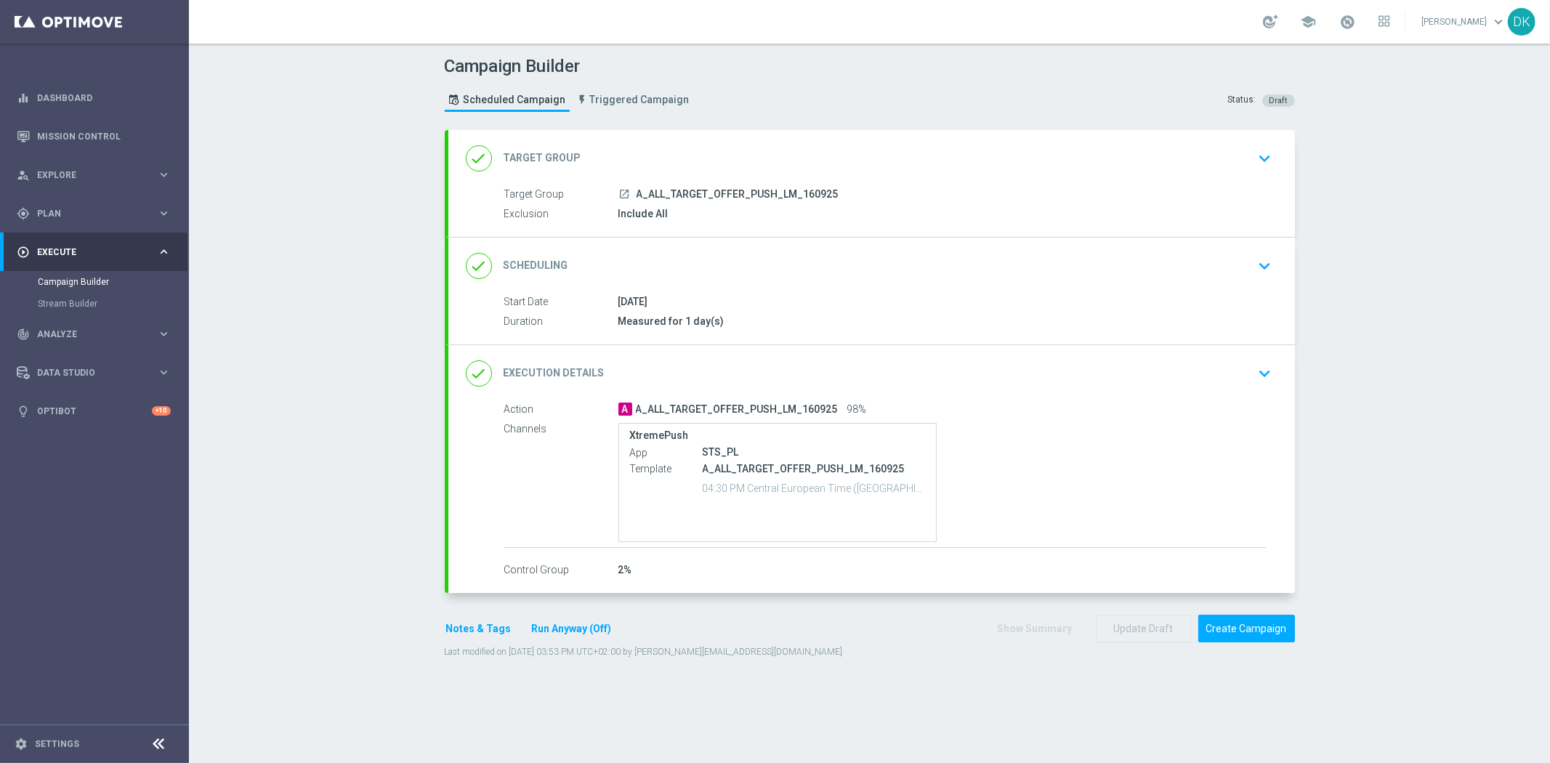
type input "STS_PL"
click at [1245, 389] on div "done Execution Details keyboard_arrow_down" at bounding box center [871, 373] width 847 height 57
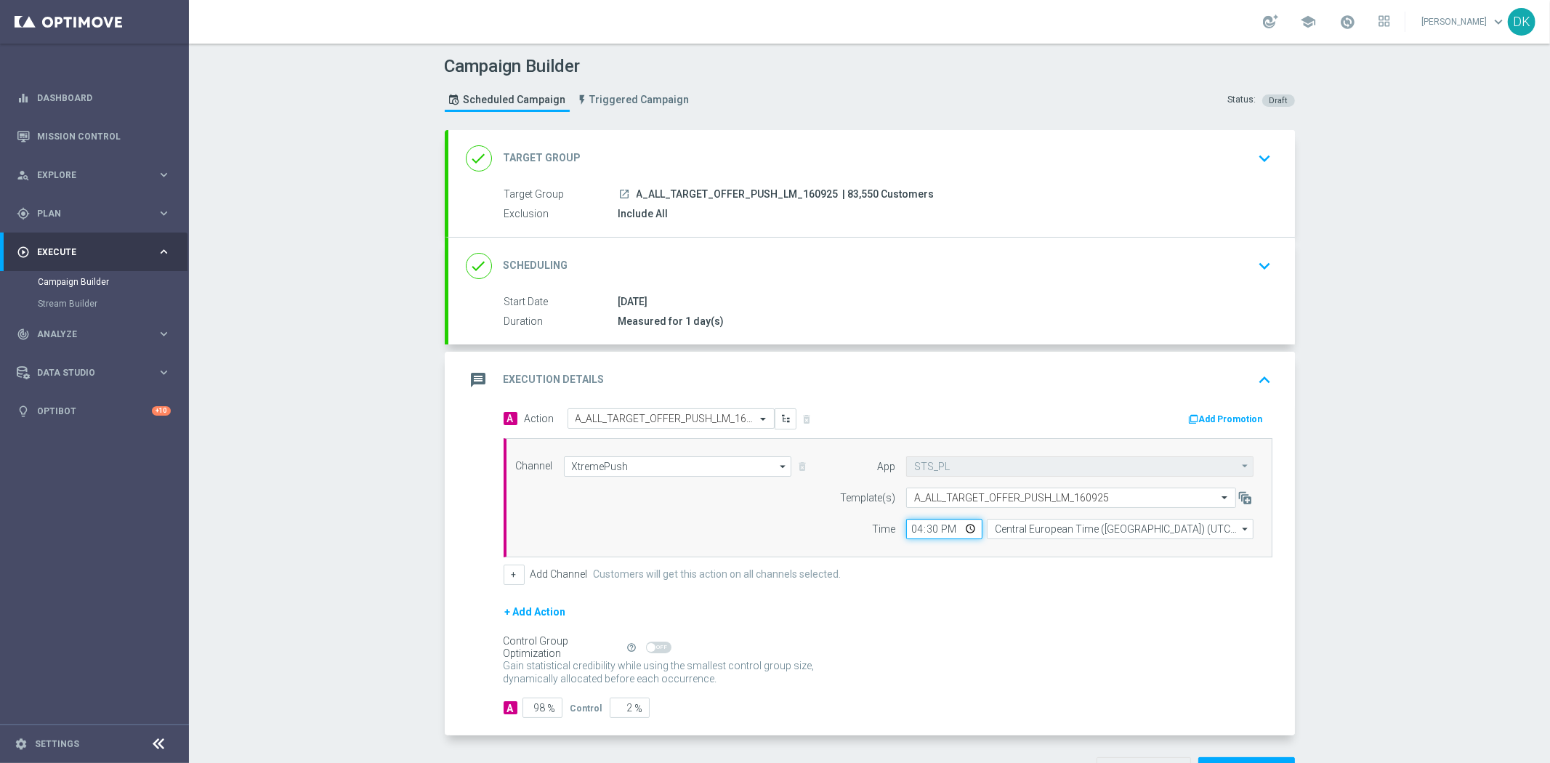
click at [910, 528] on input "16:30" at bounding box center [944, 529] width 76 height 20
type input "16:45"
click at [998, 578] on div "+ Add Channel Customers will get this action on all channels selected." at bounding box center [888, 575] width 769 height 20
click at [1386, 577] on div "Campaign Builder Scheduled Campaign Triggered Campaign Status: Draft done Targe…" at bounding box center [869, 403] width 1361 height 719
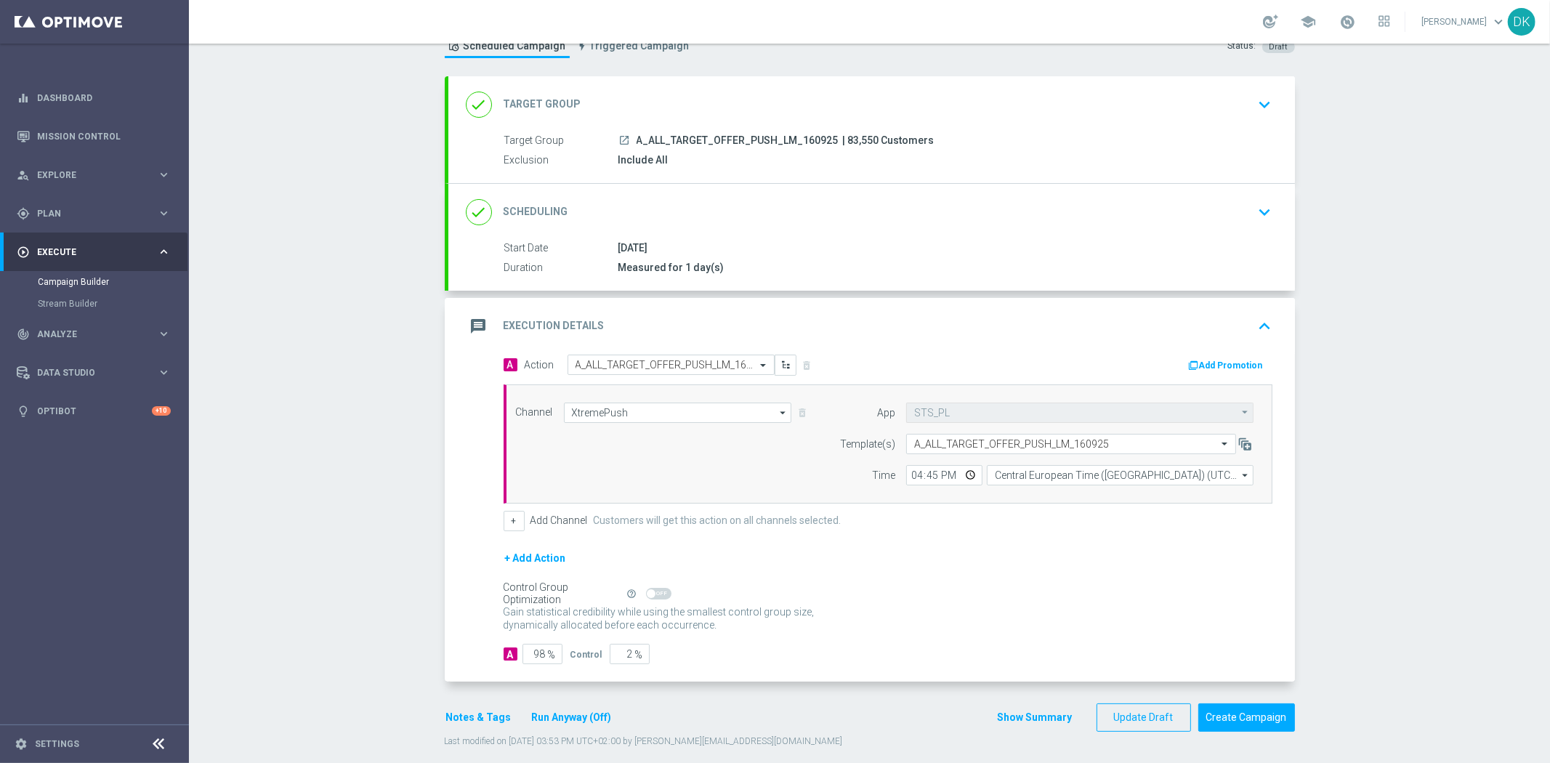
scroll to position [68, 0]
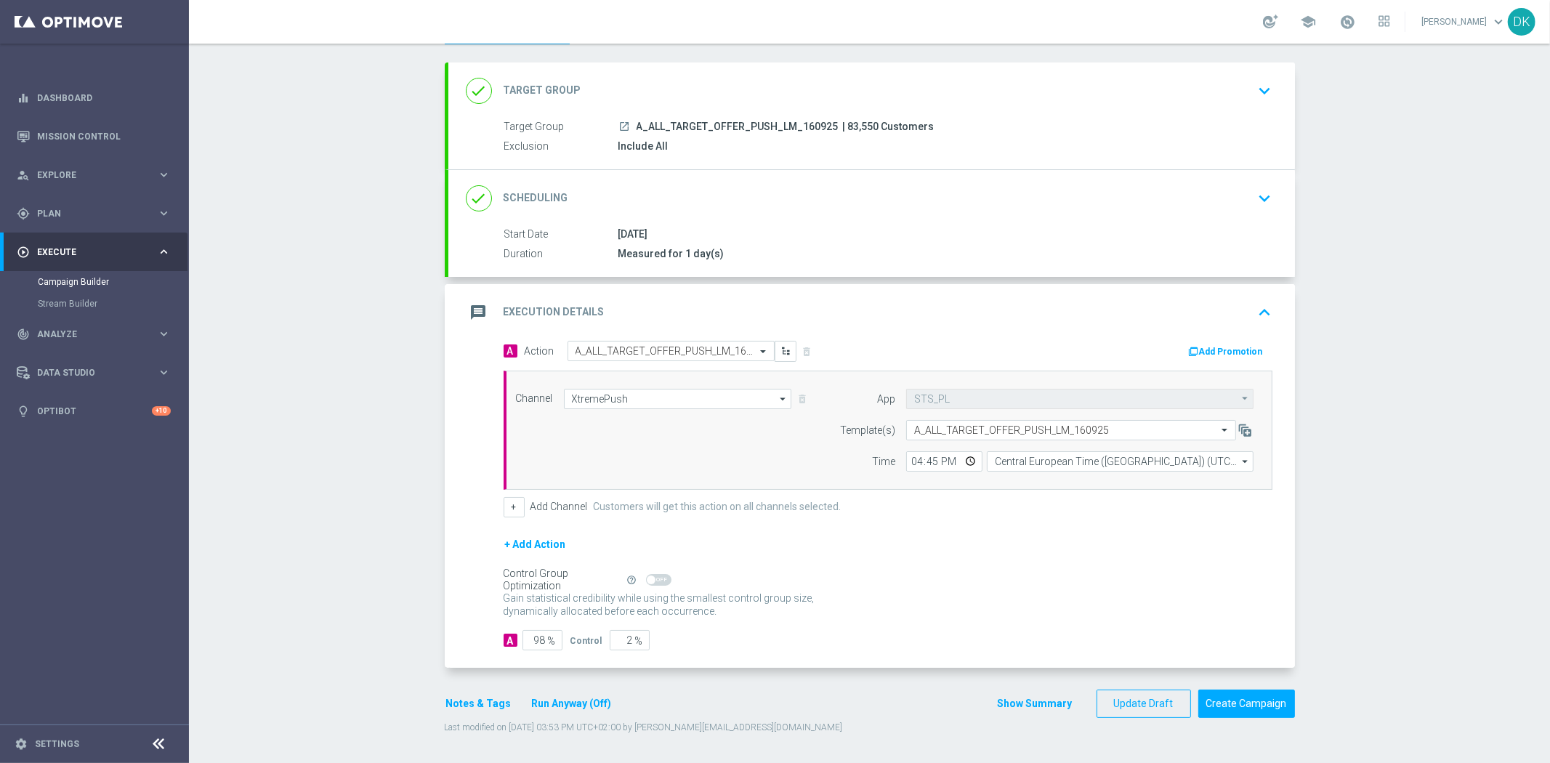
click at [373, 381] on div "Campaign Builder Scheduled Campaign Triggered Campaign Status: Draft done Targe…" at bounding box center [869, 403] width 1361 height 719
click at [1212, 190] on div "done Scheduling keyboard_arrow_down" at bounding box center [872, 199] width 812 height 28
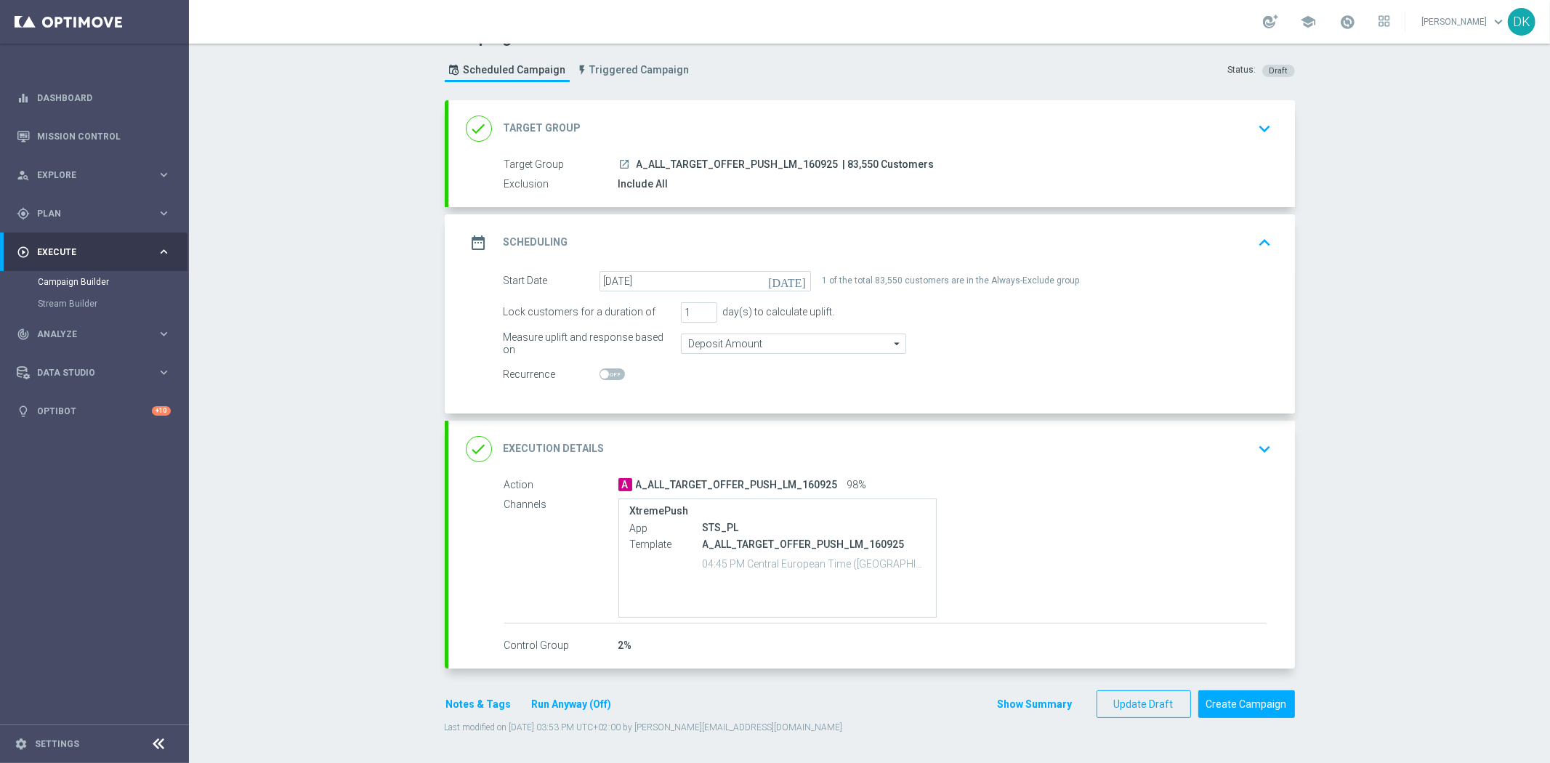
scroll to position [29, 0]
click at [1216, 227] on div "date_range Scheduling keyboard_arrow_up" at bounding box center [871, 243] width 847 height 57
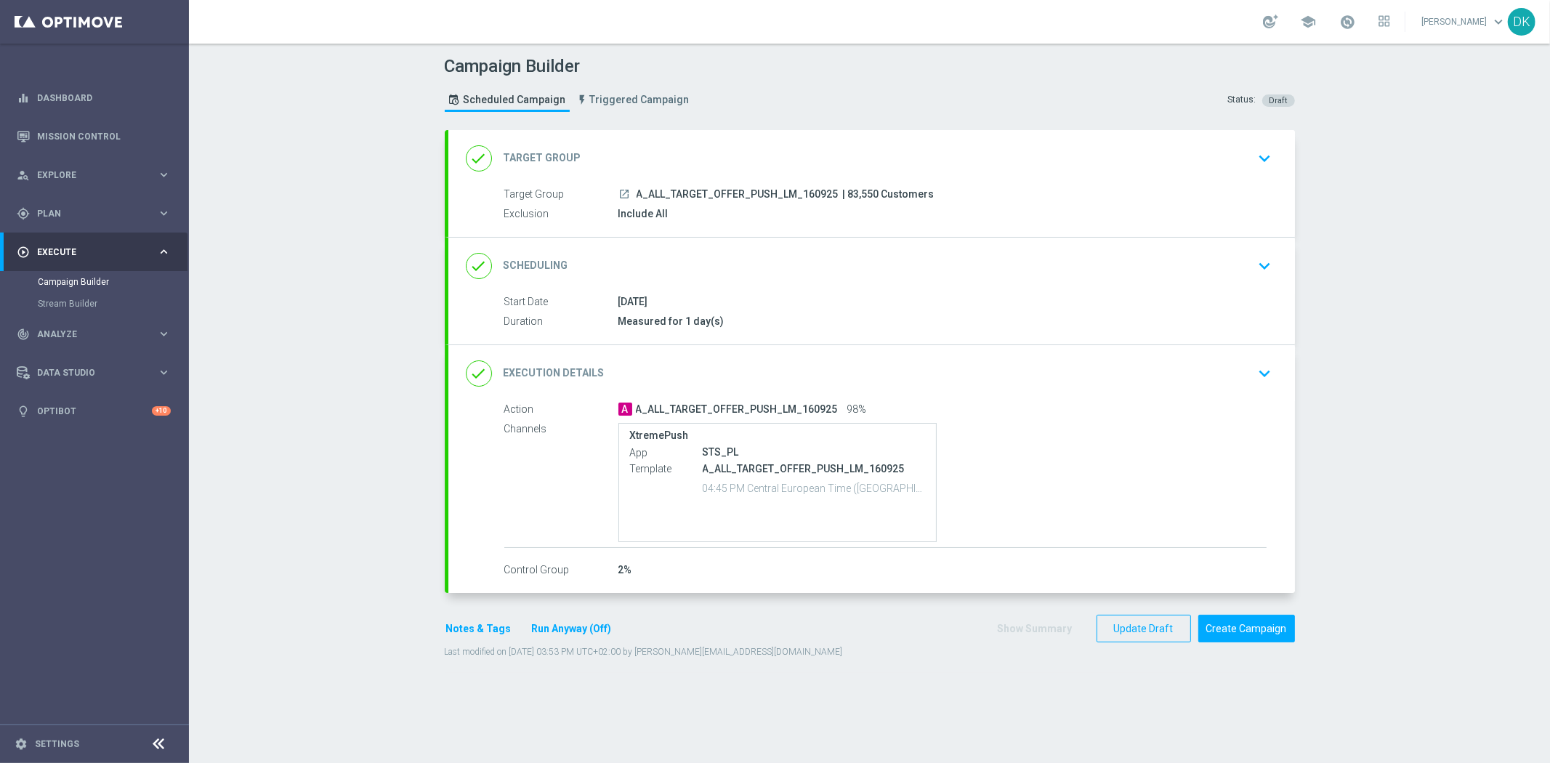
scroll to position [0, 0]
click at [1260, 631] on button "Create Campaign" at bounding box center [1246, 629] width 97 height 28
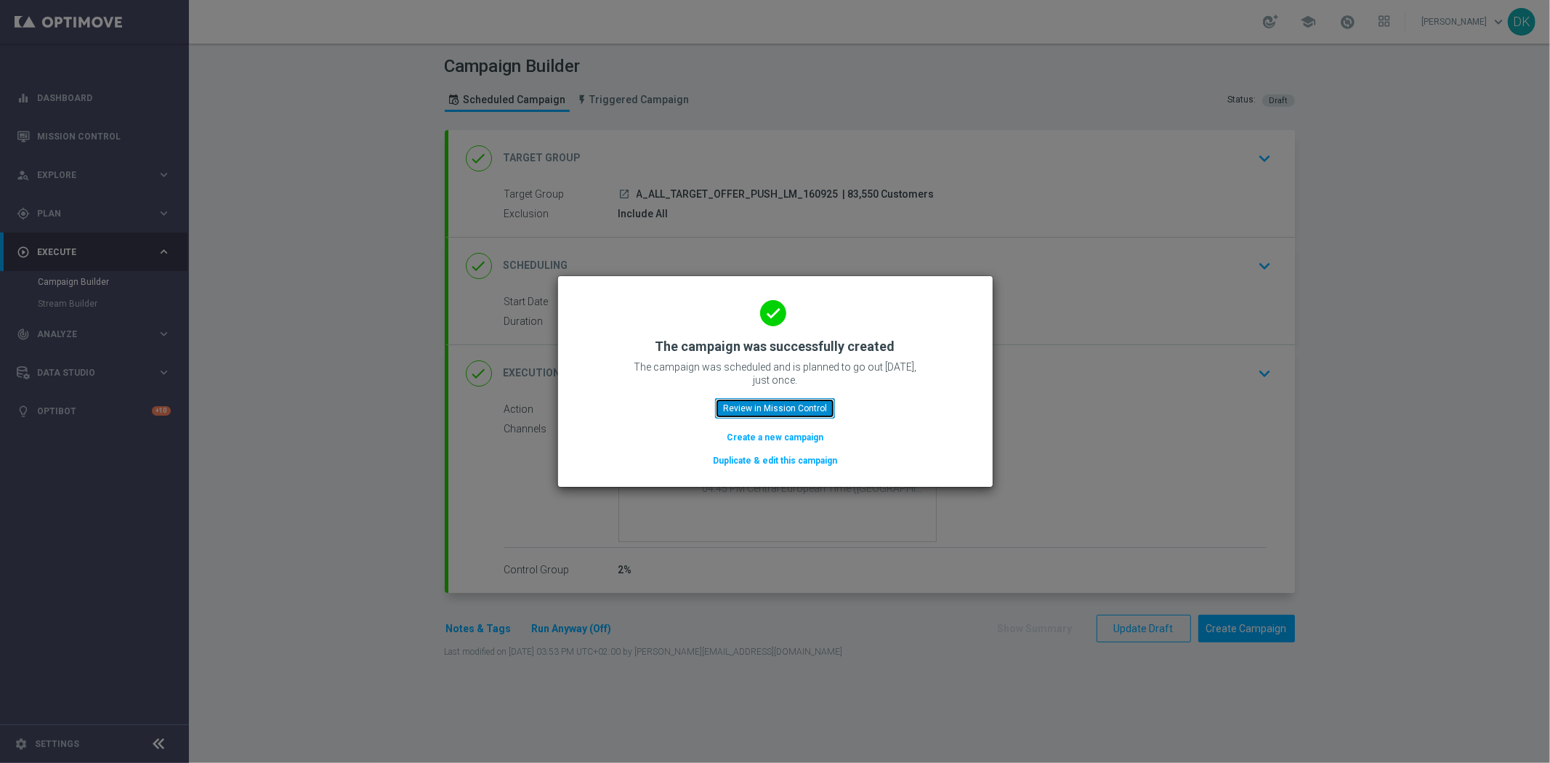
click at [804, 411] on button "Review in Mission Control" at bounding box center [775, 408] width 120 height 20
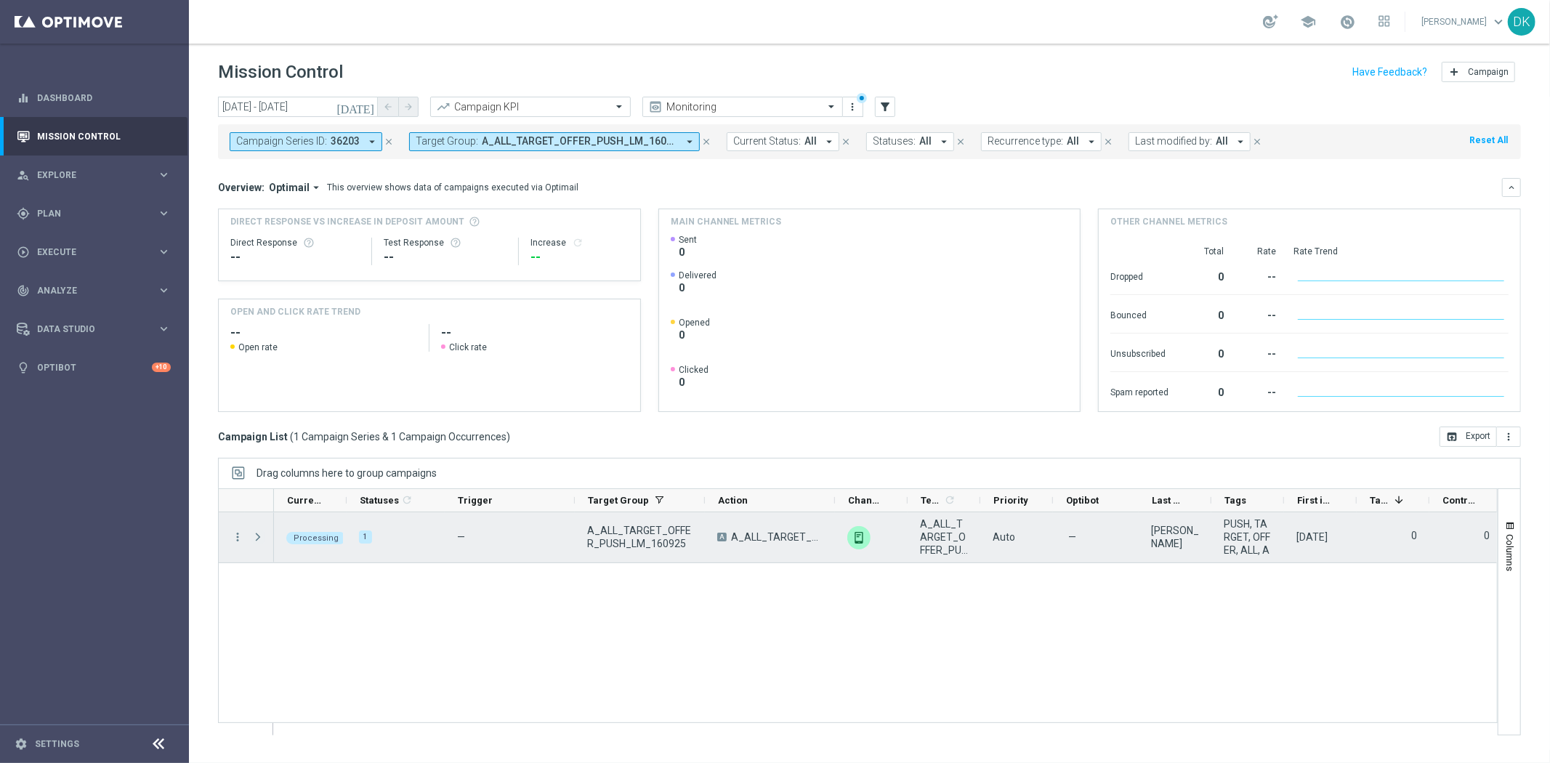
click at [262, 539] on span "Press SPACE to select this row." at bounding box center [257, 537] width 13 height 12
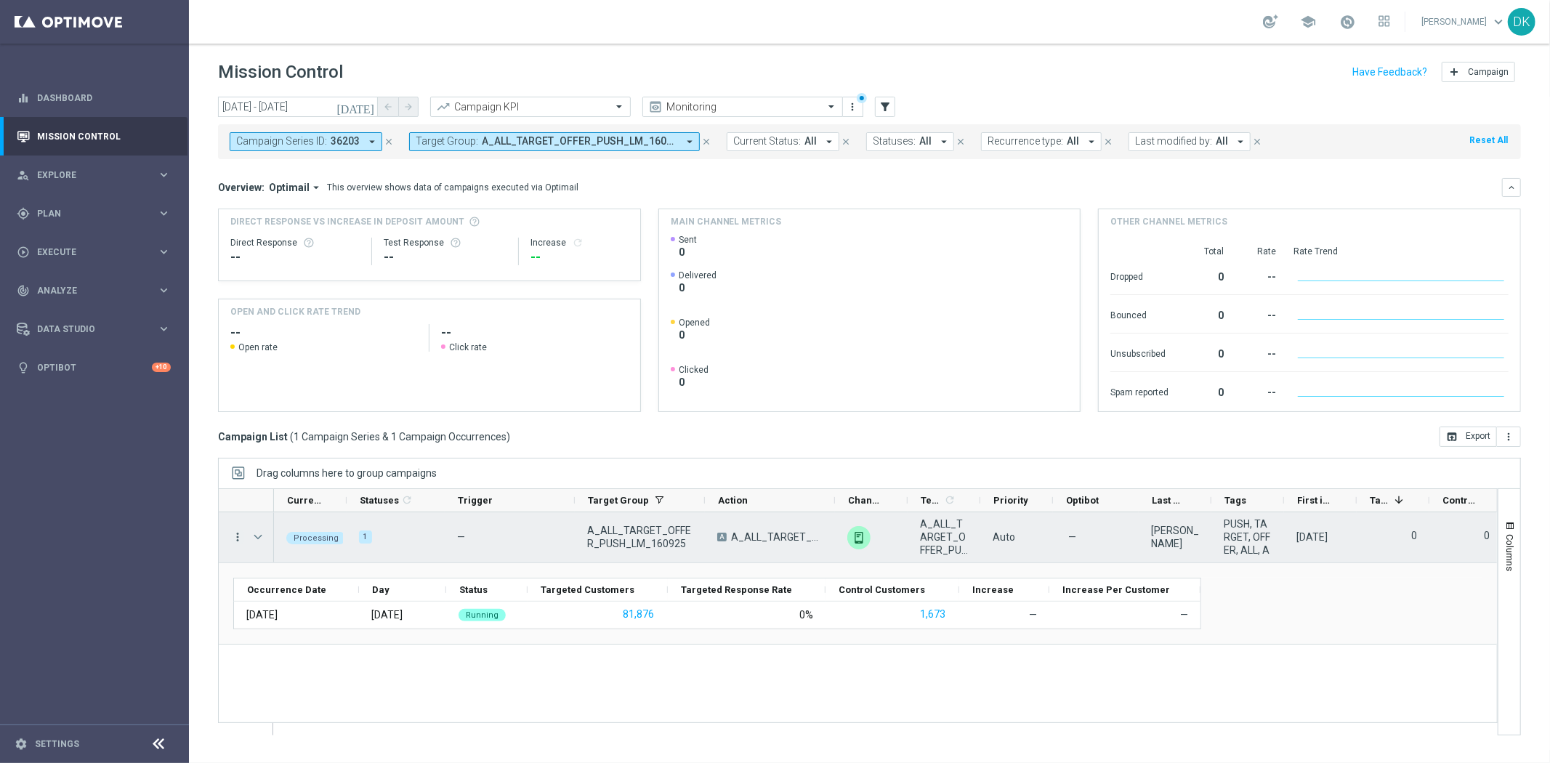
click at [236, 538] on icon "more_vert" at bounding box center [237, 536] width 13 height 13
click at [337, 553] on div "list Campaign Details" at bounding box center [325, 546] width 163 height 20
